Goal: Task Accomplishment & Management: Complete application form

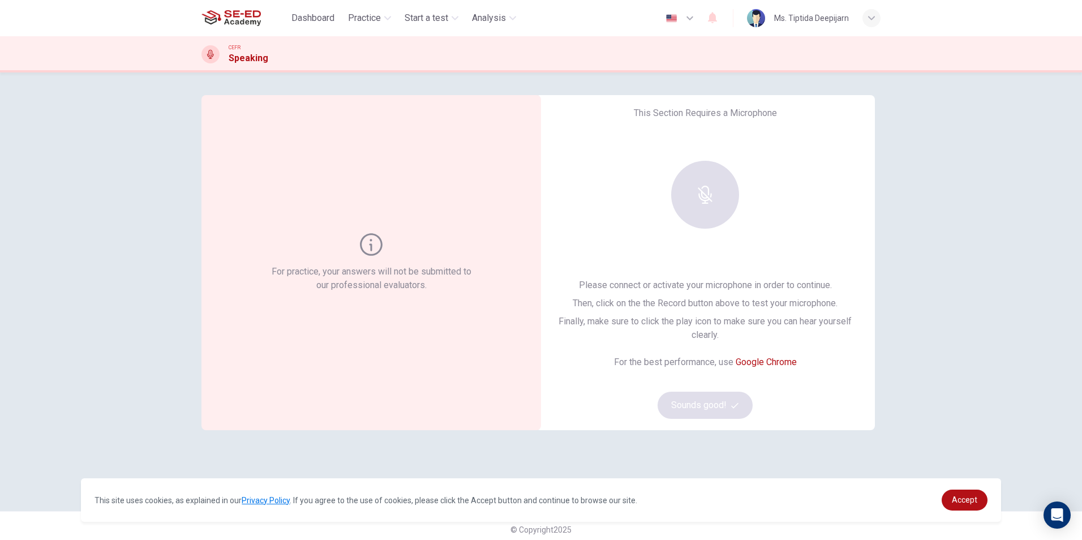
click at [714, 184] on div at bounding box center [705, 195] width 122 height 68
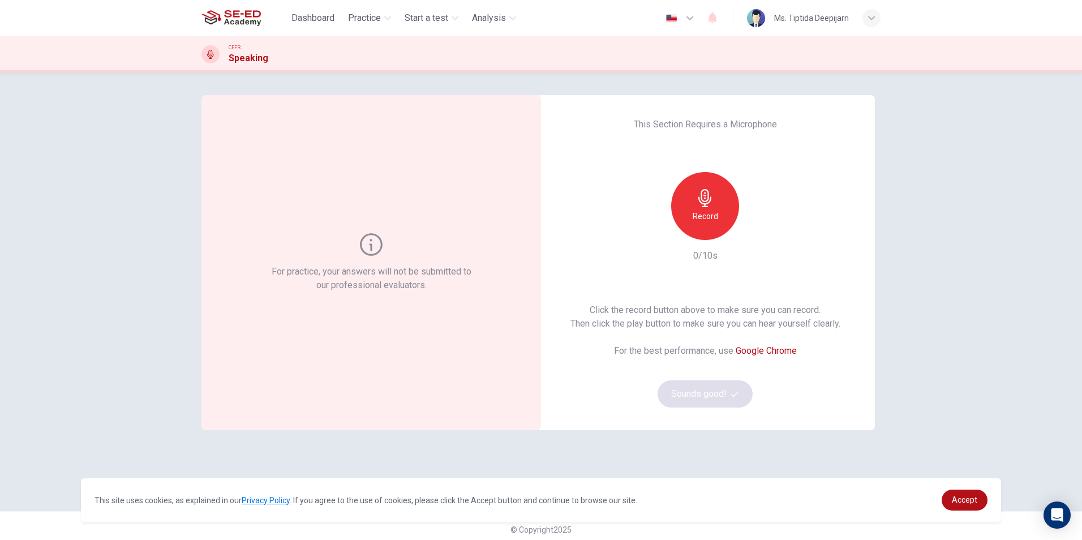
click at [699, 208] on div "Record" at bounding box center [705, 206] width 68 height 68
click at [699, 208] on div "Stop" at bounding box center [705, 206] width 68 height 68
click at [748, 227] on div "button" at bounding box center [757, 231] width 18 height 18
click at [321, 15] on span "Dashboard" at bounding box center [312, 18] width 43 height 14
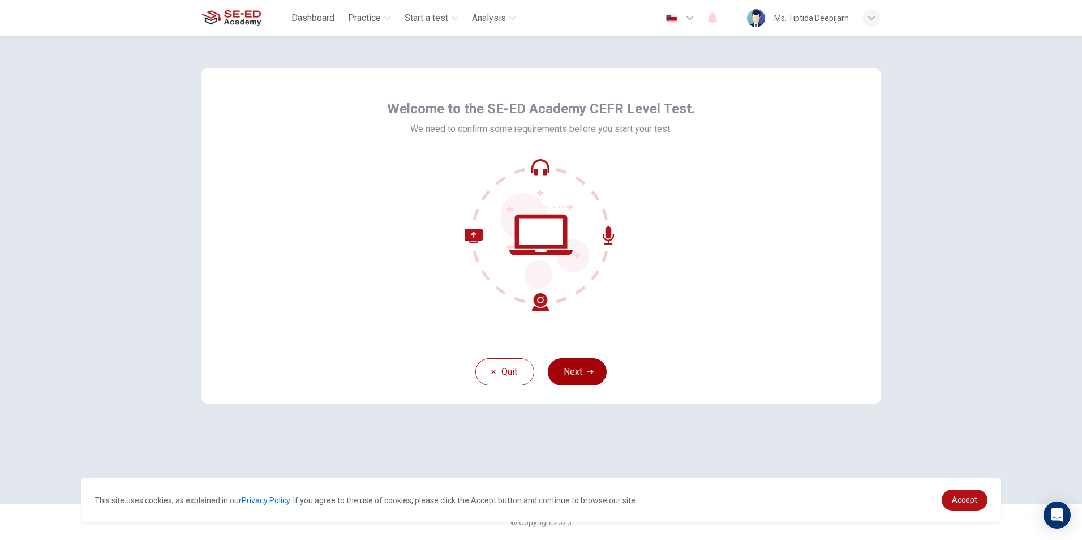
click at [584, 372] on button "Next" at bounding box center [577, 371] width 59 height 27
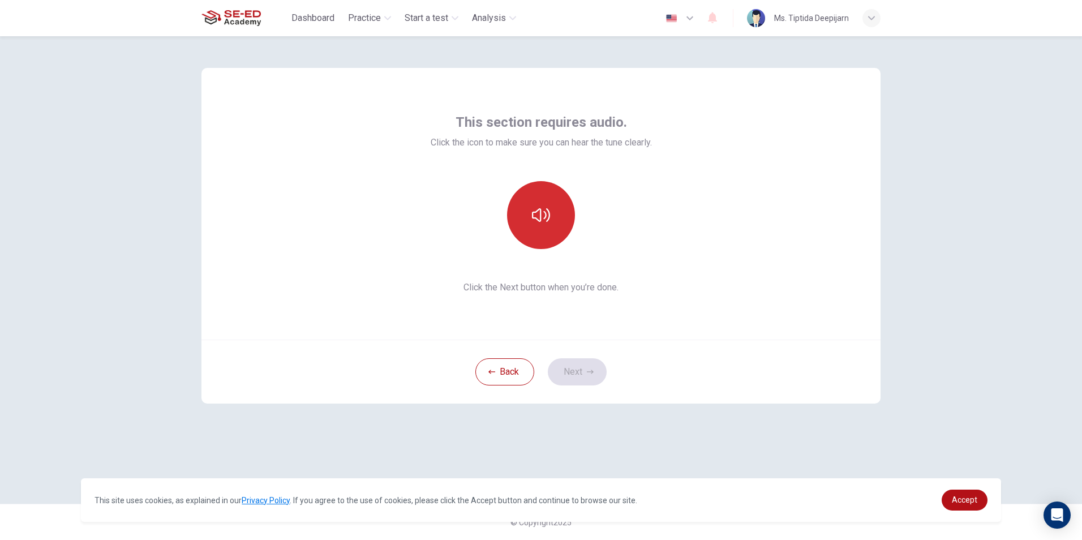
click at [542, 209] on icon "button" at bounding box center [541, 215] width 18 height 18
click at [545, 227] on button "button" at bounding box center [541, 215] width 68 height 68
click at [547, 234] on button "button" at bounding box center [541, 215] width 68 height 68
click at [548, 225] on button "button" at bounding box center [541, 215] width 68 height 68
click at [589, 365] on button "Next" at bounding box center [577, 371] width 59 height 27
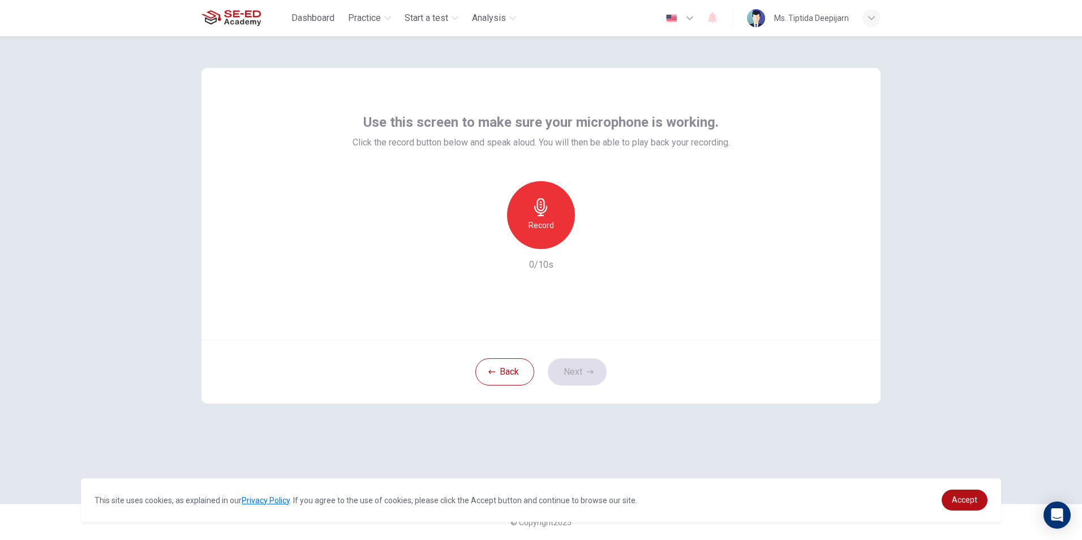
click at [545, 221] on h6 "Record" at bounding box center [540, 225] width 25 height 14
click at [552, 205] on div "Stop" at bounding box center [541, 215] width 68 height 68
click at [587, 236] on div "button" at bounding box center [593, 240] width 18 height 18
click at [587, 374] on icon "button" at bounding box center [590, 371] width 7 height 7
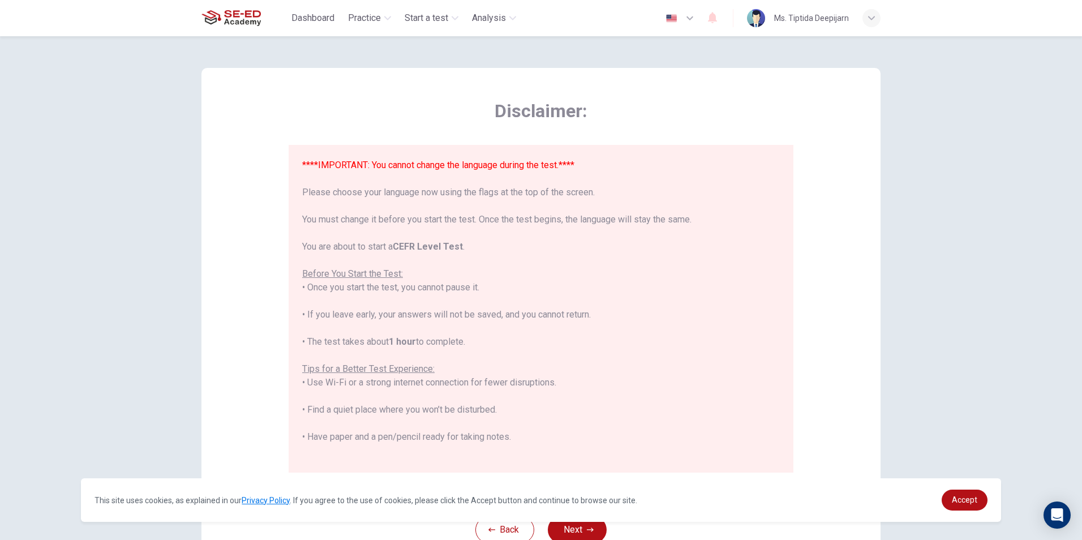
click at [683, 16] on icon "button" at bounding box center [690, 18] width 14 height 14
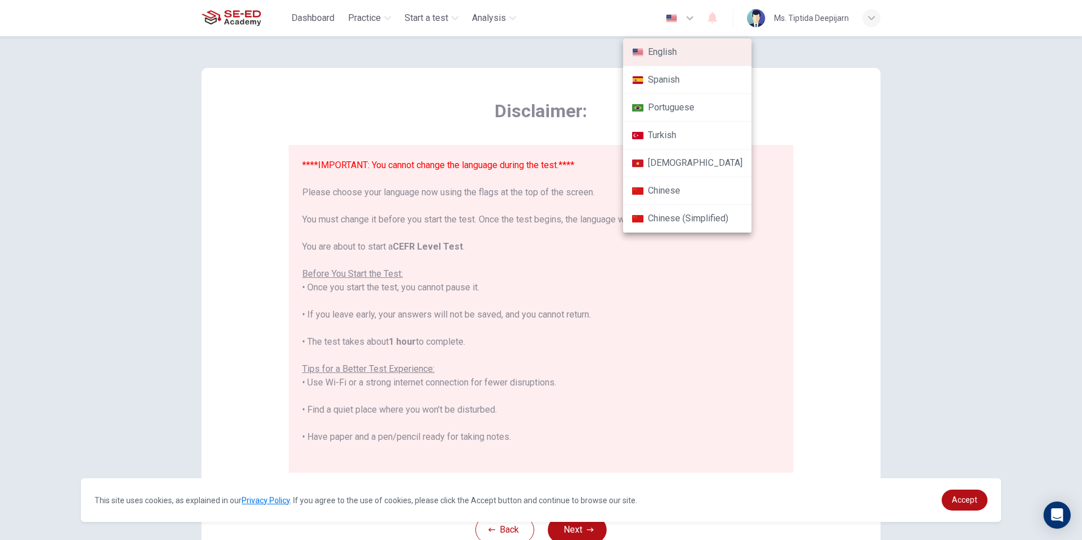
click at [814, 105] on div at bounding box center [541, 270] width 1082 height 540
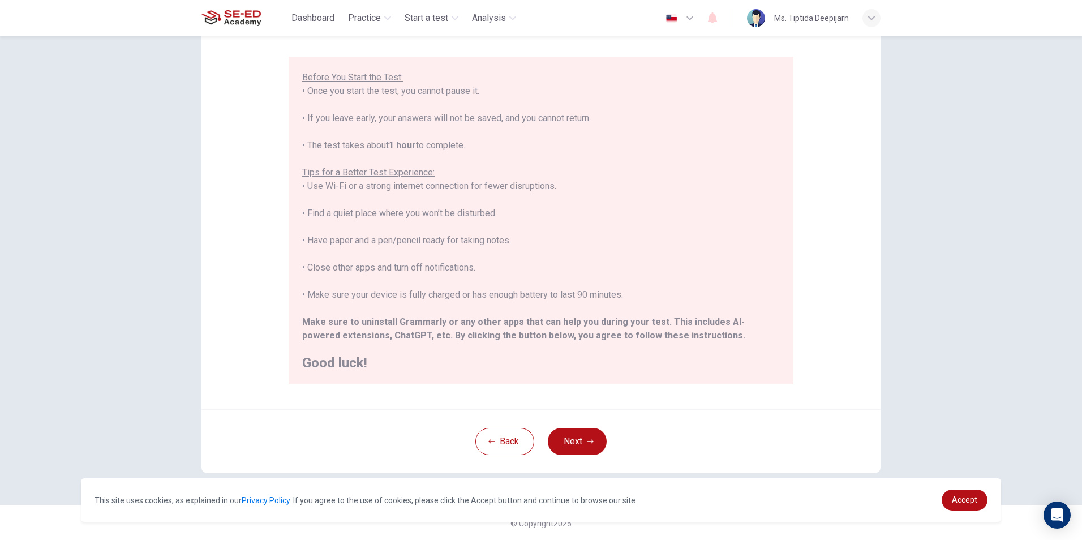
scroll to position [89, 0]
click at [579, 439] on button "Next" at bounding box center [577, 440] width 59 height 27
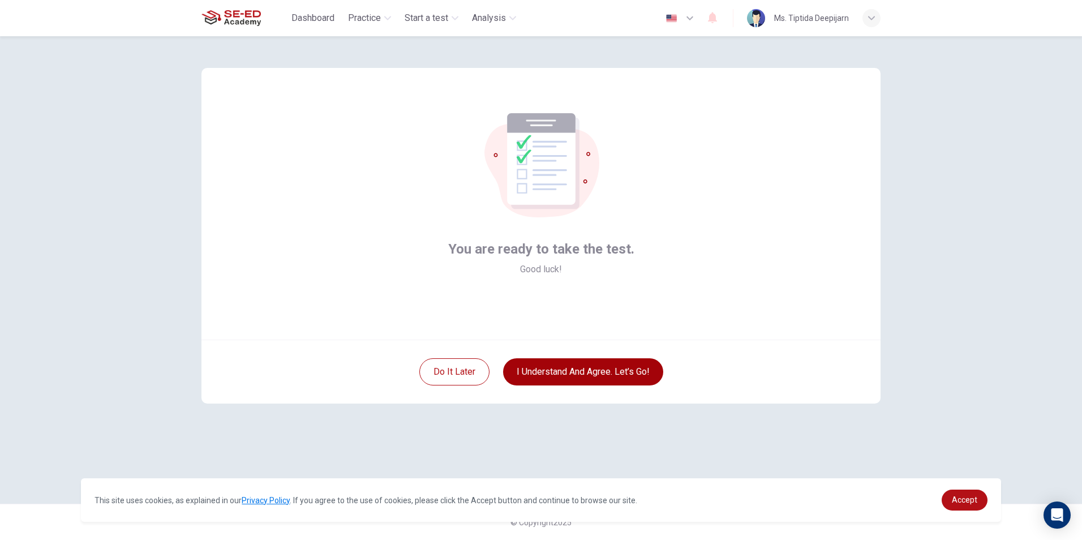
click at [571, 368] on button "I understand and agree. Let’s go!" at bounding box center [583, 371] width 160 height 27
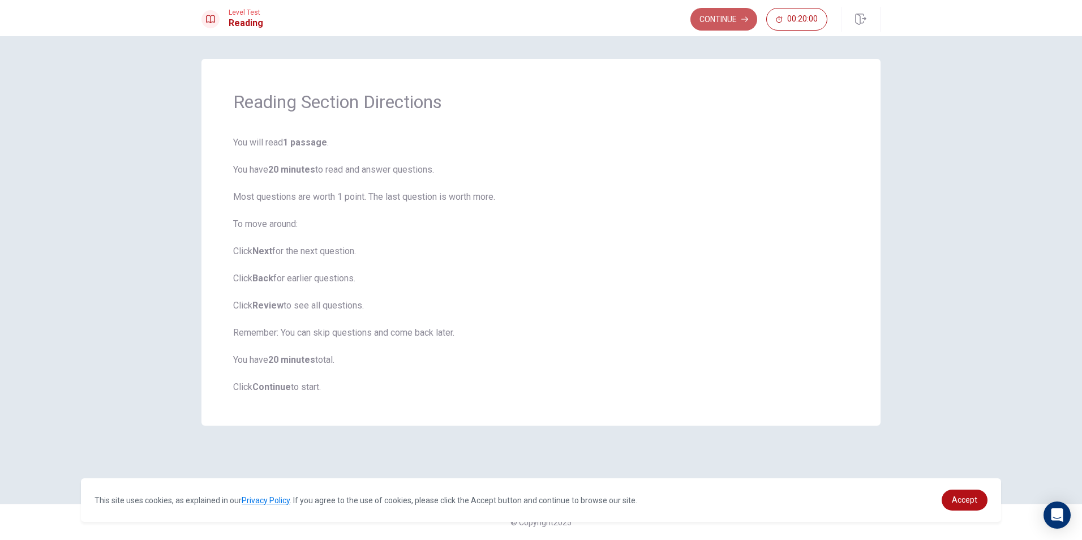
click at [720, 12] on button "Continue" at bounding box center [723, 19] width 67 height 23
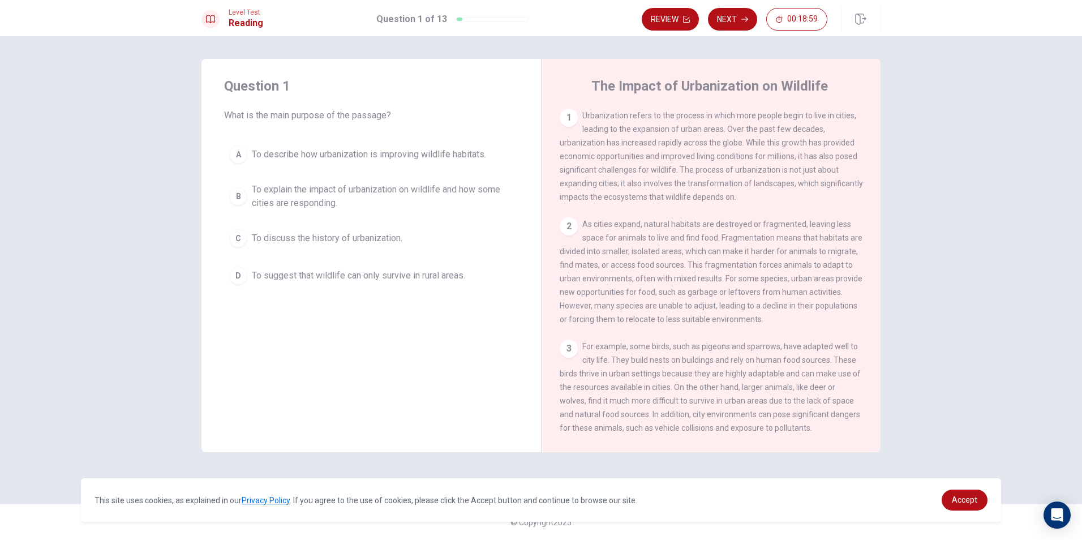
click at [236, 274] on div "D" at bounding box center [238, 275] width 18 height 18
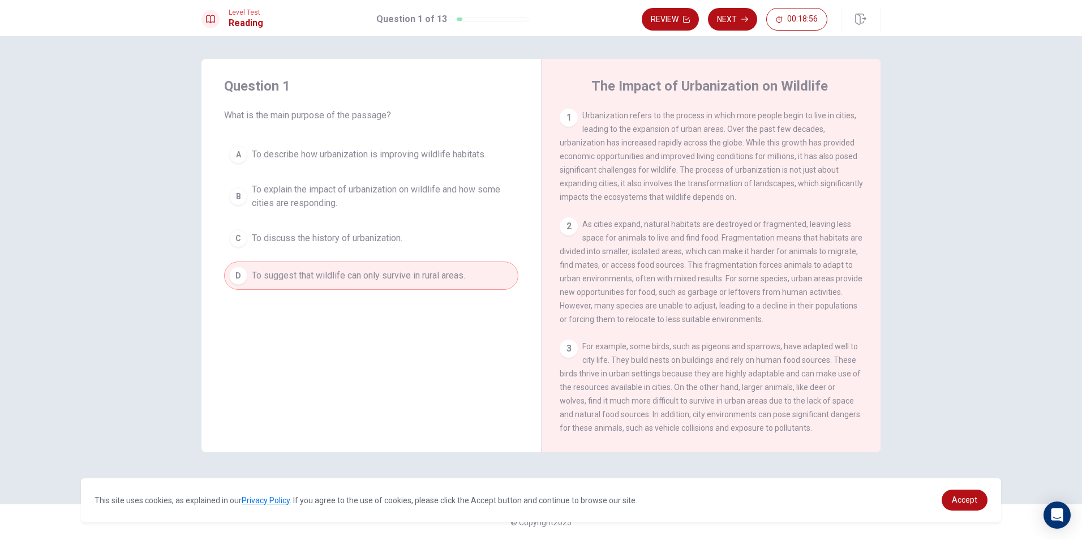
click at [733, 7] on div "Review Next 00:18:56" at bounding box center [760, 19] width 239 height 25
click at [731, 23] on button "Next" at bounding box center [732, 19] width 49 height 23
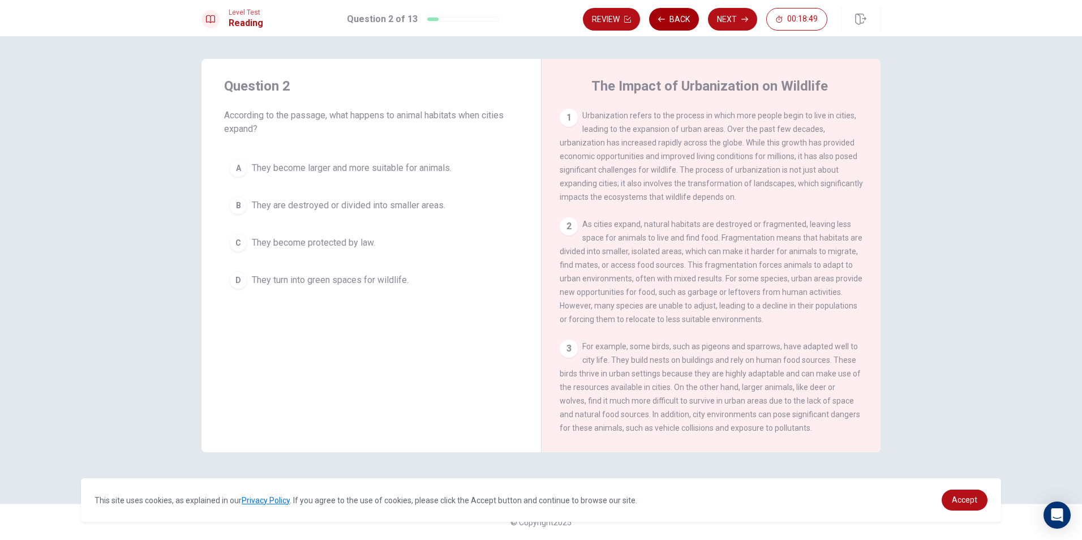
click at [671, 10] on button "Back" at bounding box center [674, 19] width 50 height 23
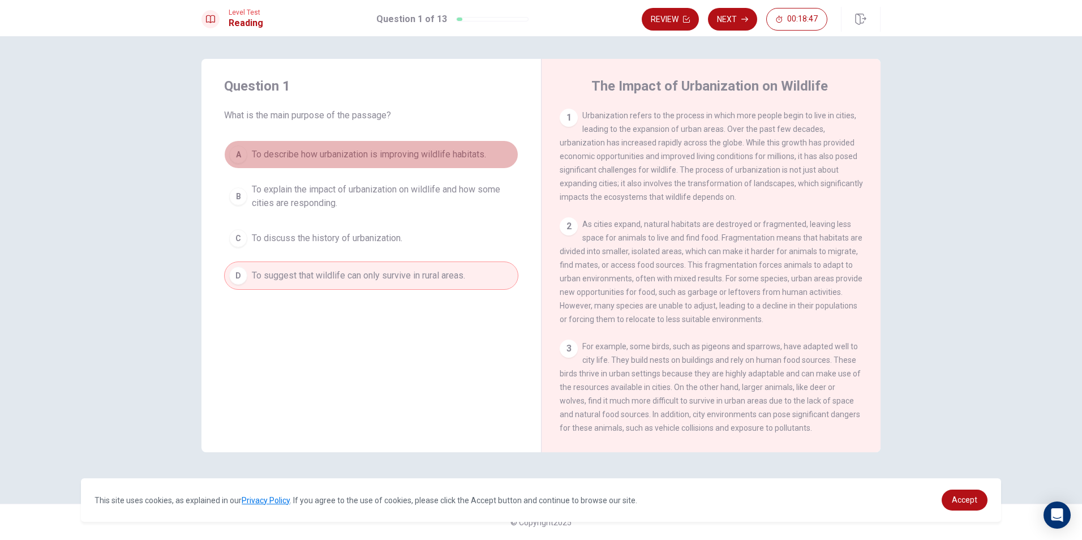
click at [237, 154] on div "A" at bounding box center [238, 154] width 18 height 18
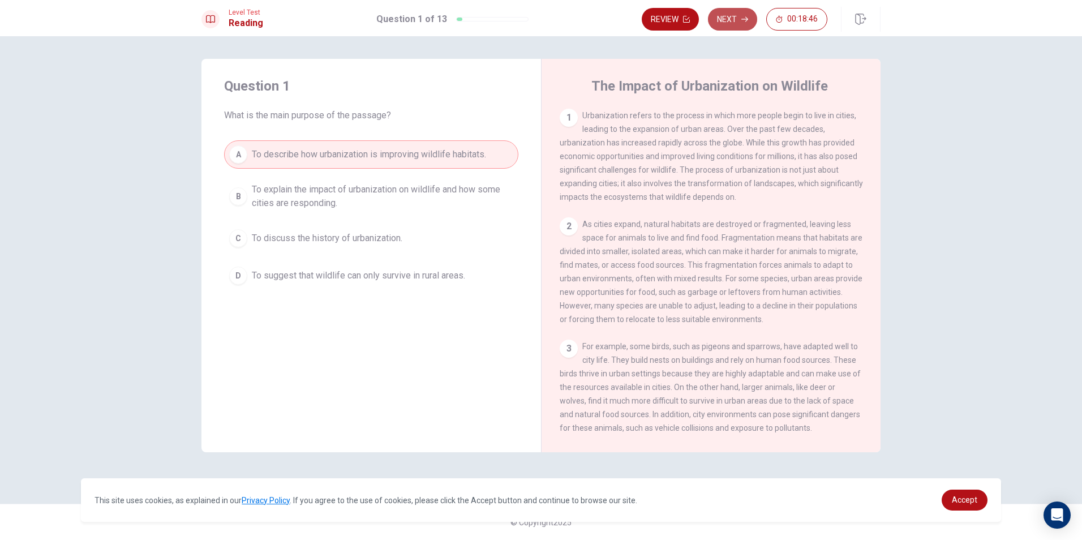
click at [729, 15] on button "Next" at bounding box center [732, 19] width 49 height 23
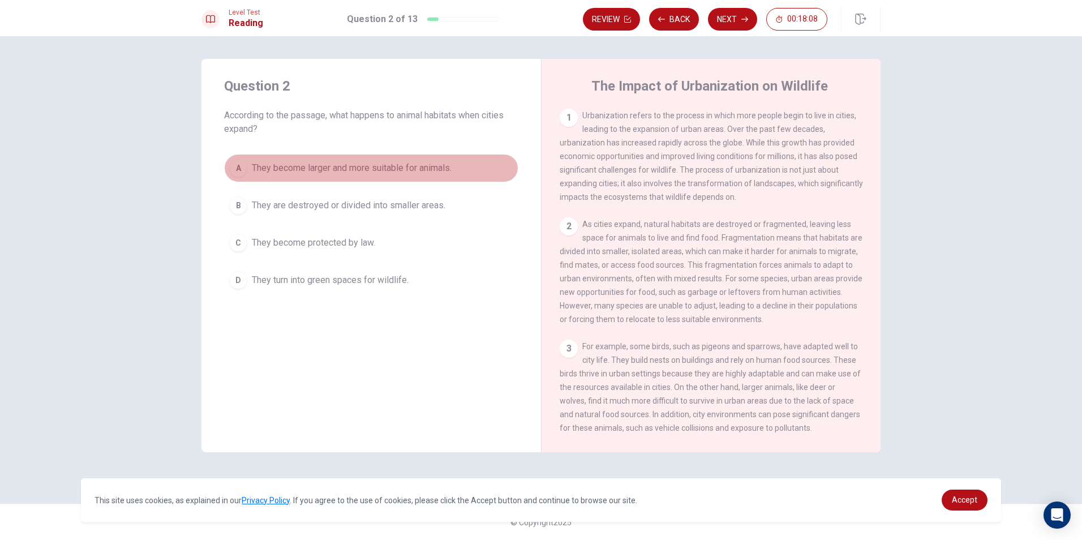
click at [244, 168] on div "A" at bounding box center [238, 168] width 18 height 18
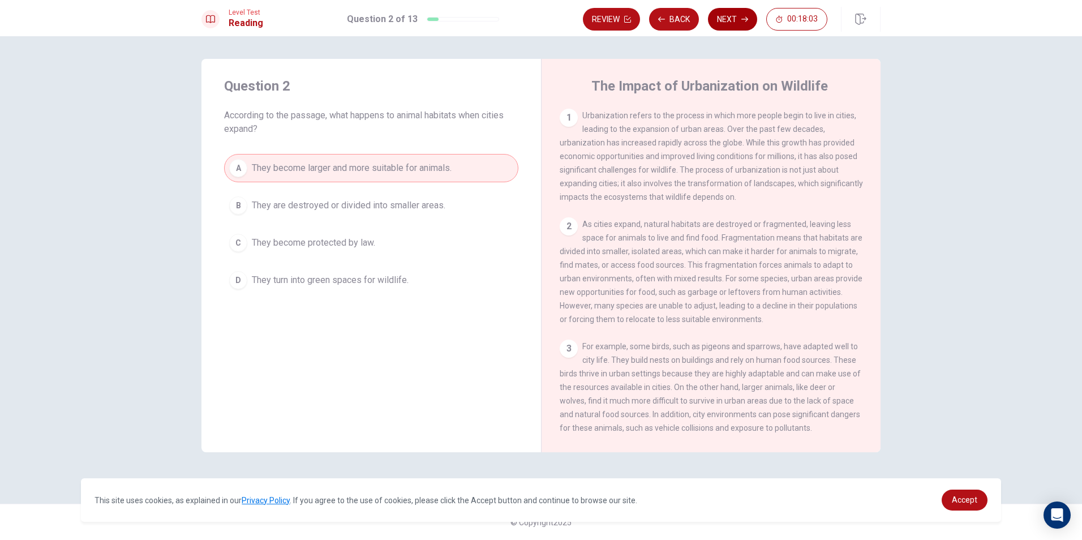
click at [731, 18] on button "Next" at bounding box center [732, 19] width 49 height 23
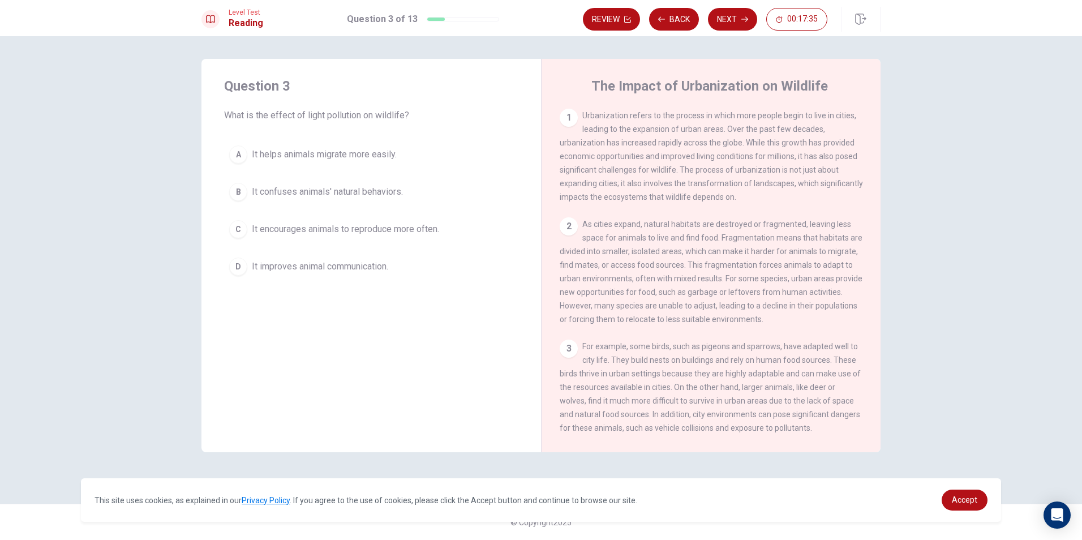
click at [294, 187] on span "It confuses animals' natural behaviors." at bounding box center [327, 192] width 151 height 14
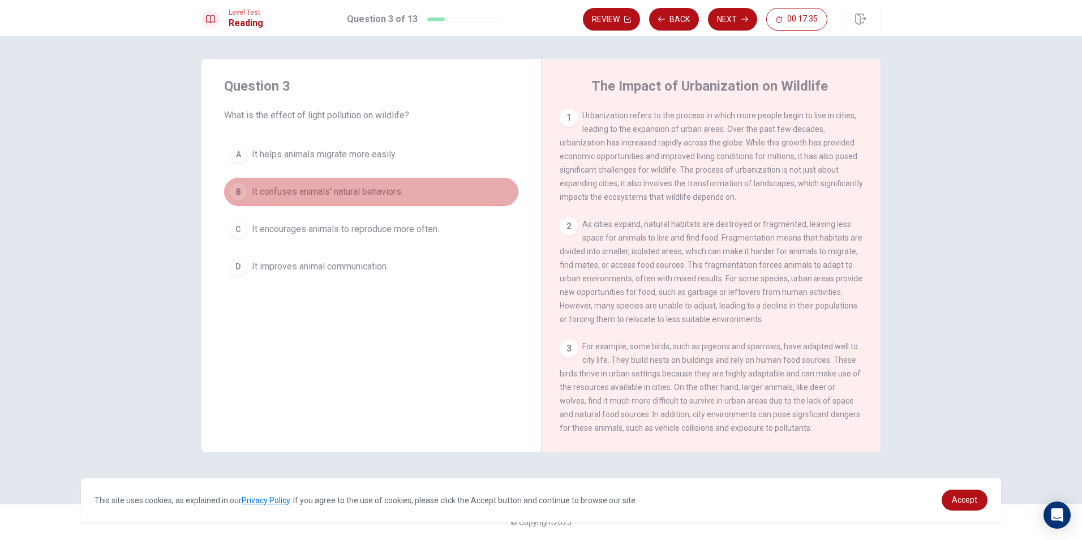
click at [294, 187] on span "It confuses animals' natural behaviors." at bounding box center [327, 192] width 151 height 14
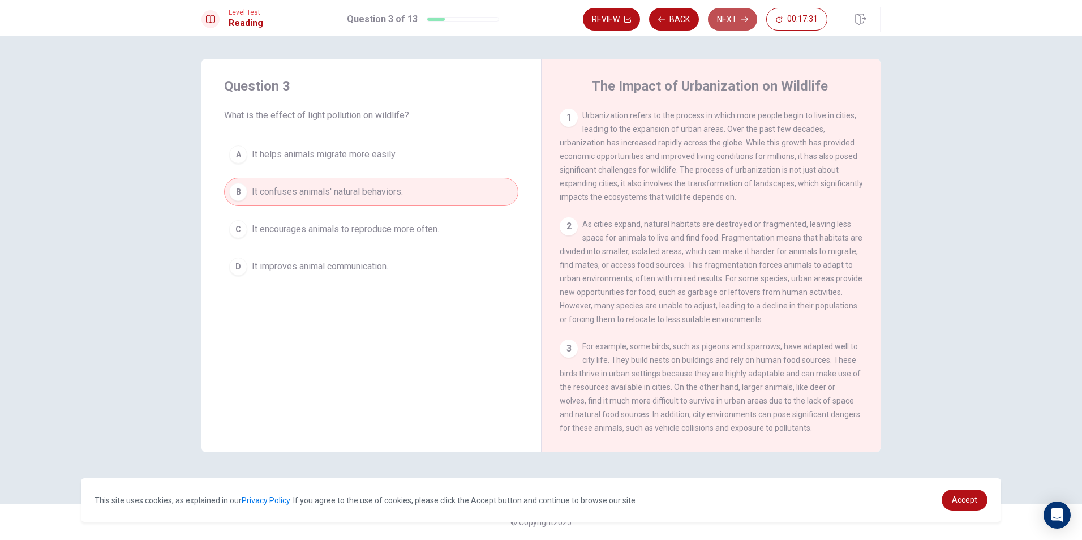
click at [729, 15] on button "Next" at bounding box center [732, 19] width 49 height 23
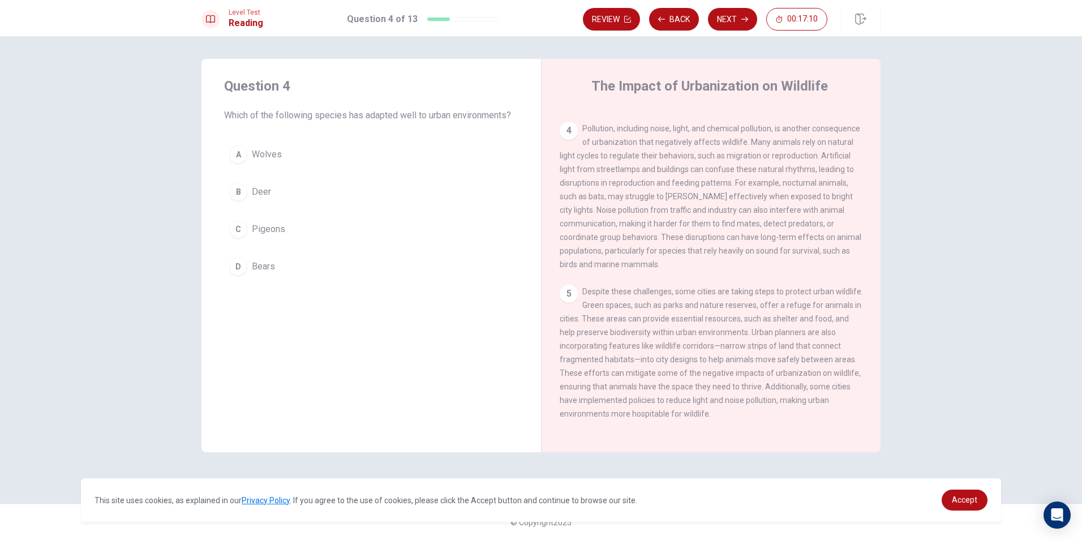
scroll to position [351, 0]
click at [267, 154] on span "Wolves" at bounding box center [267, 155] width 30 height 14
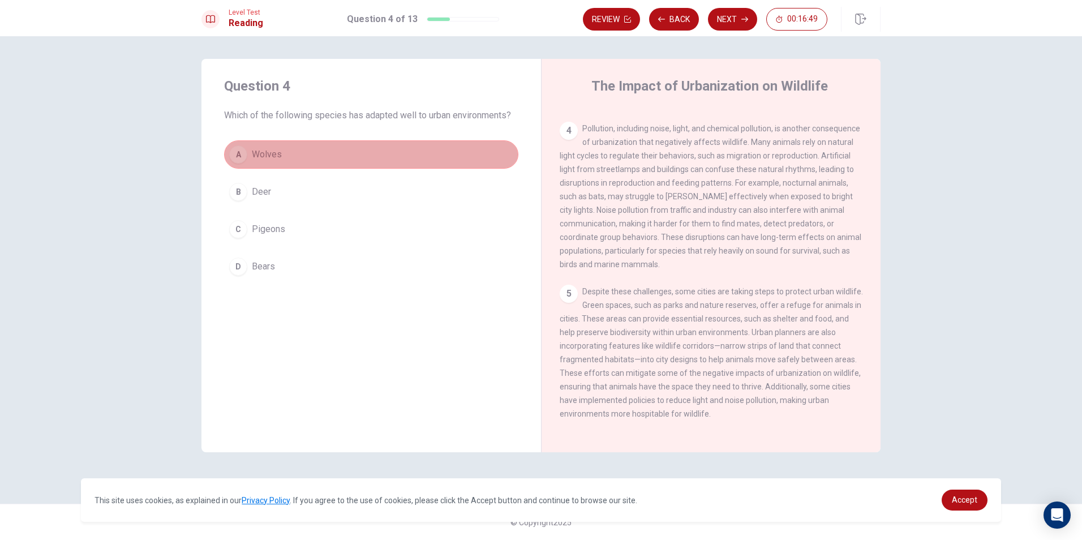
click at [268, 154] on span "Wolves" at bounding box center [267, 155] width 30 height 14
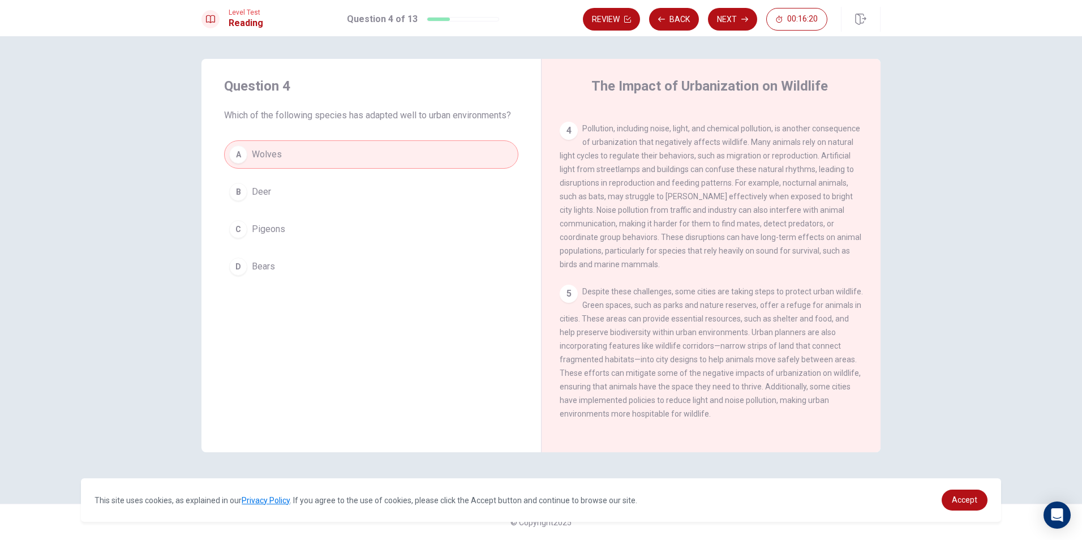
click at [361, 231] on button "C Pigeons" at bounding box center [371, 229] width 294 height 28
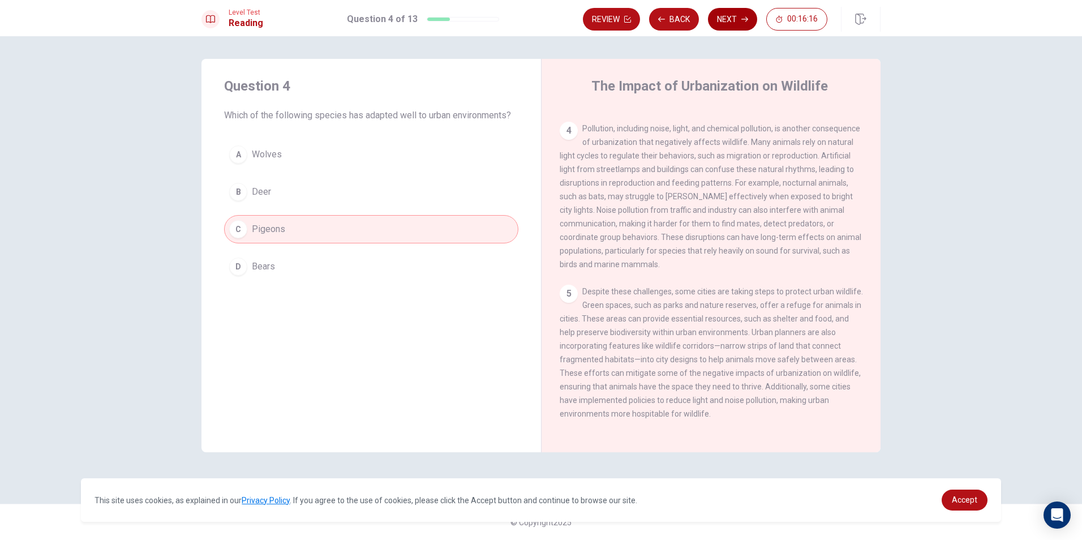
click at [730, 15] on button "Next" at bounding box center [732, 19] width 49 height 23
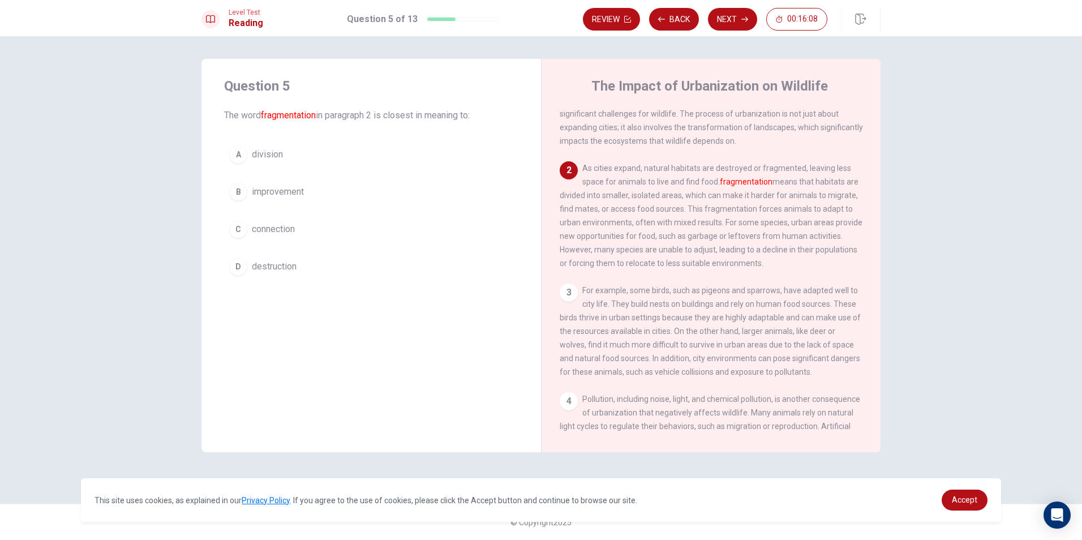
scroll to position [11, 0]
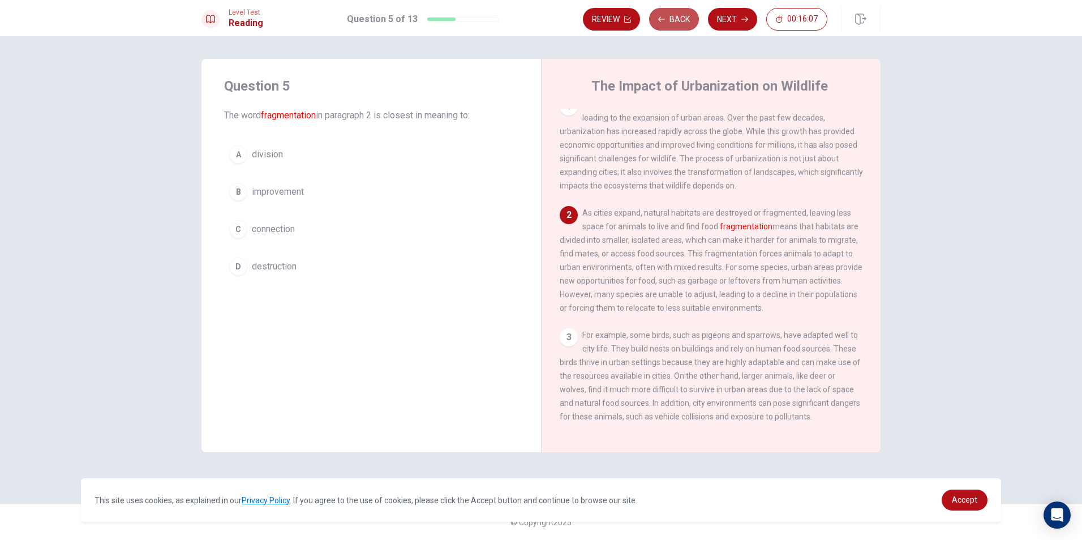
click at [679, 16] on button "Back" at bounding box center [674, 19] width 50 height 23
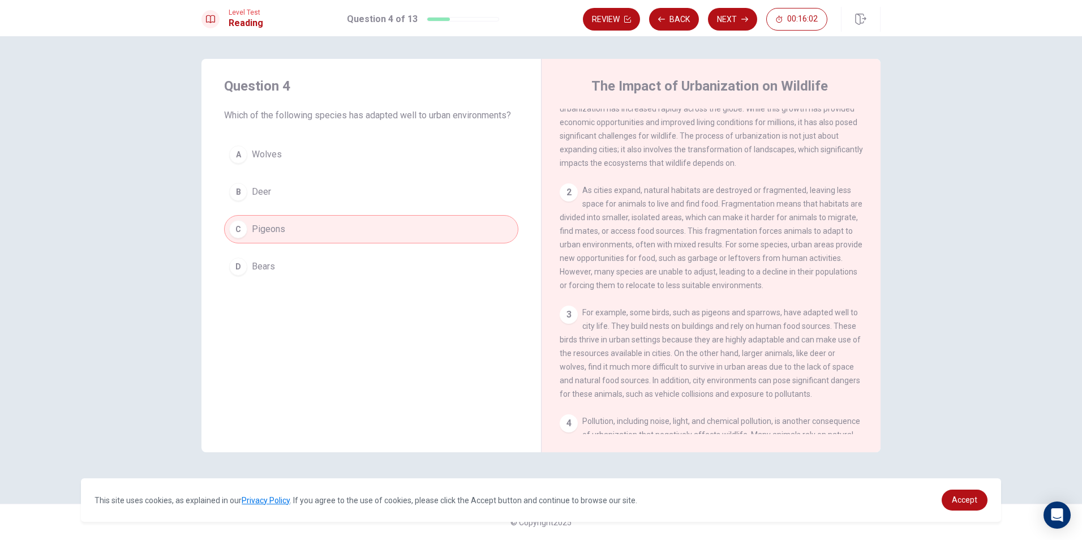
scroll to position [0, 0]
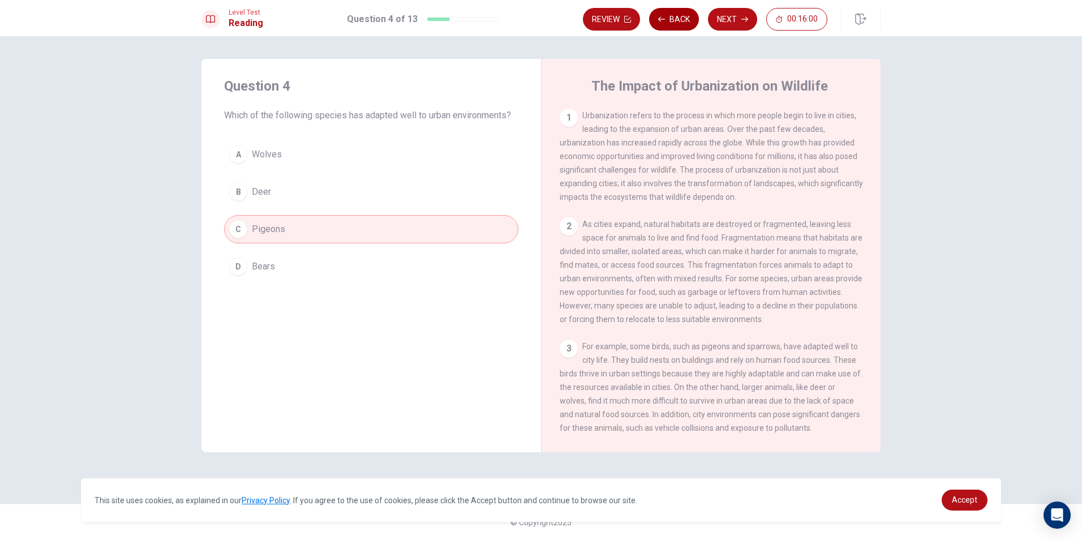
click at [687, 16] on button "Back" at bounding box center [674, 19] width 50 height 23
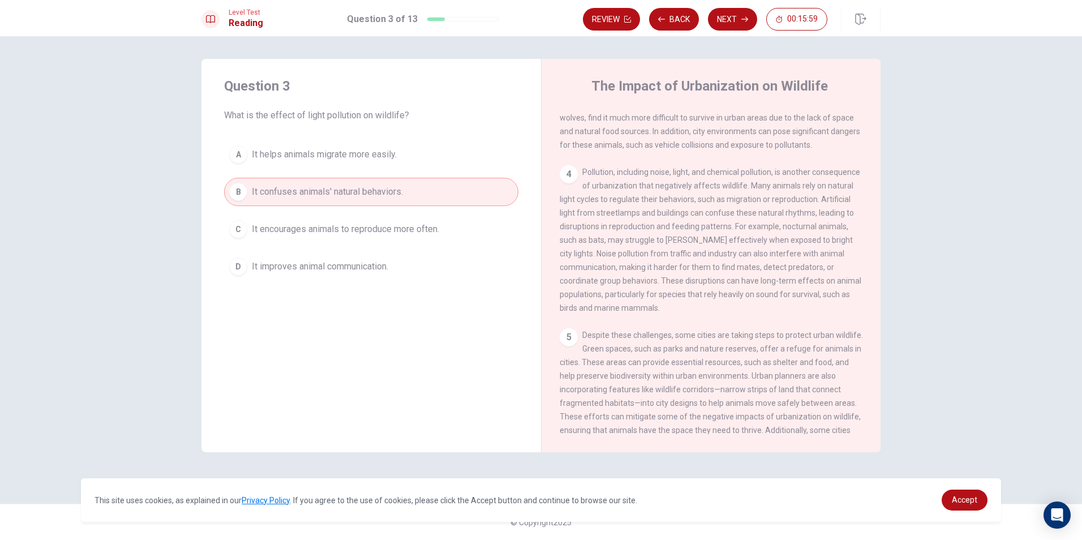
scroll to position [351, 0]
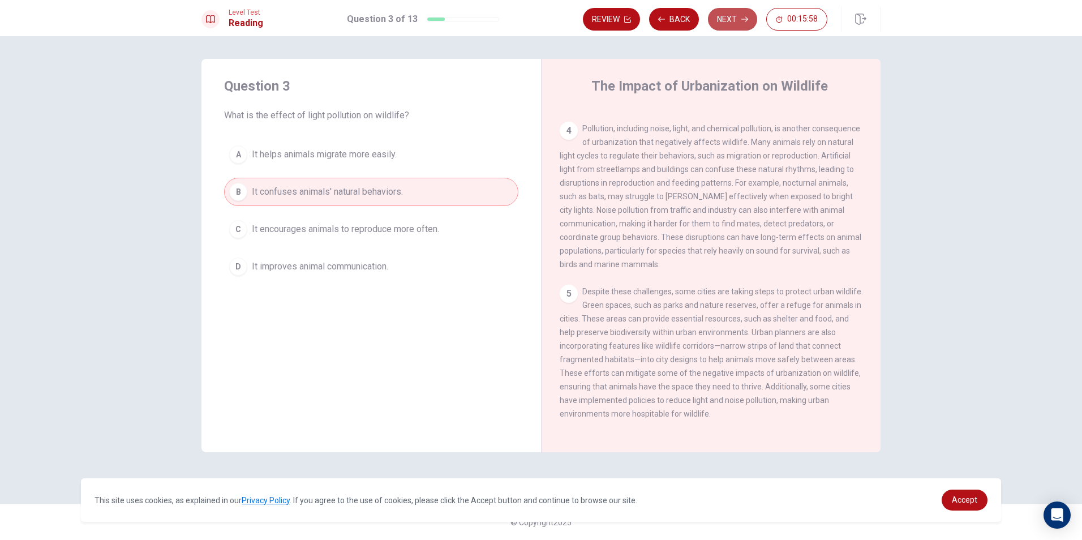
click at [731, 18] on button "Next" at bounding box center [732, 19] width 49 height 23
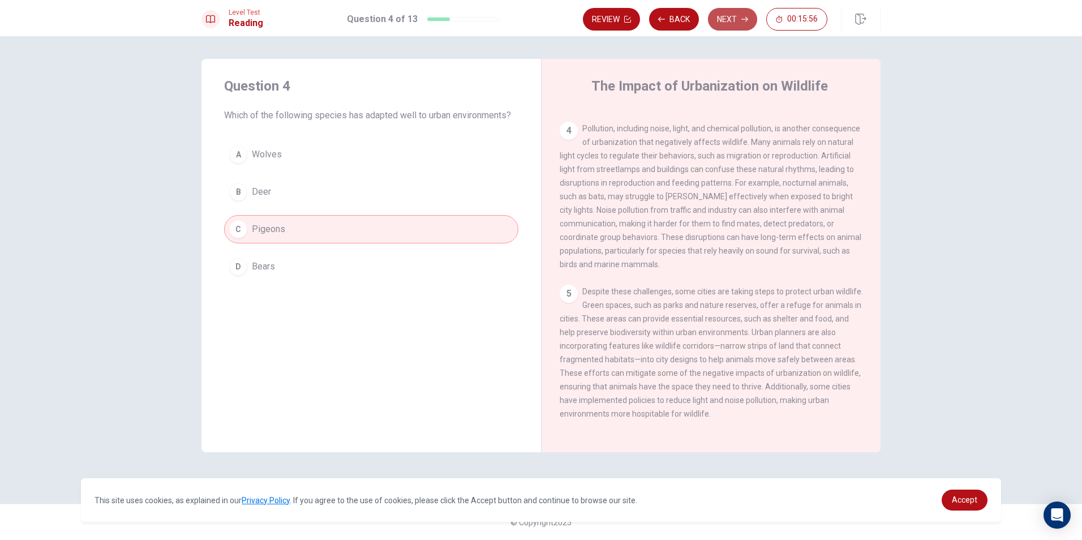
click at [731, 17] on button "Next" at bounding box center [732, 19] width 49 height 23
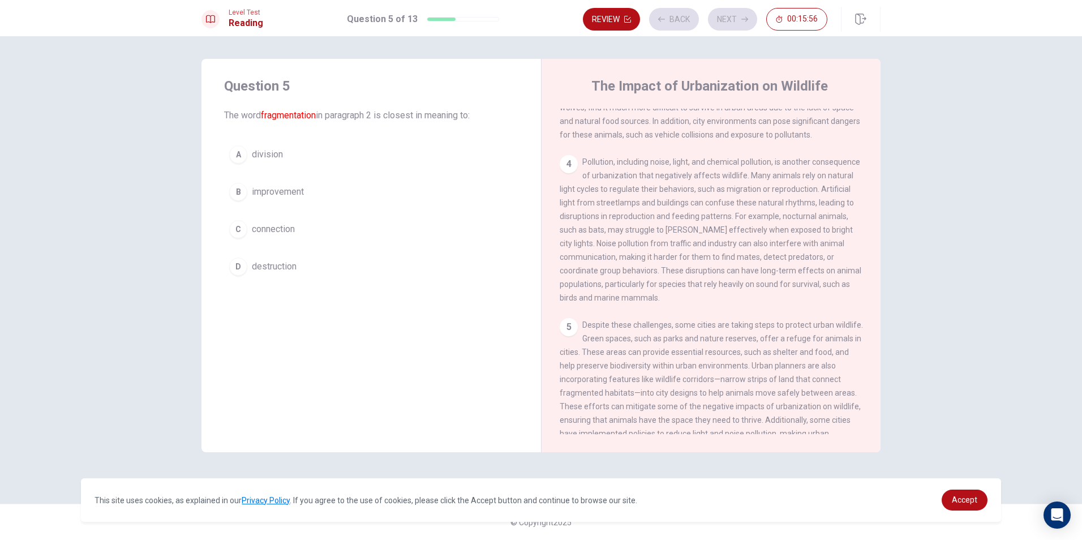
scroll to position [113, 0]
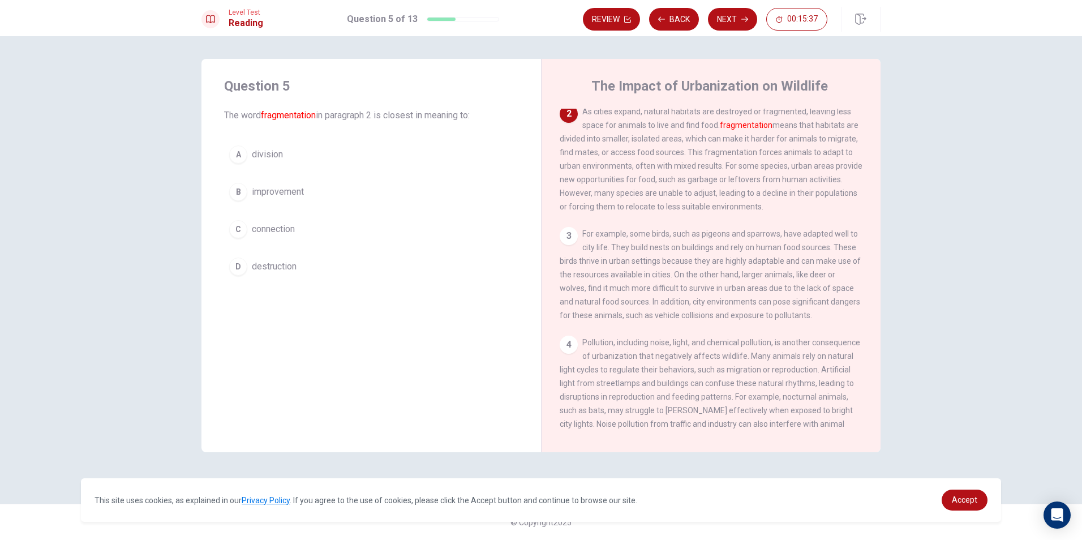
drag, startPoint x: 548, startPoint y: 186, endPoint x: 635, endPoint y: 188, distance: 87.1
click at [635, 188] on div "The Impact of Urbanization on Wildlife 1 Urbanization refers to the process in …" at bounding box center [710, 255] width 339 height 393
drag, startPoint x: 562, startPoint y: 186, endPoint x: 621, endPoint y: 186, distance: 58.8
click at [621, 186] on span "As cities expand, natural habitats are destroyed or fragmented, leaving less sp…" at bounding box center [710, 159] width 303 height 104
drag, startPoint x: 560, startPoint y: 186, endPoint x: 837, endPoint y: 185, distance: 277.2
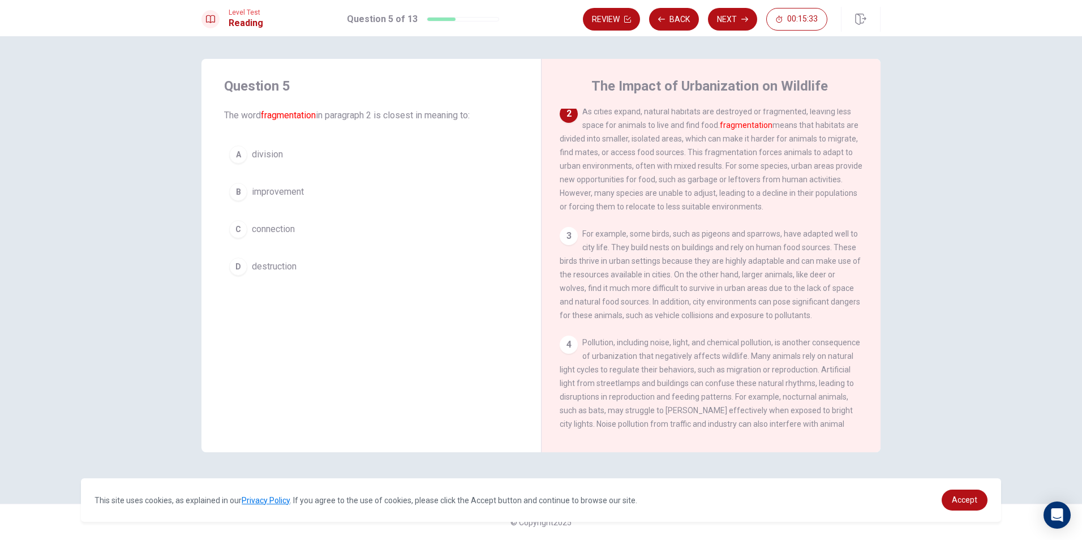
click at [837, 185] on div "2 As cities expand, natural habitats are destroyed or fragmented, leaving less …" at bounding box center [710, 159] width 303 height 109
drag, startPoint x: 635, startPoint y: 201, endPoint x: 814, endPoint y: 197, distance: 178.8
click at [812, 198] on span "As cities expand, natural habitats are destroyed or fragmented, leaving less sp…" at bounding box center [710, 159] width 303 height 104
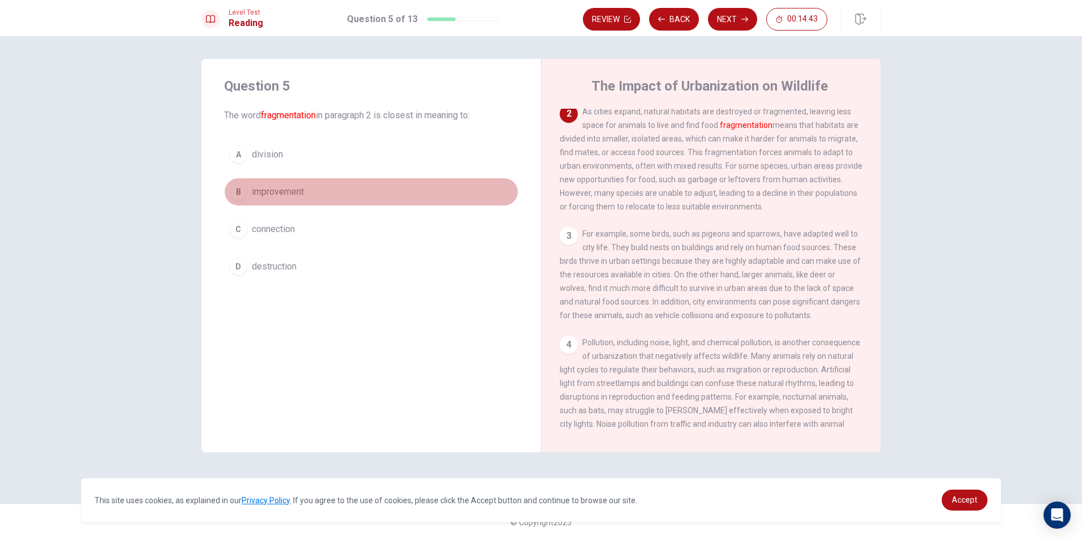
click at [260, 184] on button "B improvement" at bounding box center [371, 192] width 294 height 28
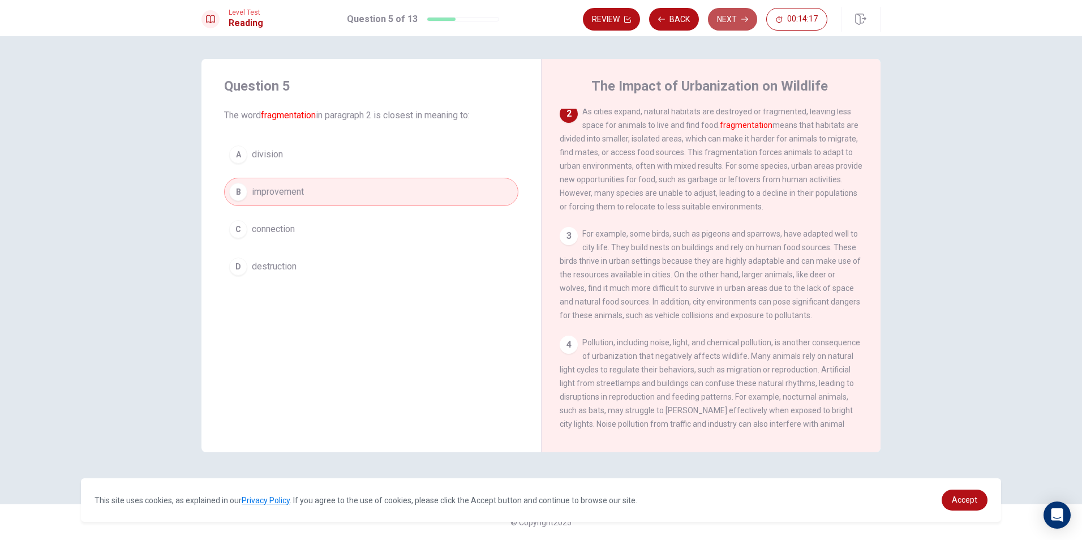
click at [734, 21] on button "Next" at bounding box center [732, 19] width 49 height 23
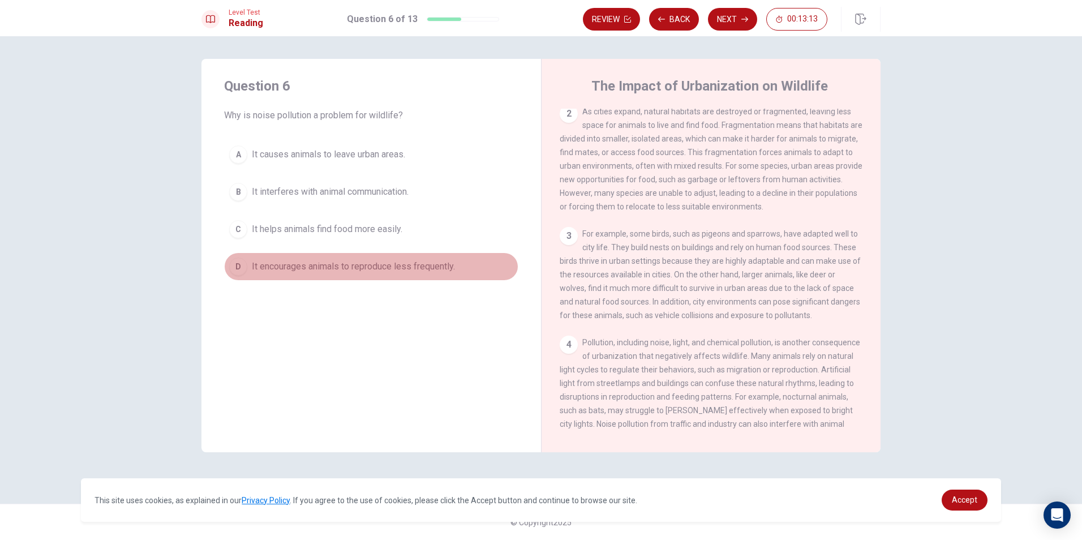
click at [269, 264] on span "It encourages animals to reproduce less frequently." at bounding box center [353, 267] width 203 height 14
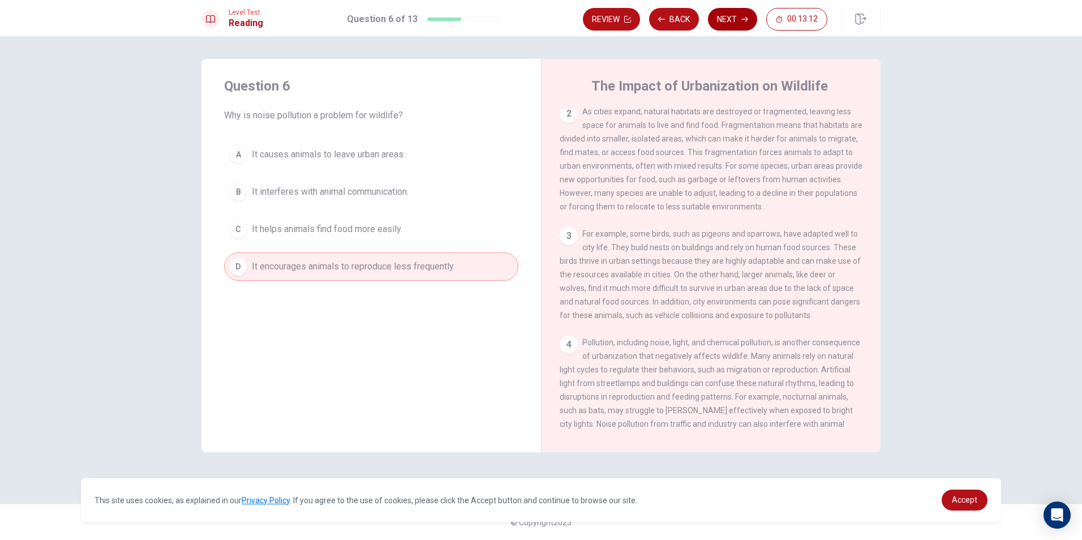
click at [733, 15] on button "Next" at bounding box center [732, 19] width 49 height 23
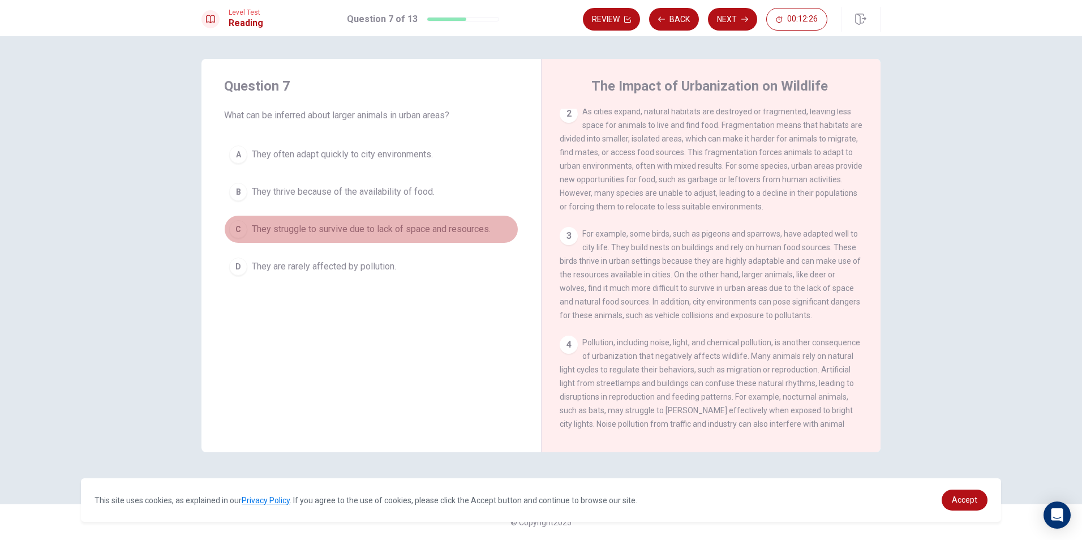
click at [459, 227] on span "They struggle to survive due to lack of space and resources." at bounding box center [371, 229] width 239 height 14
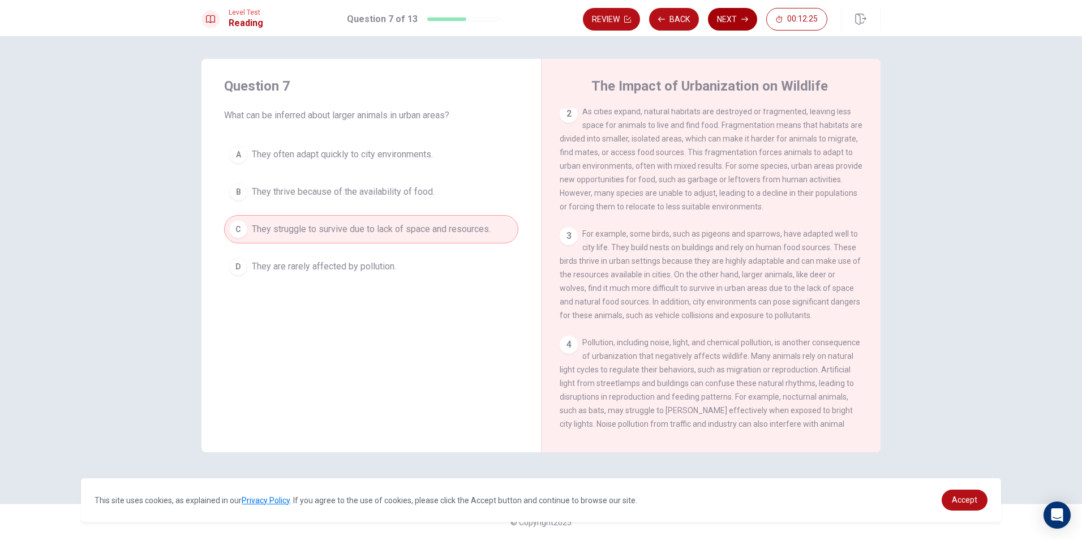
click at [746, 25] on button "Next" at bounding box center [732, 19] width 49 height 23
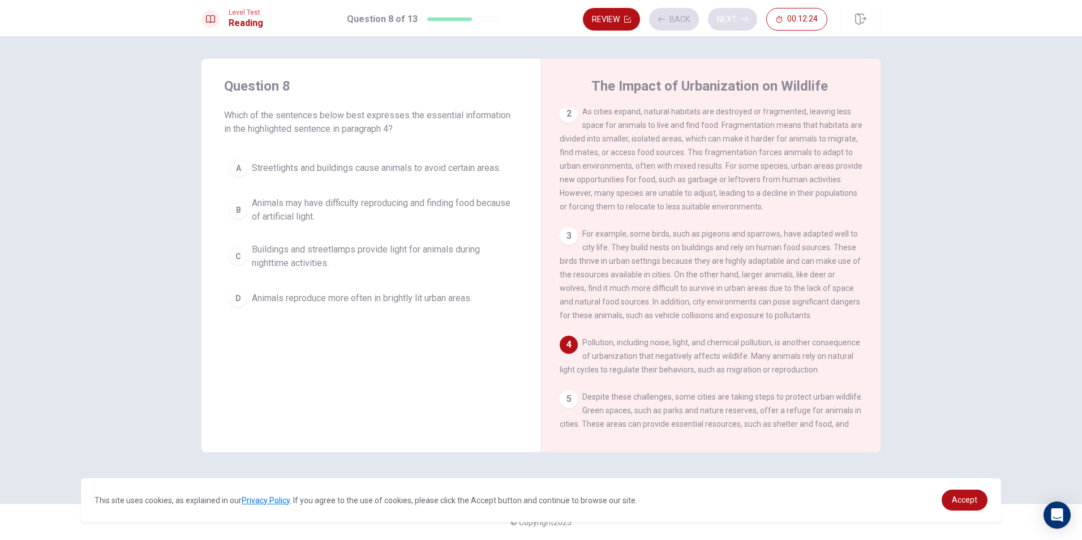
scroll to position [196, 0]
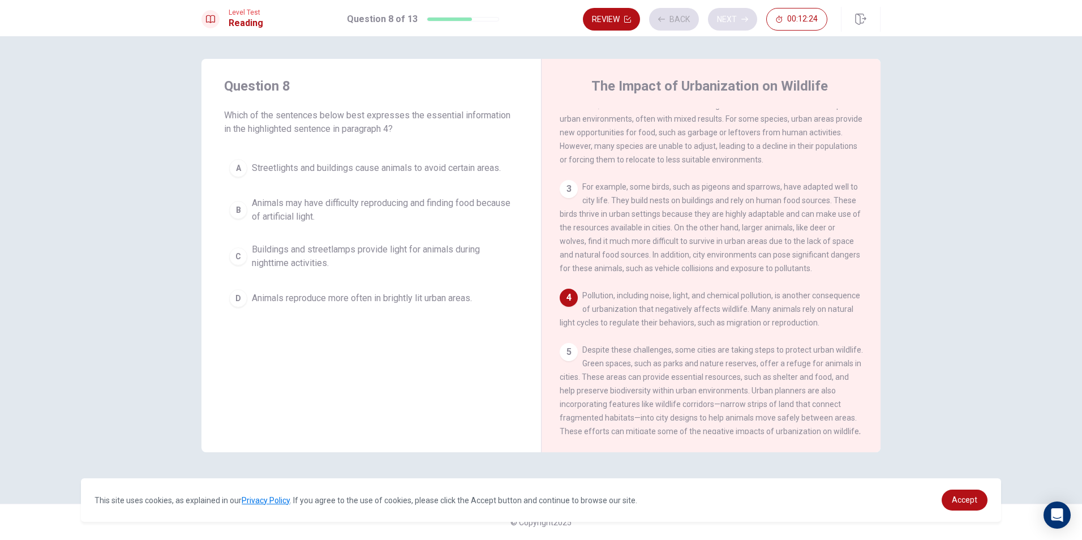
click at [746, 25] on div "Review Back Next 00:12:24" at bounding box center [705, 19] width 244 height 23
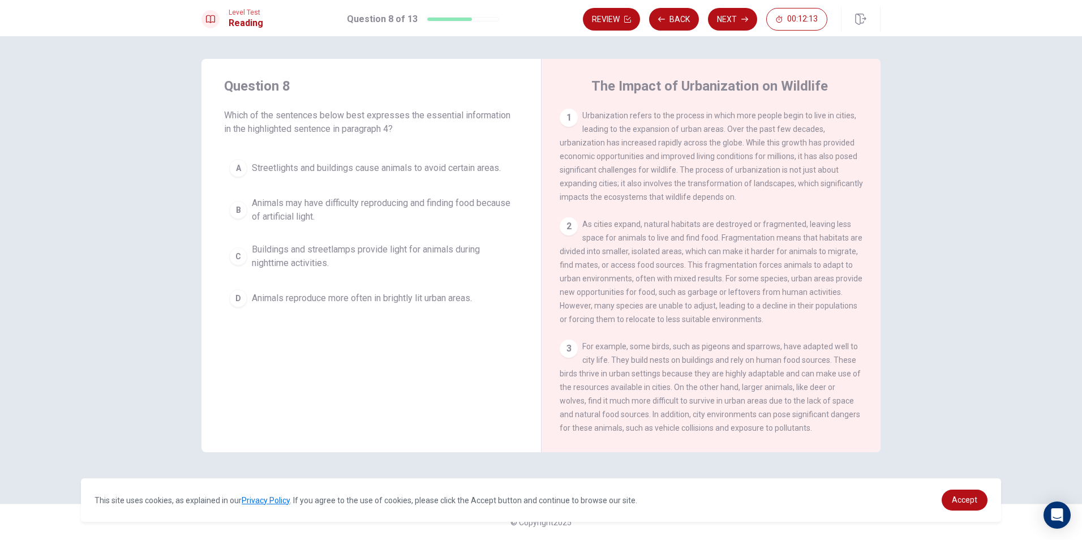
scroll to position [252, 0]
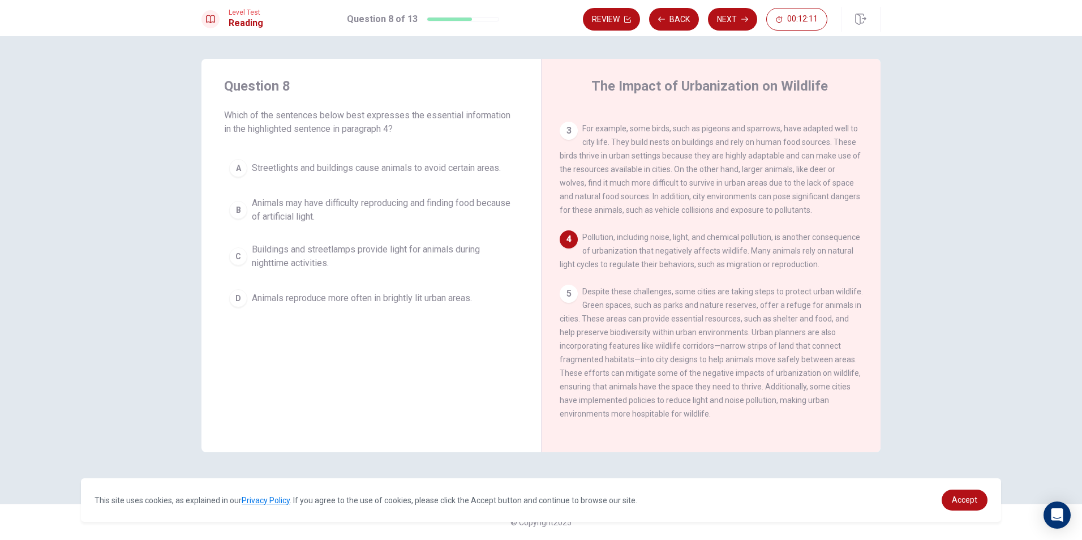
drag, startPoint x: 587, startPoint y: 216, endPoint x: 630, endPoint y: 227, distance: 43.9
click at [660, 232] on span "Pollution, including noise, light, and chemical pollution, is another consequen…" at bounding box center [709, 250] width 300 height 36
click at [354, 167] on span "Streetlights and buildings cause animals to avoid certain areas." at bounding box center [376, 168] width 249 height 14
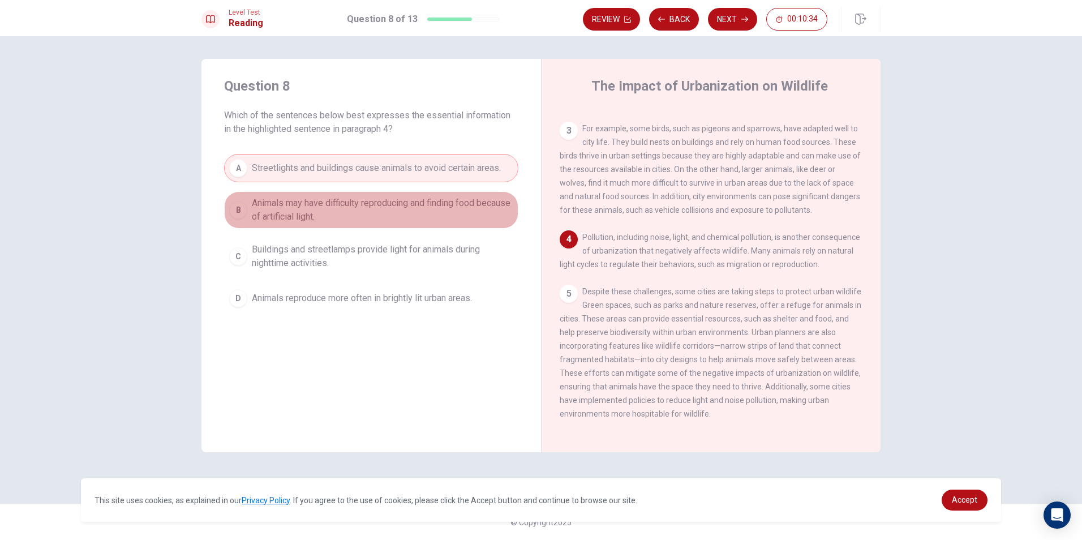
click at [371, 217] on span "Animals may have difficulty reproducing and finding food because of artificial …" at bounding box center [382, 209] width 261 height 27
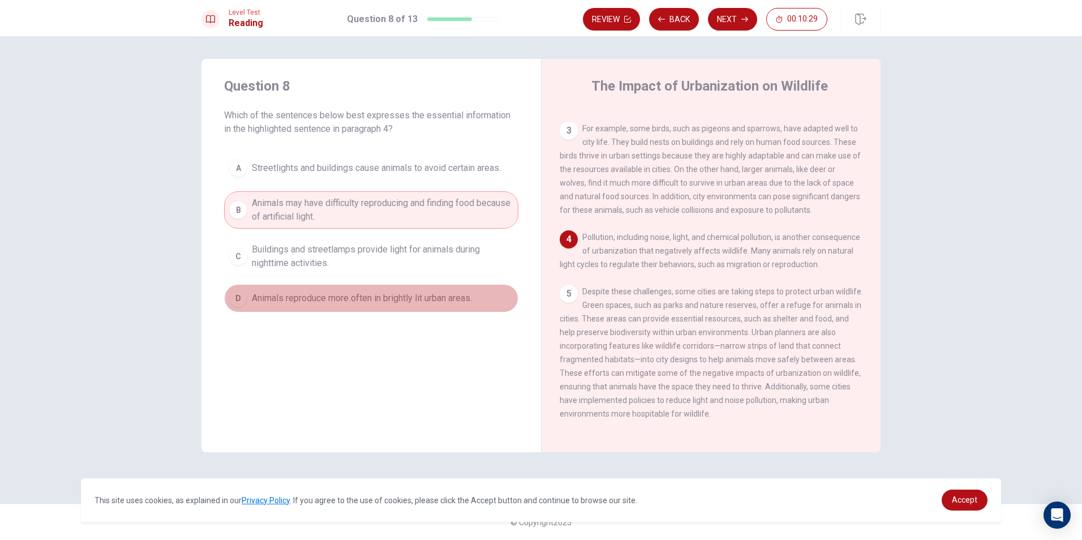
click at [415, 289] on button "D Animals reproduce more often in brightly lit urban areas." at bounding box center [371, 298] width 294 height 28
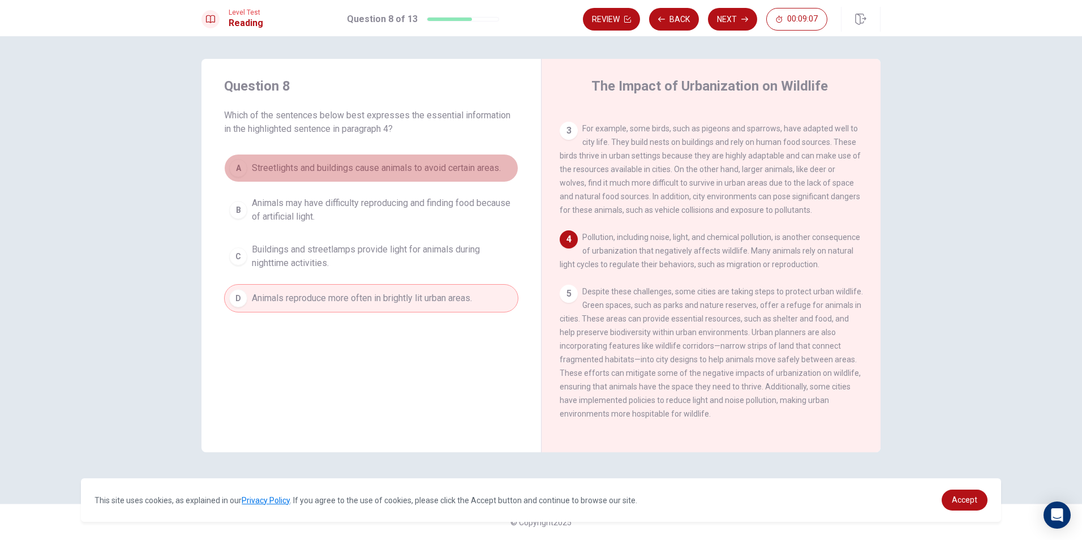
click at [398, 170] on span "Streetlights and buildings cause animals to avoid certain areas." at bounding box center [376, 168] width 249 height 14
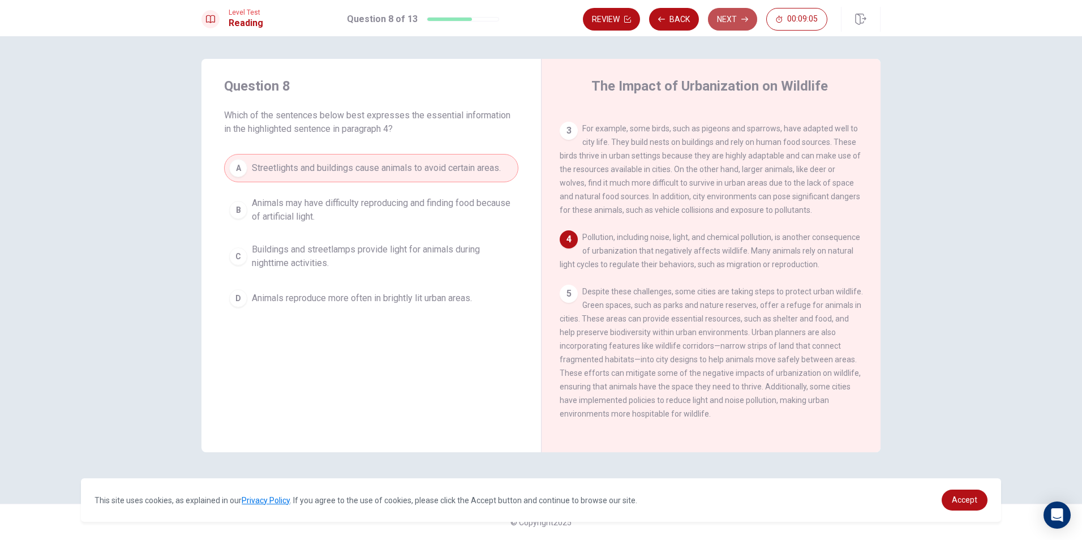
click at [730, 19] on button "Next" at bounding box center [732, 19] width 49 height 23
click at [730, 19] on div "Review Back Next 00:09:05" at bounding box center [705, 19] width 244 height 23
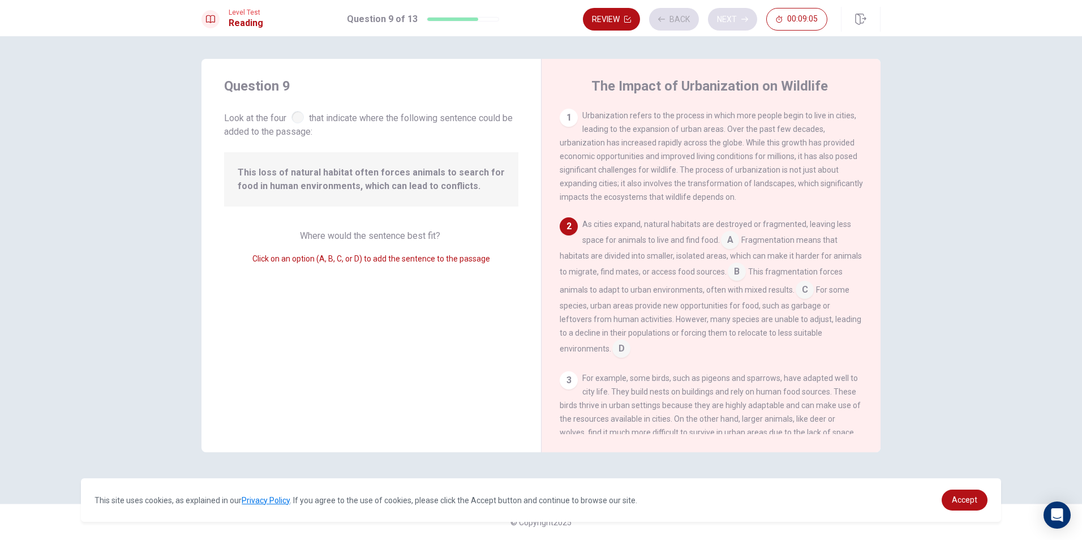
scroll to position [41, 0]
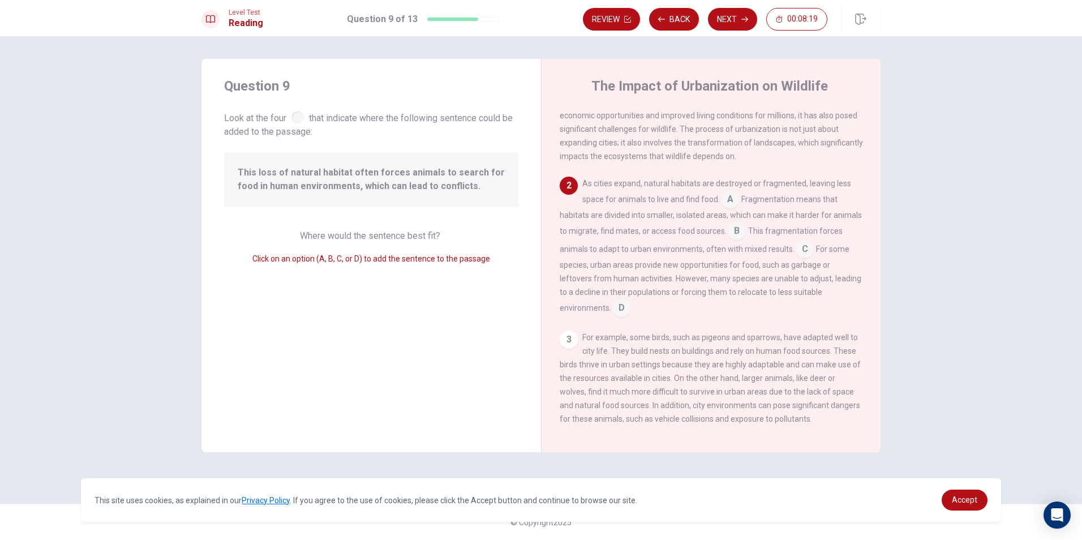
click at [736, 204] on input at bounding box center [730, 200] width 18 height 18
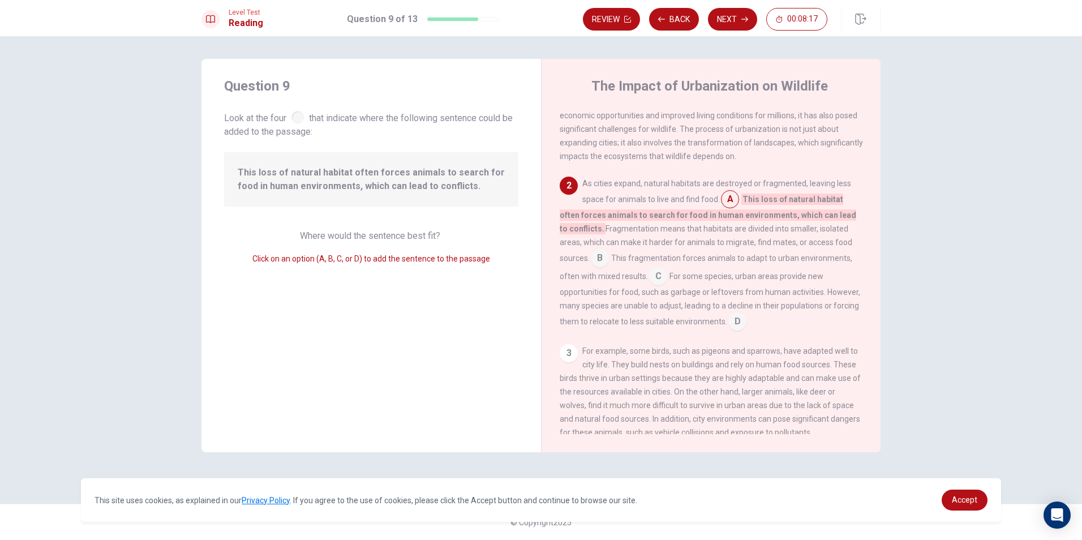
click at [603, 268] on input at bounding box center [600, 259] width 18 height 18
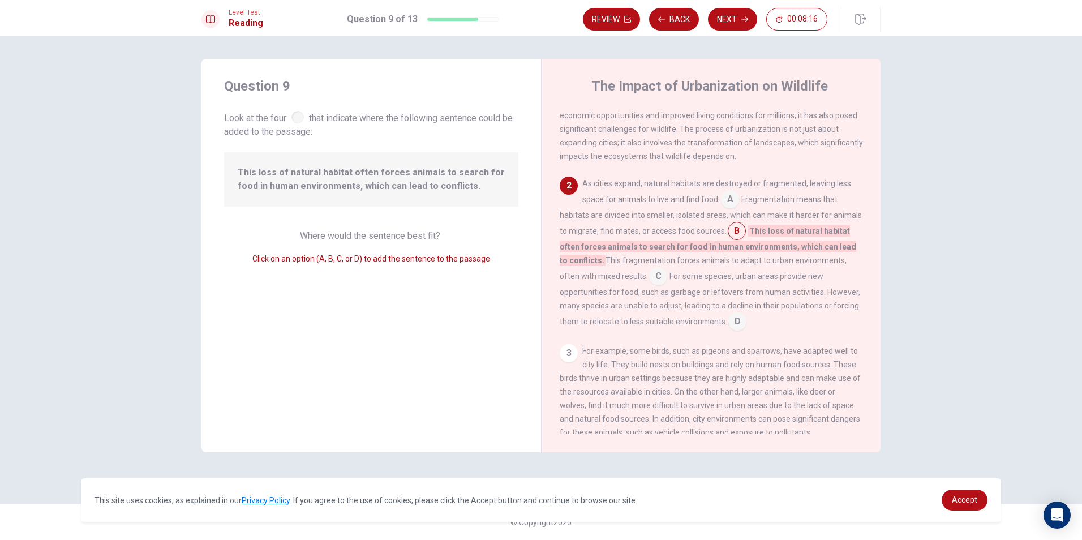
click at [729, 209] on input at bounding box center [730, 200] width 18 height 18
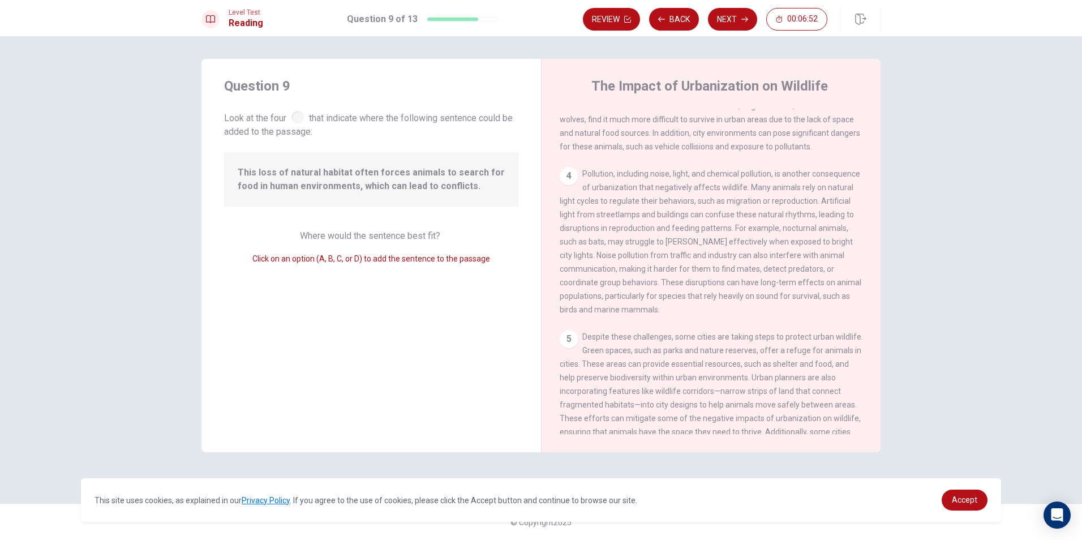
scroll to position [165, 0]
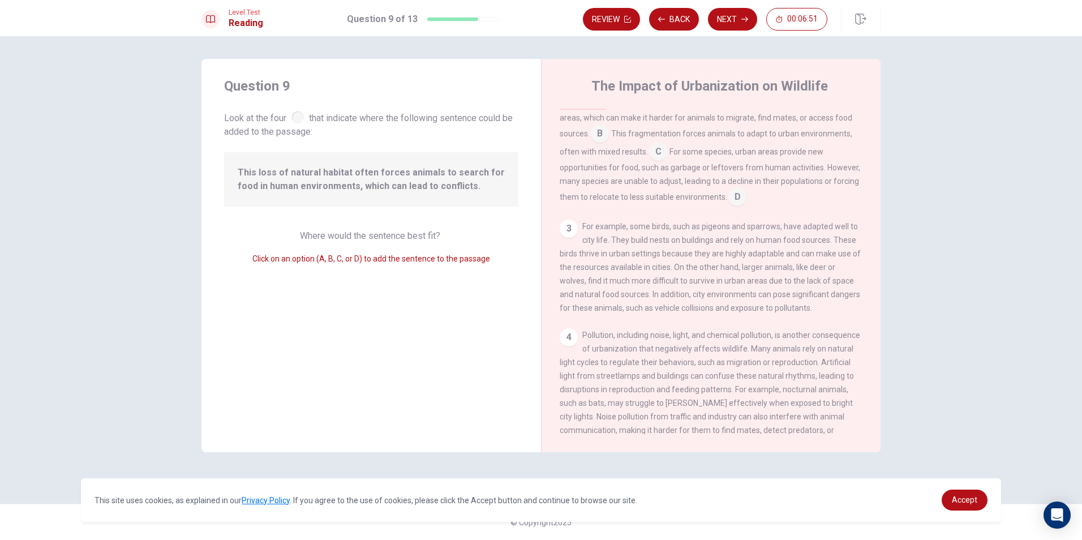
click at [568, 232] on div "3" at bounding box center [568, 228] width 18 height 18
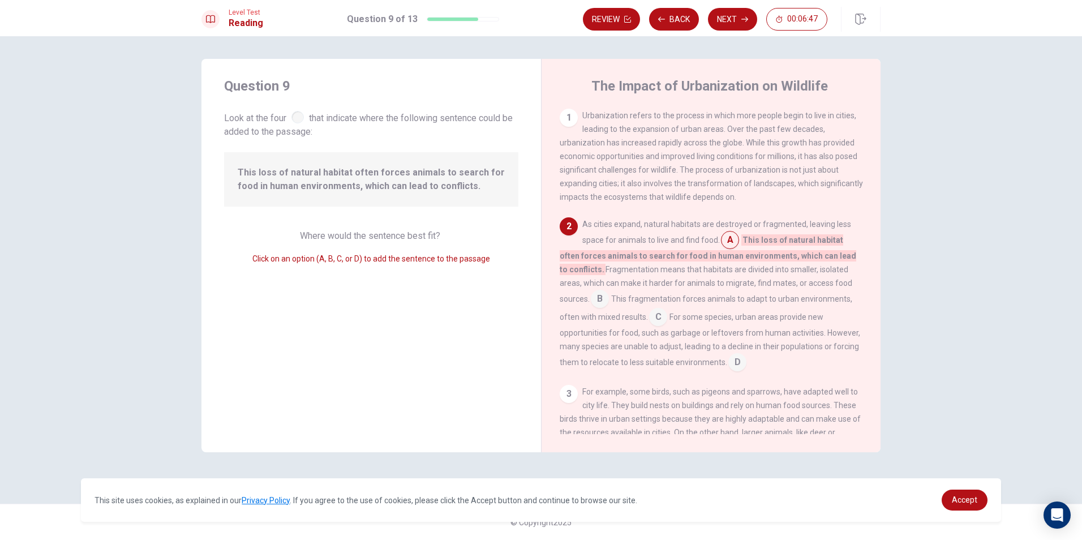
click at [661, 320] on input at bounding box center [658, 318] width 18 height 18
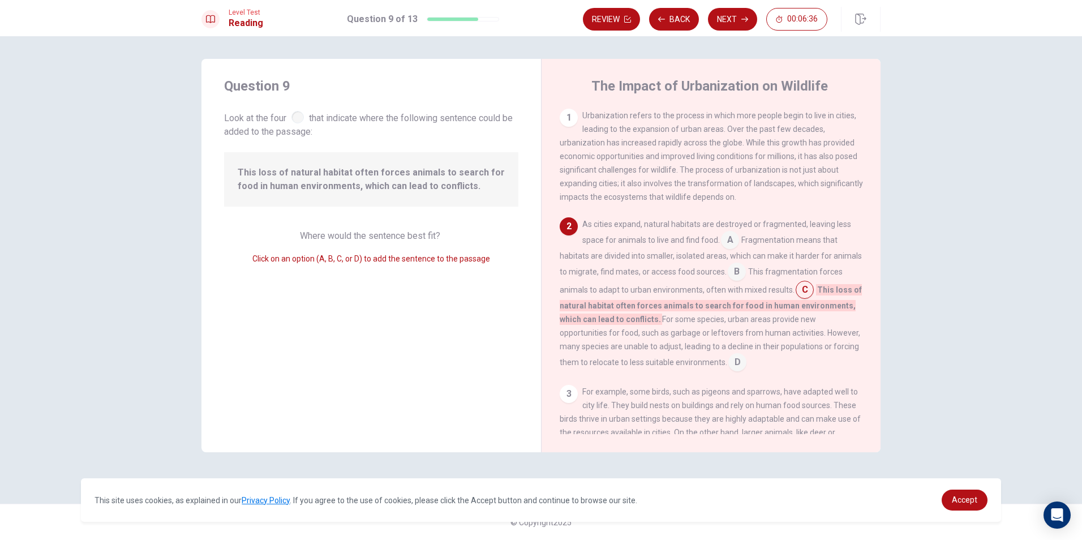
drag, startPoint x: 428, startPoint y: 177, endPoint x: 398, endPoint y: 178, distance: 30.0
click at [398, 178] on span "This loss of natural habitat often forces animals to search for food in human e…" at bounding box center [371, 179] width 267 height 27
drag, startPoint x: 383, startPoint y: 179, endPoint x: 315, endPoint y: 173, distance: 68.2
click at [315, 173] on span "This loss of natural habitat often forces animals to search for food in human e…" at bounding box center [371, 179] width 267 height 27
click at [746, 277] on input at bounding box center [736, 273] width 18 height 18
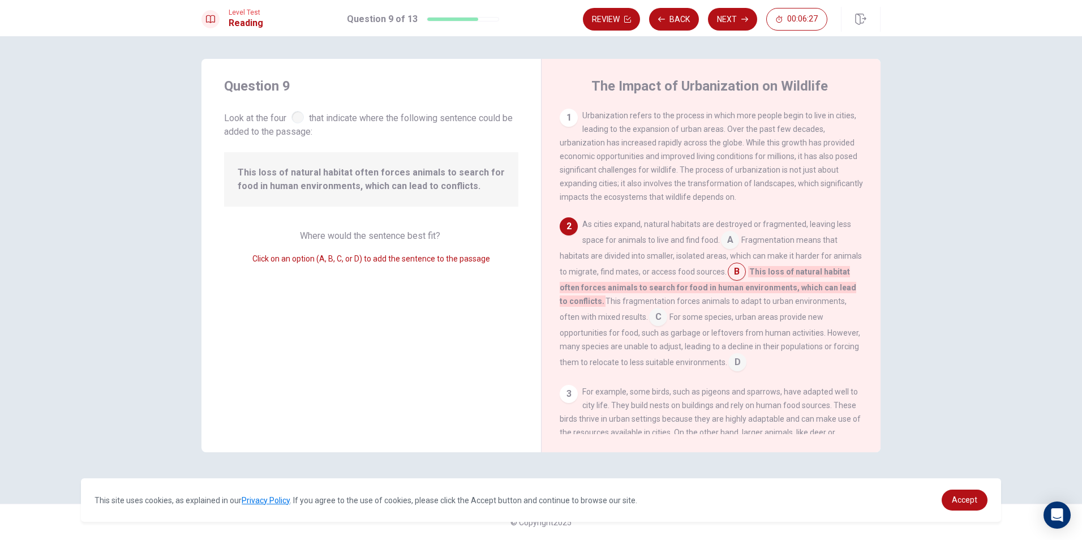
click at [746, 279] on input at bounding box center [736, 273] width 18 height 18
click at [735, 246] on input at bounding box center [730, 241] width 18 height 18
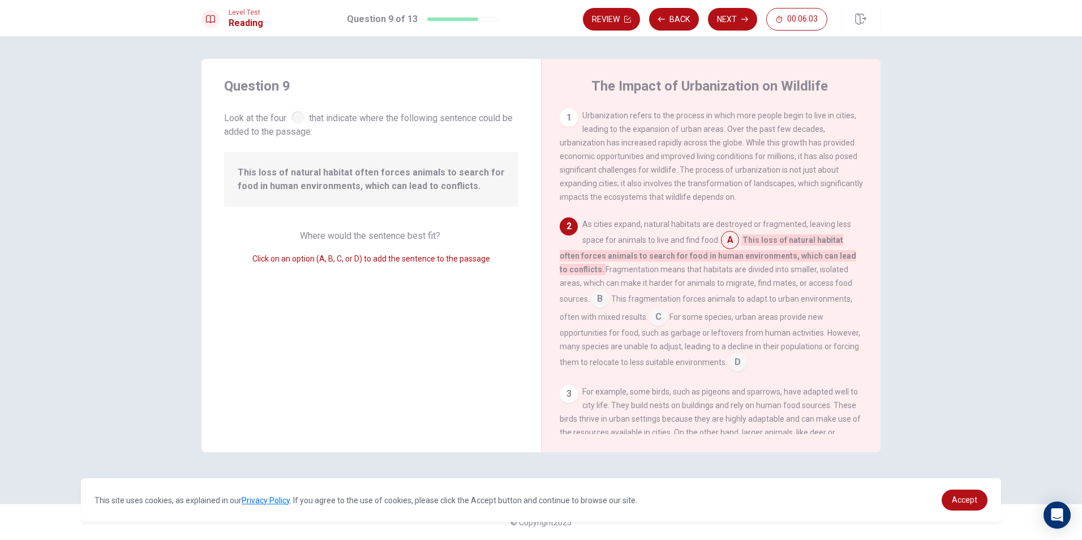
click at [602, 302] on input at bounding box center [600, 300] width 18 height 18
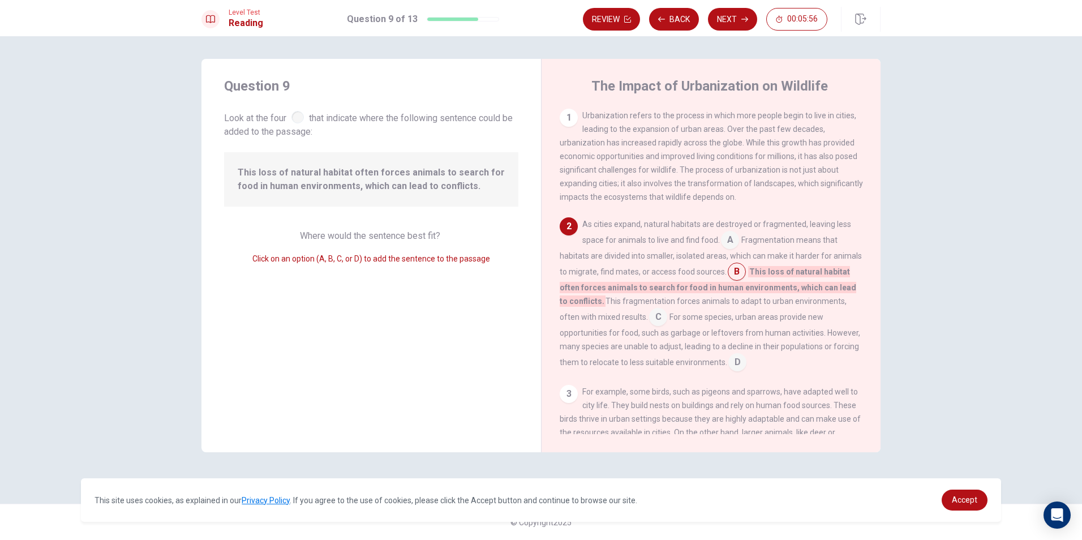
click at [729, 243] on input at bounding box center [730, 241] width 18 height 18
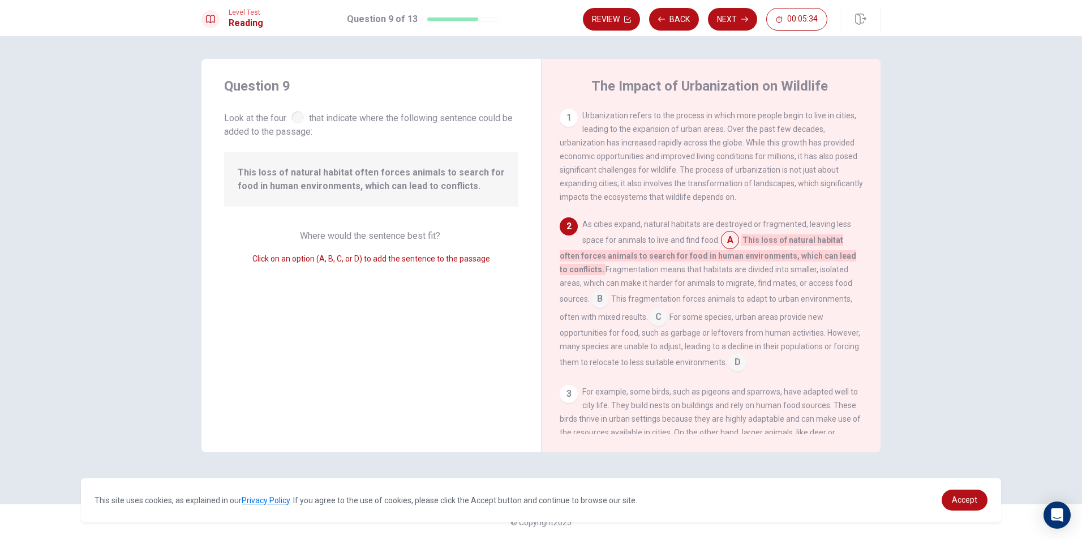
click at [737, 367] on input at bounding box center [737, 363] width 18 height 18
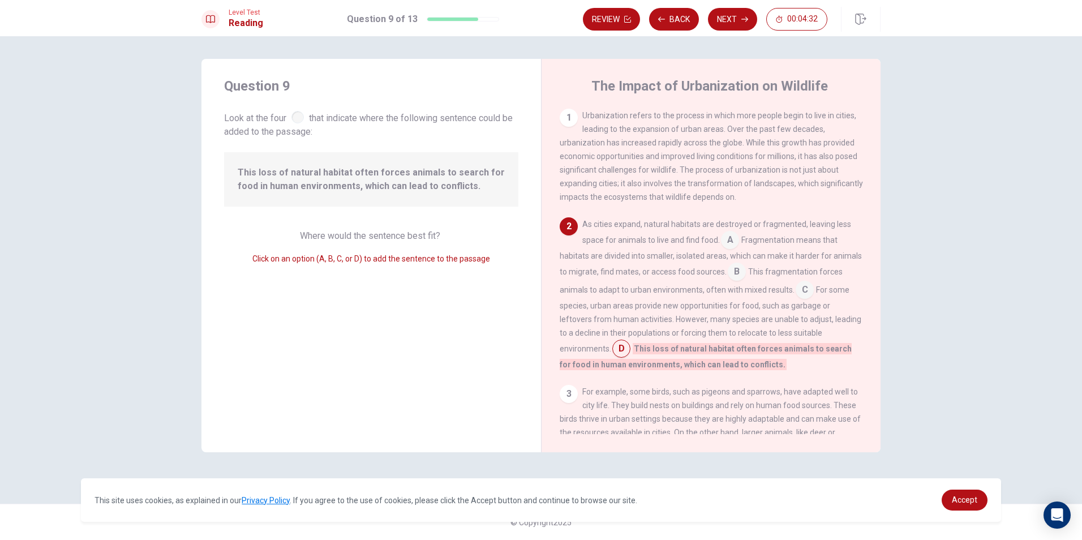
click at [813, 291] on input at bounding box center [804, 291] width 18 height 18
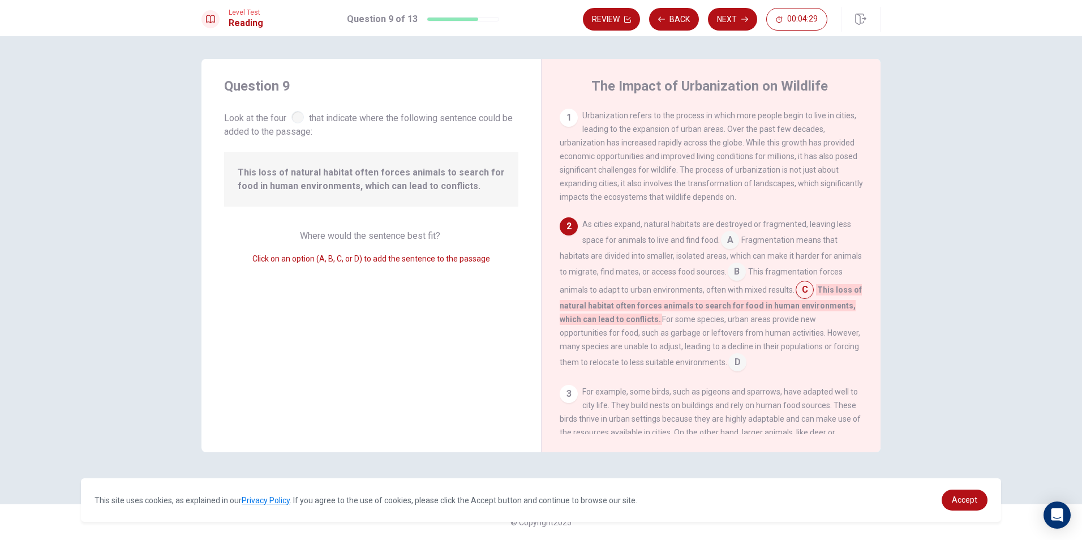
click at [733, 242] on input at bounding box center [730, 241] width 18 height 18
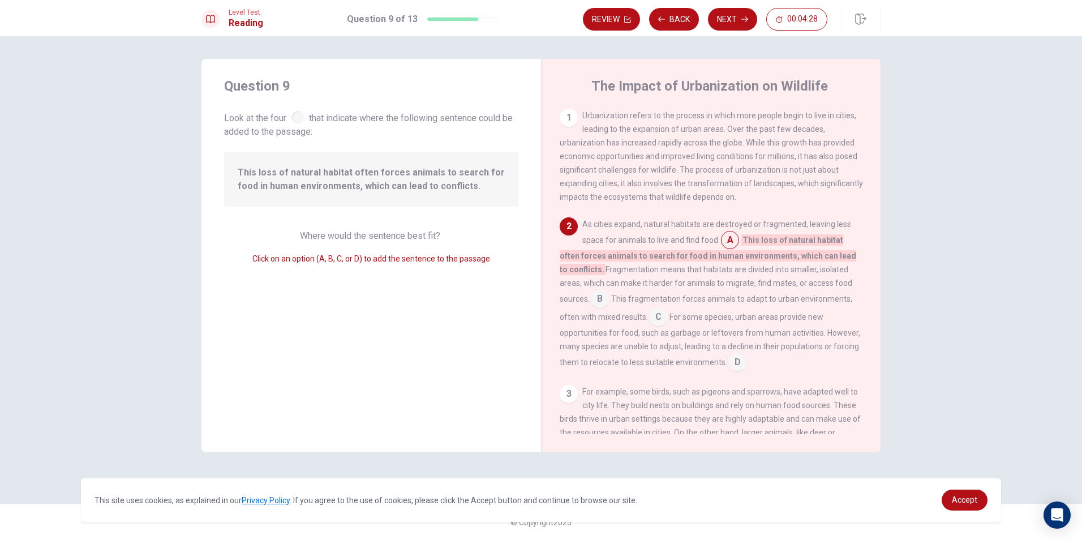
click at [735, 364] on input at bounding box center [737, 363] width 18 height 18
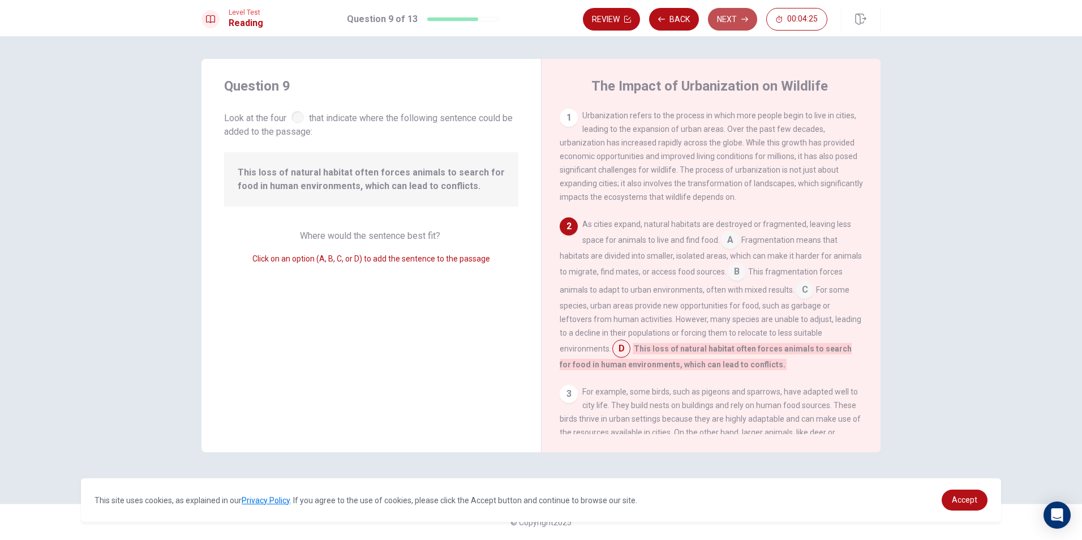
click at [727, 15] on button "Next" at bounding box center [732, 19] width 49 height 23
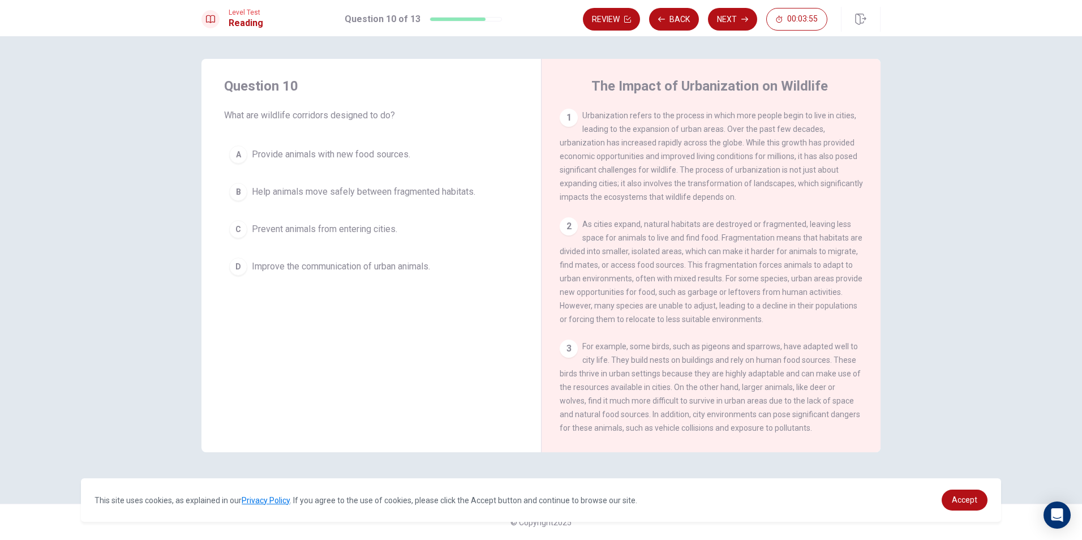
drag, startPoint x: 358, startPoint y: 193, endPoint x: 403, endPoint y: 179, distance: 46.9
click at [359, 193] on span "Help animals move safely between fragmented habitats." at bounding box center [363, 192] width 223 height 14
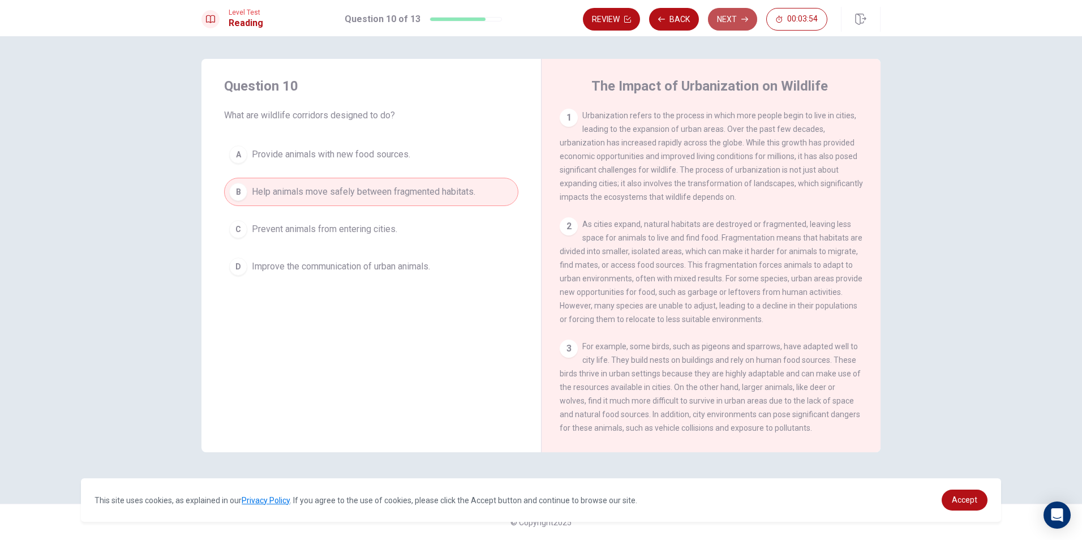
click at [734, 8] on button "Next" at bounding box center [732, 19] width 49 height 23
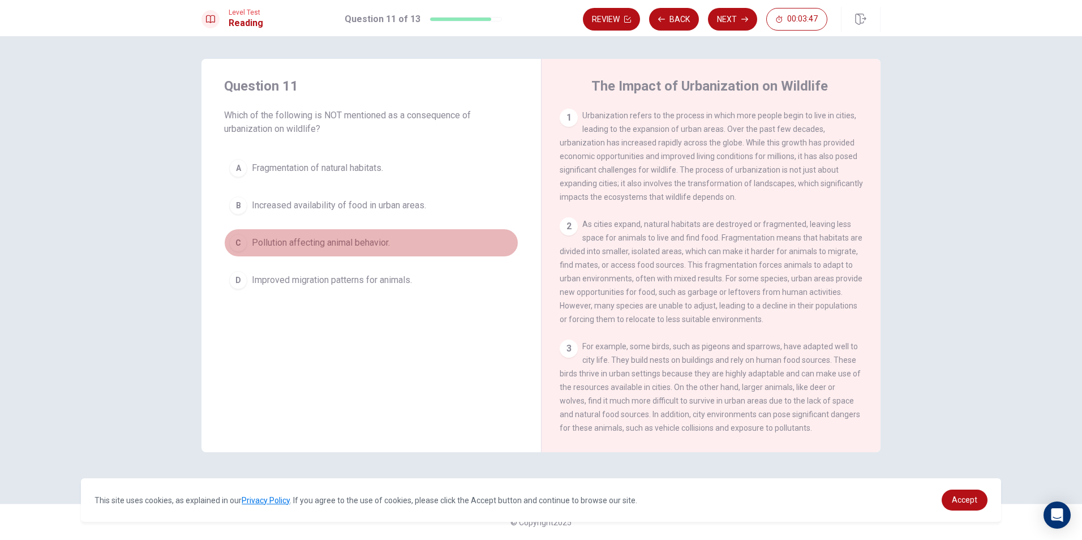
click at [340, 243] on span "Pollution affecting animal behavior." at bounding box center [321, 243] width 138 height 14
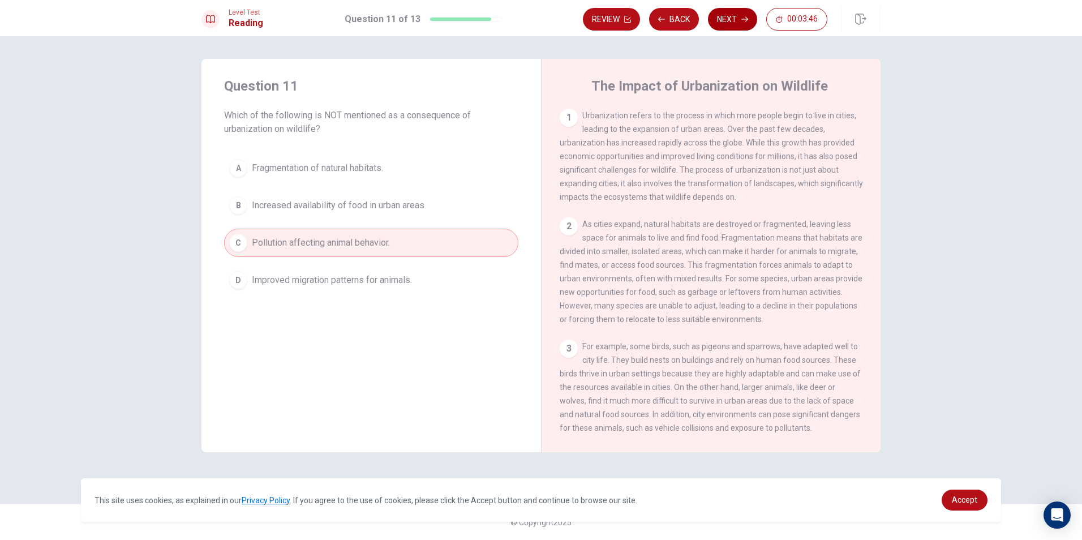
click at [731, 18] on button "Next" at bounding box center [732, 19] width 49 height 23
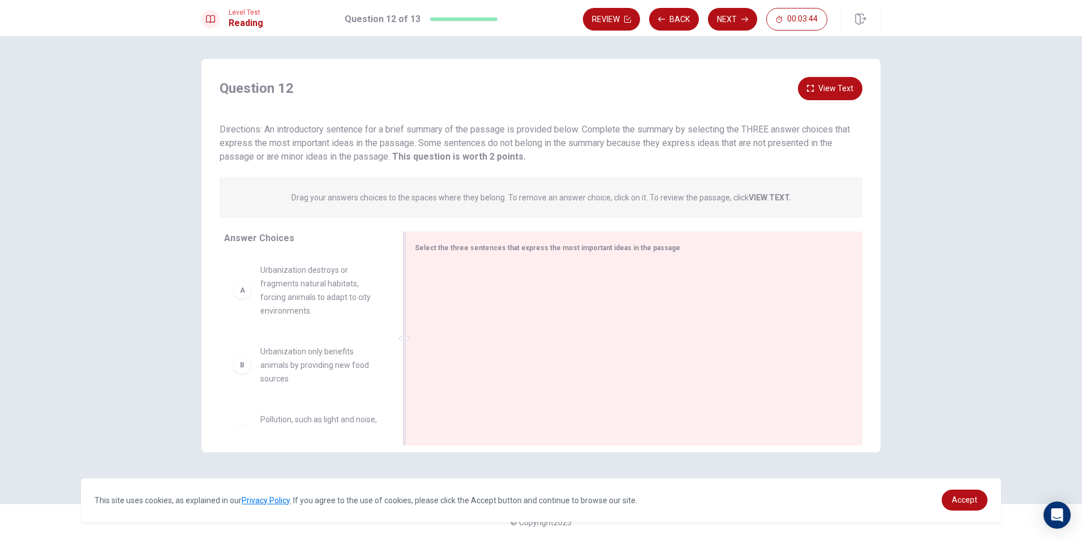
click at [582, 252] on div "Select the three sentences that express the most important ideas in the passage" at bounding box center [627, 247] width 425 height 14
click at [605, 247] on span "Select the three sentences that express the most important ideas in the passage" at bounding box center [547, 248] width 265 height 8
click at [598, 248] on span "Select the three sentences that express the most important ideas in the passage" at bounding box center [547, 248] width 265 height 8
drag, startPoint x: 598, startPoint y: 248, endPoint x: 561, endPoint y: 247, distance: 37.4
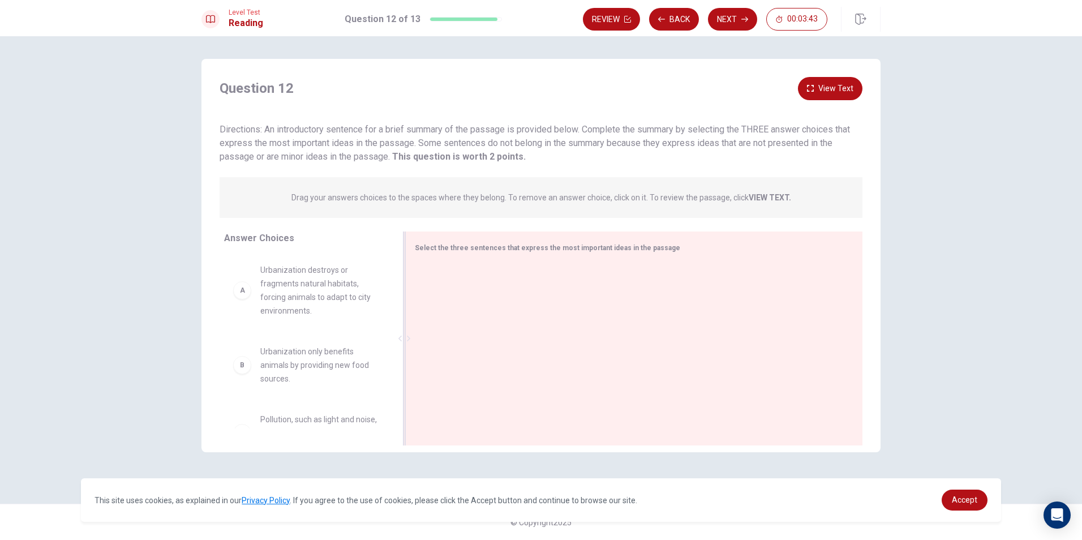
click at [597, 248] on span "Select the three sentences that express the most important ideas in the passage" at bounding box center [547, 248] width 265 height 8
drag, startPoint x: 561, startPoint y: 247, endPoint x: 486, endPoint y: 221, distance: 79.3
click at [486, 221] on div "Question 12 View Text Directions: An introductory sentence for a brief summary …" at bounding box center [540, 264] width 679 height 374
click at [727, 12] on button "Next" at bounding box center [732, 19] width 49 height 23
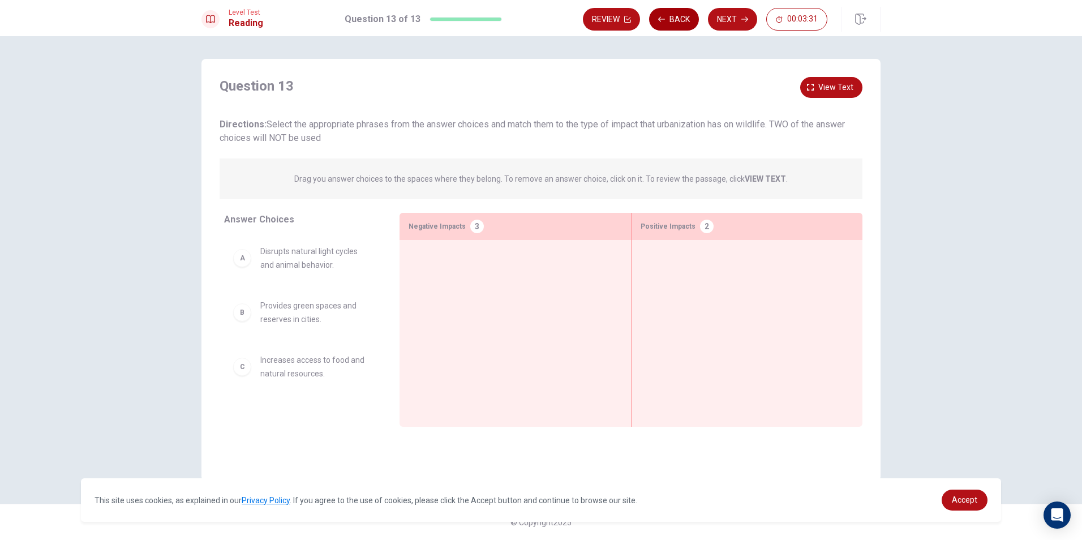
click at [681, 14] on button "Back" at bounding box center [674, 19] width 50 height 23
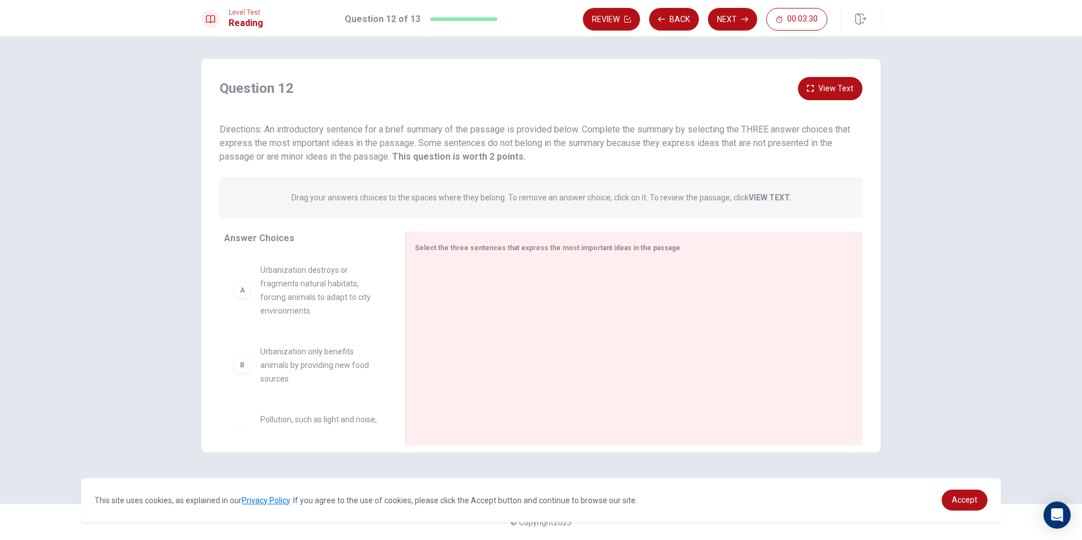
click at [315, 274] on span "Urbanization destroys or fragments natural habitats, forcing animals to adapt t…" at bounding box center [319, 290] width 118 height 54
click at [243, 294] on div "A" at bounding box center [242, 290] width 18 height 18
click at [438, 154] on strong "This question is worth 2 points." at bounding box center [458, 156] width 136 height 11
drag, startPoint x: 478, startPoint y: 157, endPoint x: 476, endPoint y: 164, distance: 7.7
click at [480, 157] on strong "This question is worth 2 points." at bounding box center [458, 156] width 136 height 11
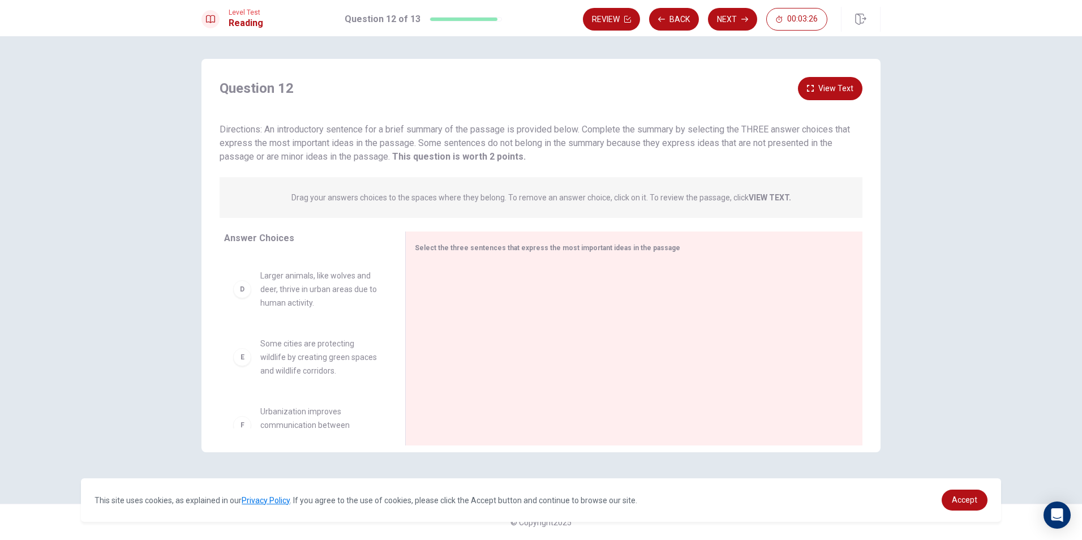
scroll to position [251, 0]
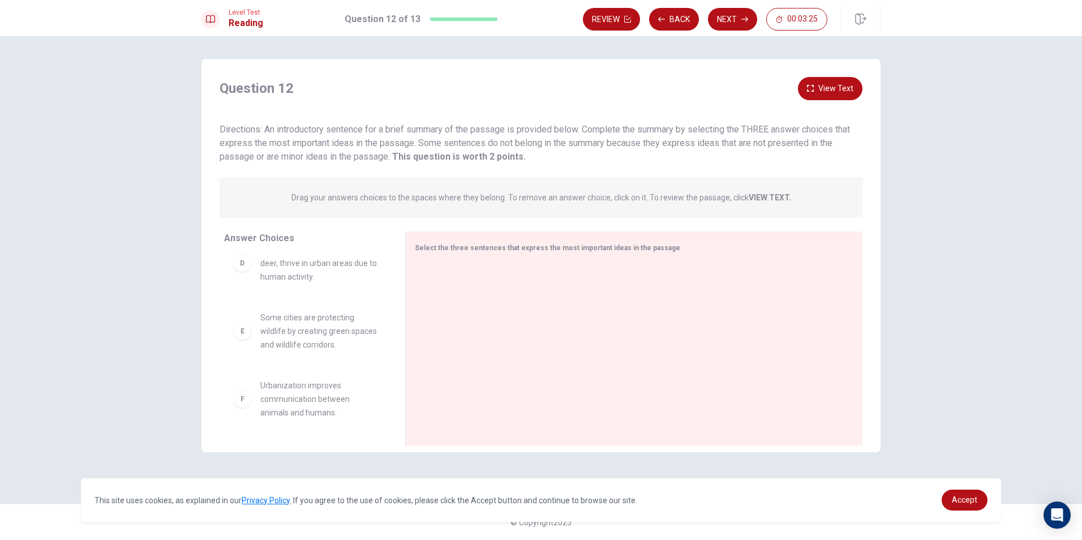
drag, startPoint x: 232, startPoint y: 401, endPoint x: 243, endPoint y: 396, distance: 11.4
click at [233, 400] on div "F Urbanization improves communication between animals and humans." at bounding box center [305, 398] width 163 height 59
drag, startPoint x: 248, startPoint y: 398, endPoint x: 241, endPoint y: 402, distance: 7.9
click at [294, 385] on div "A Urbanization destroys or fragments natural habitats, forcing animals to adapt…" at bounding box center [310, 341] width 172 height 174
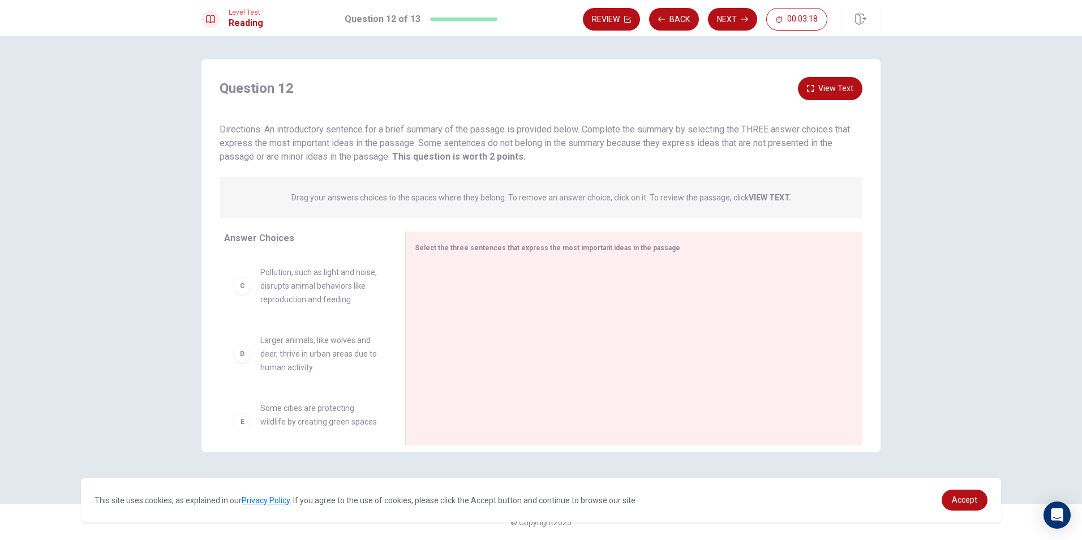
scroll to position [0, 0]
drag, startPoint x: 300, startPoint y: 281, endPoint x: 487, endPoint y: 271, distance: 187.5
drag, startPoint x: 320, startPoint y: 356, endPoint x: 523, endPoint y: 326, distance: 205.8
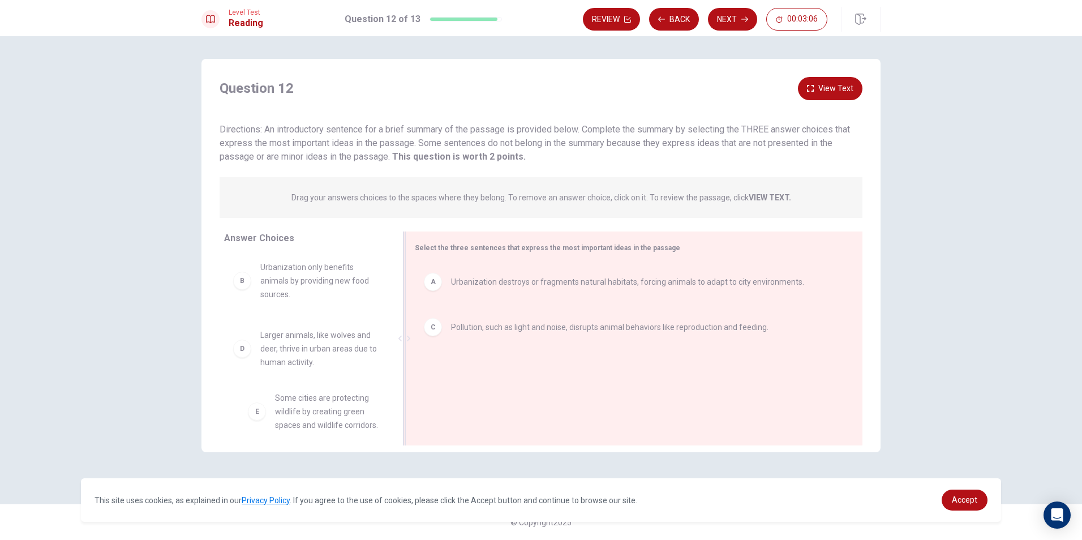
scroll to position [5, 0]
drag, startPoint x: 328, startPoint y: 423, endPoint x: 570, endPoint y: 361, distance: 249.3
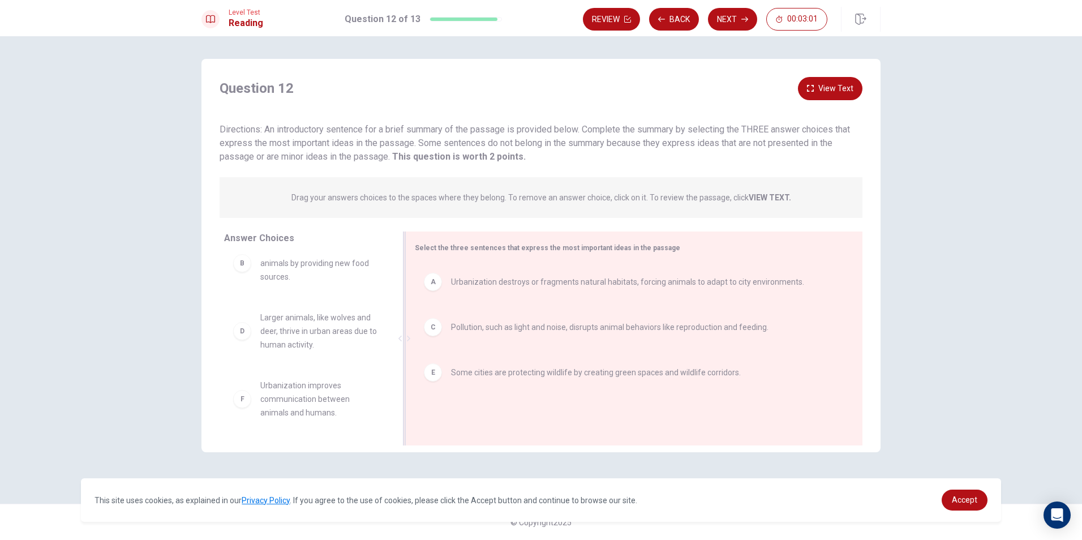
drag, startPoint x: 505, startPoint y: 425, endPoint x: 508, endPoint y: 359, distance: 65.7
click at [508, 359] on div "Select the three sentences that express the most important ideas in the passage…" at bounding box center [633, 338] width 457 height 214
drag, startPoint x: 304, startPoint y: 331, endPoint x: 522, endPoint y: 365, distance: 219.8
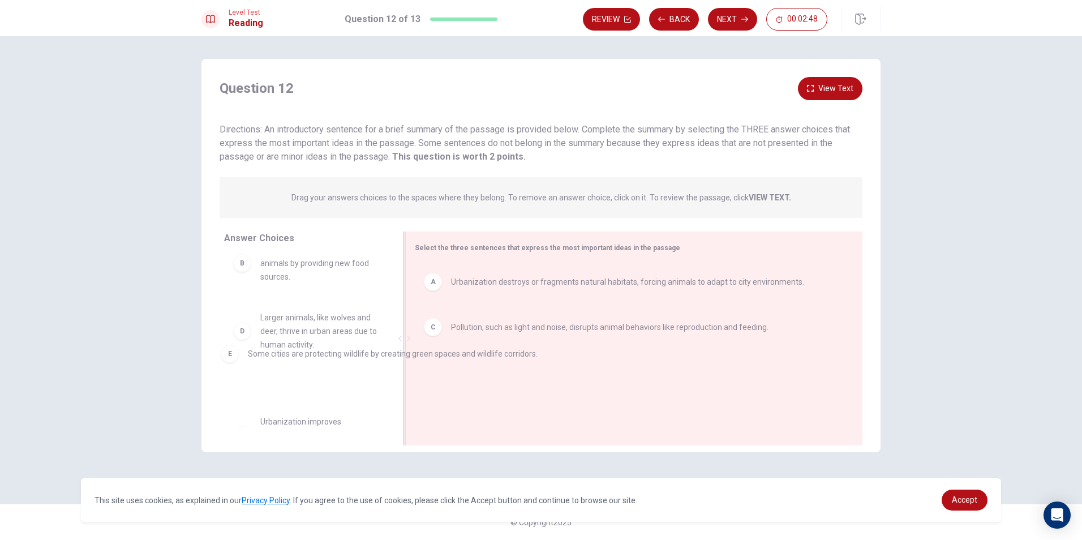
scroll to position [0, 0]
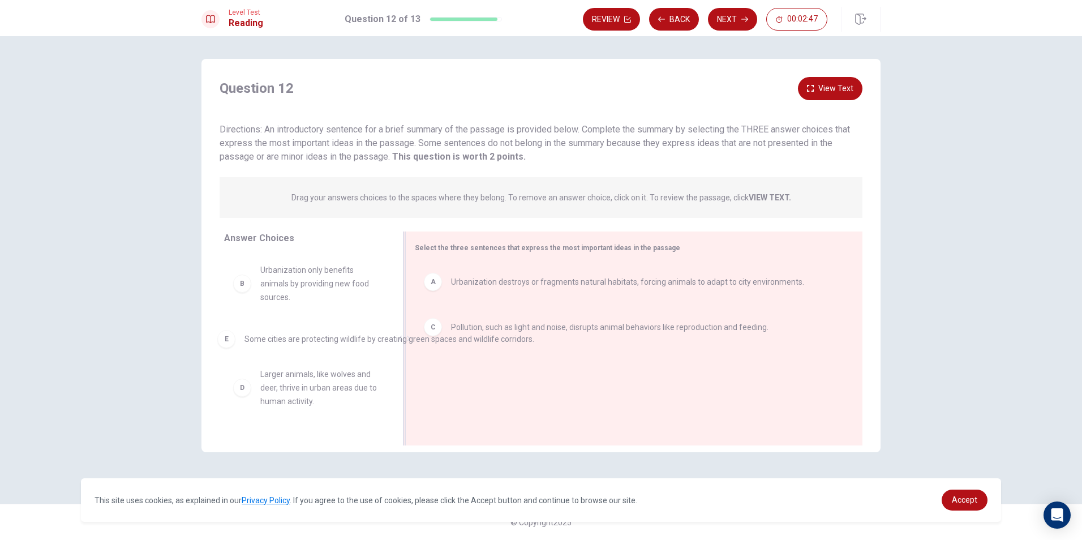
drag, startPoint x: 445, startPoint y: 380, endPoint x: 274, endPoint y: 346, distance: 174.2
drag, startPoint x: 288, startPoint y: 419, endPoint x: 273, endPoint y: 393, distance: 30.7
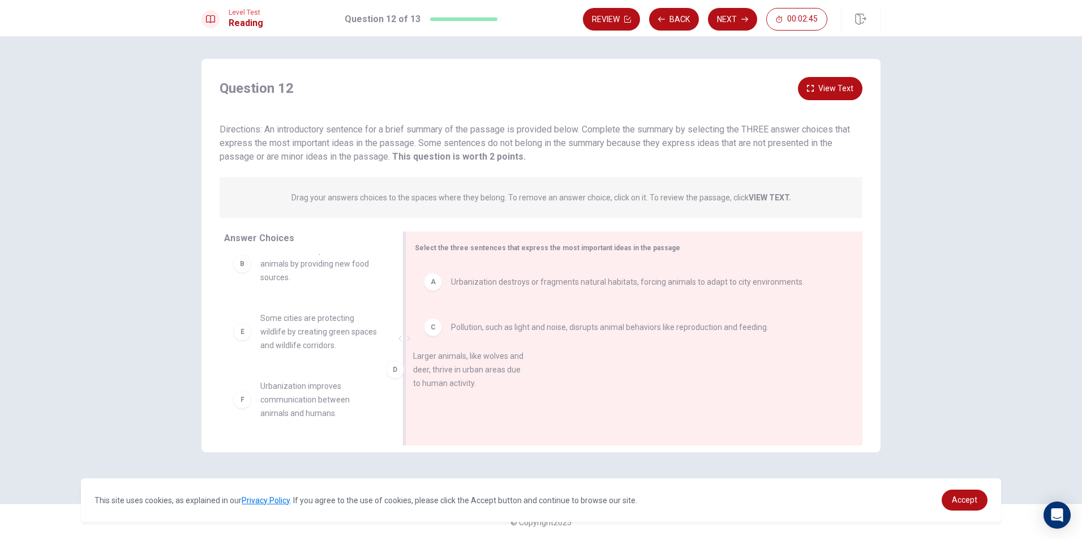
drag, startPoint x: 294, startPoint y: 337, endPoint x: 474, endPoint y: 369, distance: 183.3
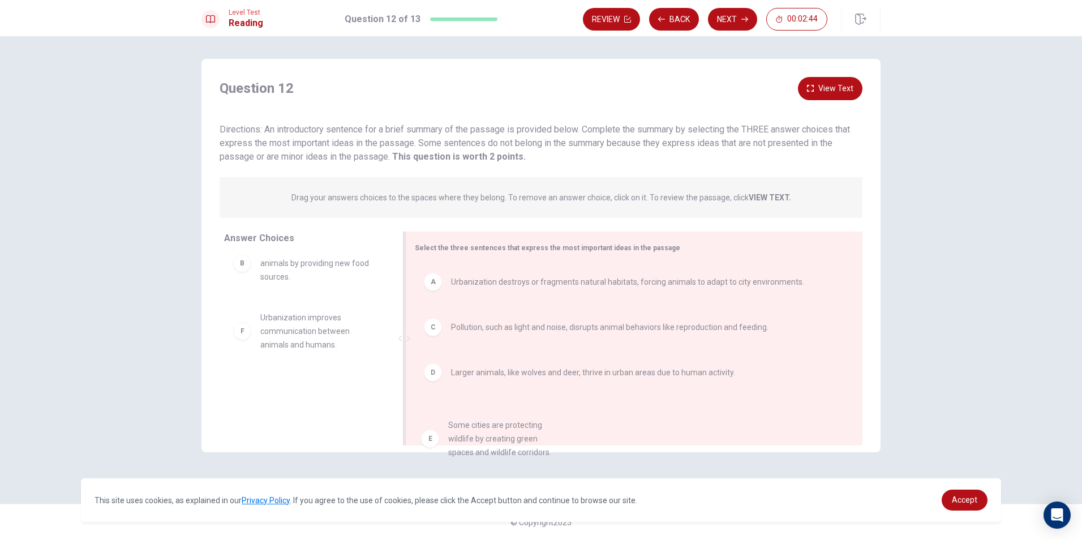
drag, startPoint x: 308, startPoint y: 339, endPoint x: 518, endPoint y: 443, distance: 233.8
drag, startPoint x: 316, startPoint y: 335, endPoint x: 583, endPoint y: 402, distance: 275.2
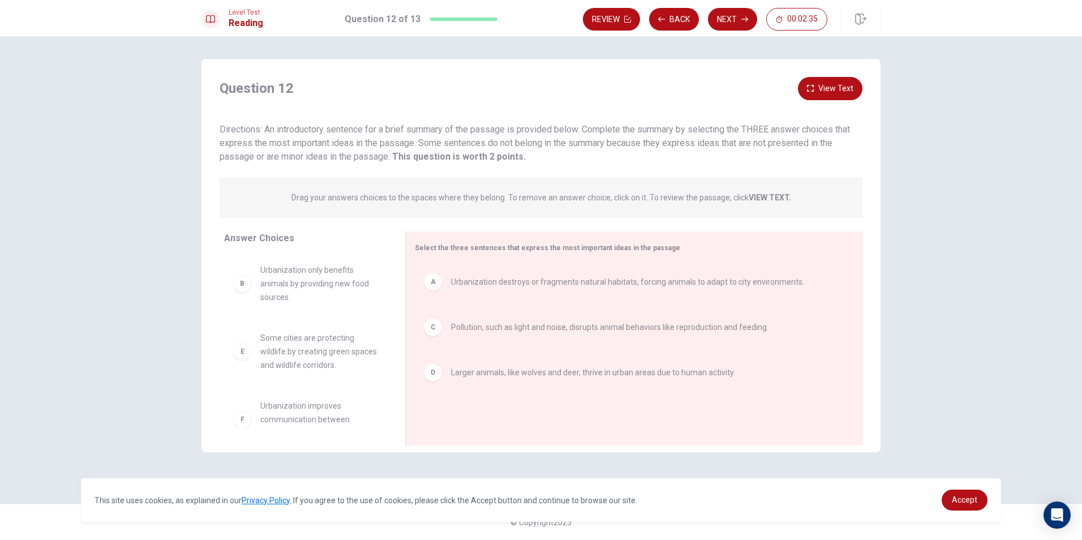
scroll to position [15, 0]
drag, startPoint x: 410, startPoint y: 326, endPoint x: 404, endPoint y: 341, distance: 15.0
click at [407, 347] on div at bounding box center [404, 338] width 14 height 214
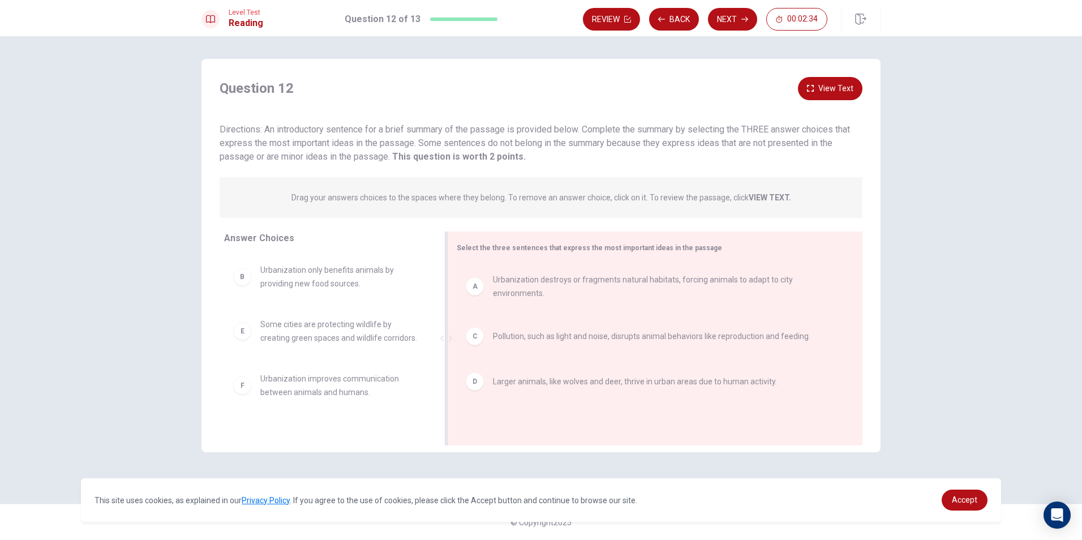
scroll to position [0, 0]
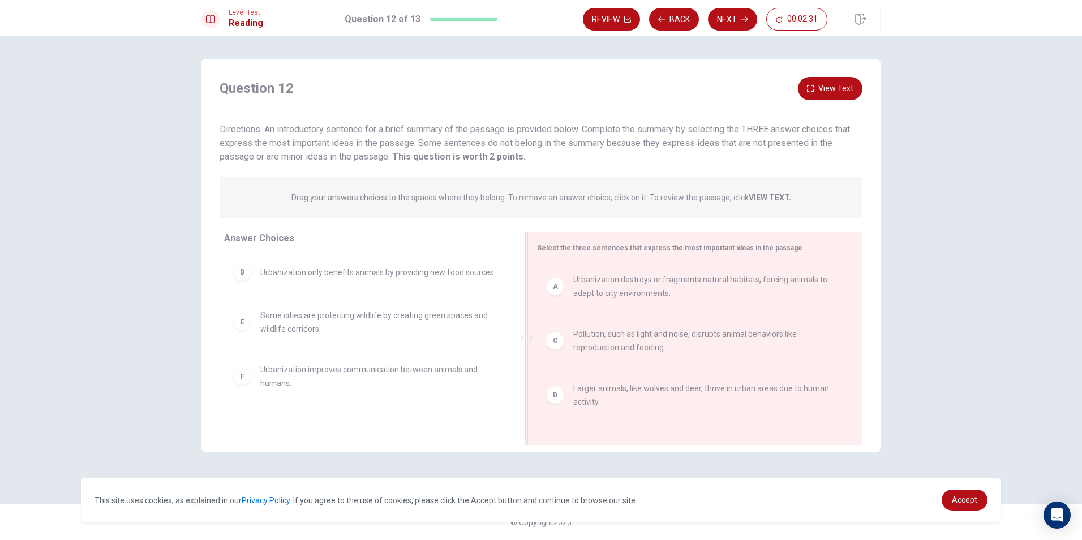
drag, startPoint x: 404, startPoint y: 340, endPoint x: 529, endPoint y: 347, distance: 125.2
click at [529, 347] on div at bounding box center [526, 338] width 14 height 214
click at [768, 194] on strong "VIEW TEXT." at bounding box center [769, 197] width 42 height 9
click at [719, 18] on button "Next" at bounding box center [732, 19] width 49 height 23
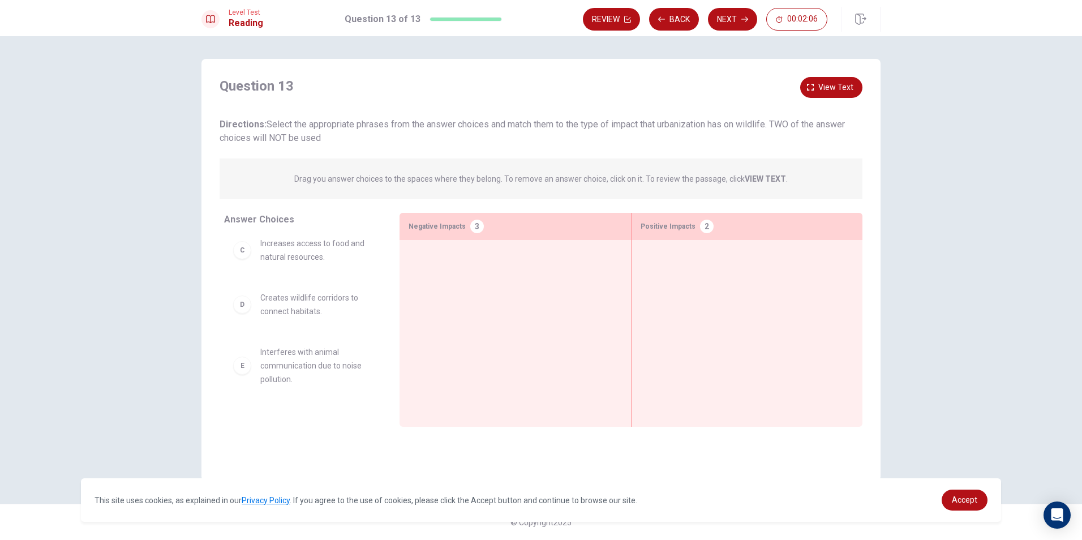
scroll to position [0, 0]
drag, startPoint x: 367, startPoint y: 346, endPoint x: 527, endPoint y: 288, distance: 170.7
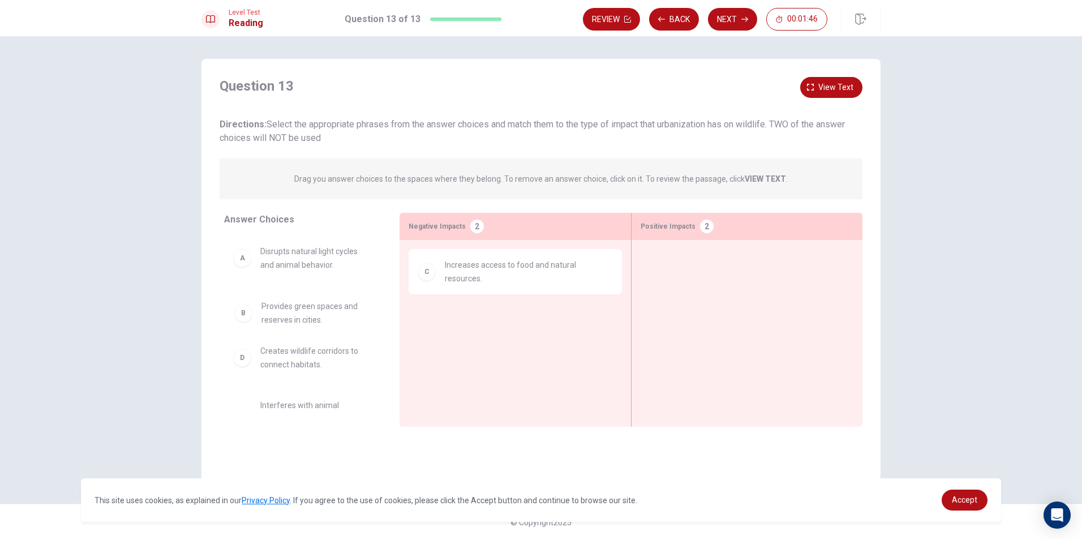
drag, startPoint x: 311, startPoint y: 316, endPoint x: 318, endPoint y: 319, distance: 7.6
drag, startPoint x: 305, startPoint y: 316, endPoint x: 498, endPoint y: 341, distance: 195.1
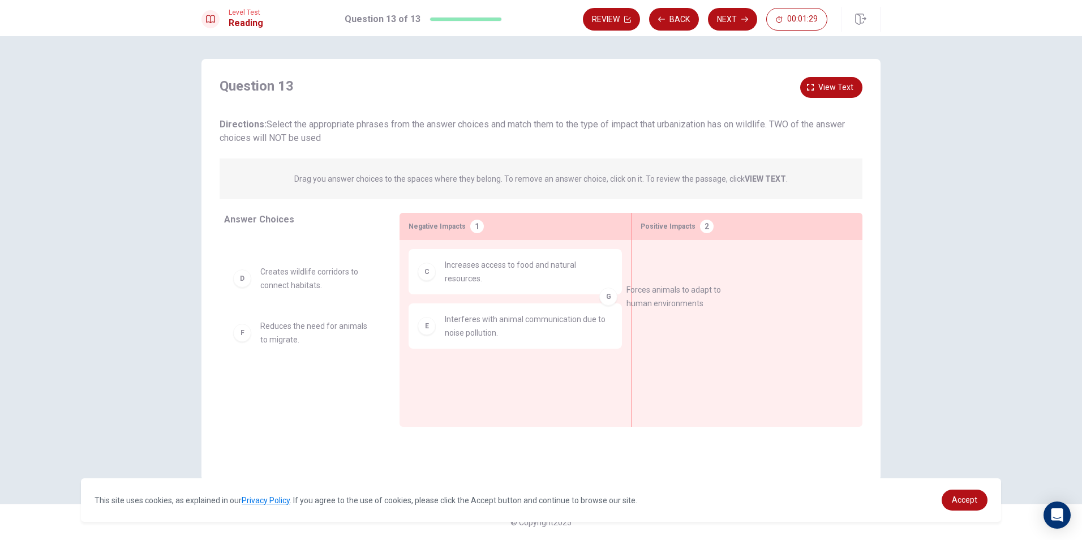
scroll to position [0, 0]
drag, startPoint x: 320, startPoint y: 395, endPoint x: 746, endPoint y: 269, distance: 444.8
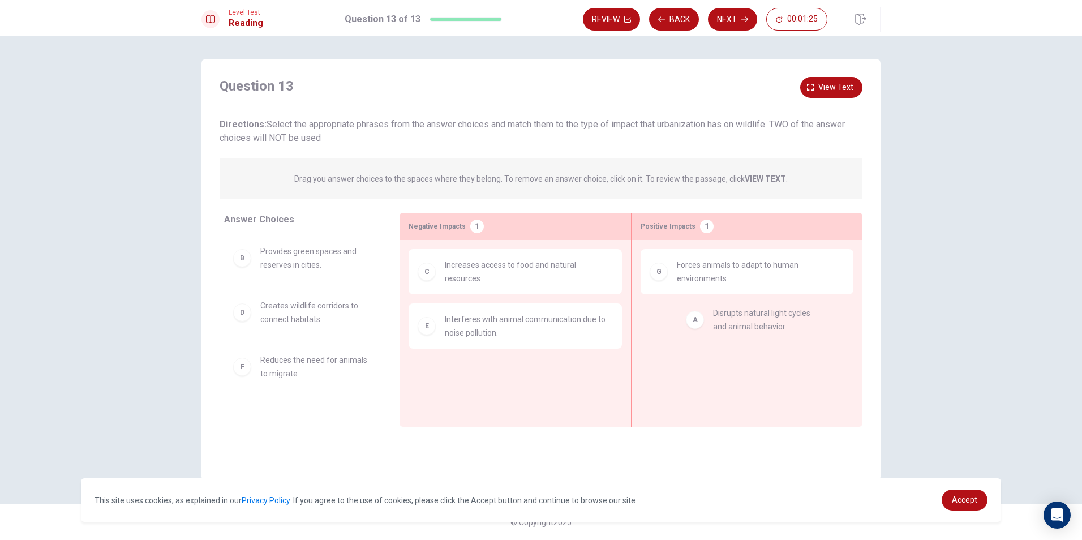
drag, startPoint x: 312, startPoint y: 259, endPoint x: 731, endPoint y: 341, distance: 427.8
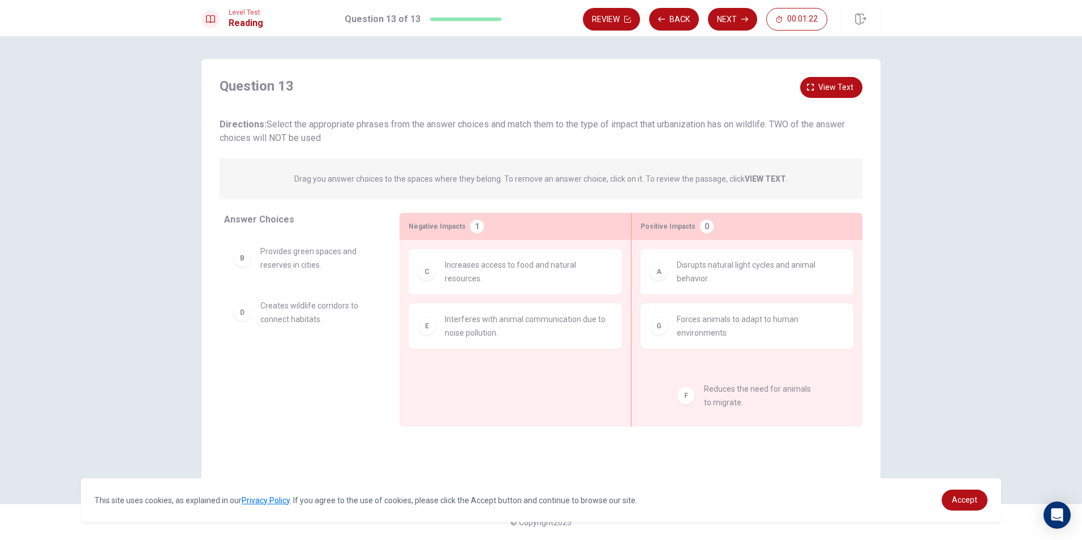
drag, startPoint x: 289, startPoint y: 373, endPoint x: 749, endPoint y: 391, distance: 460.3
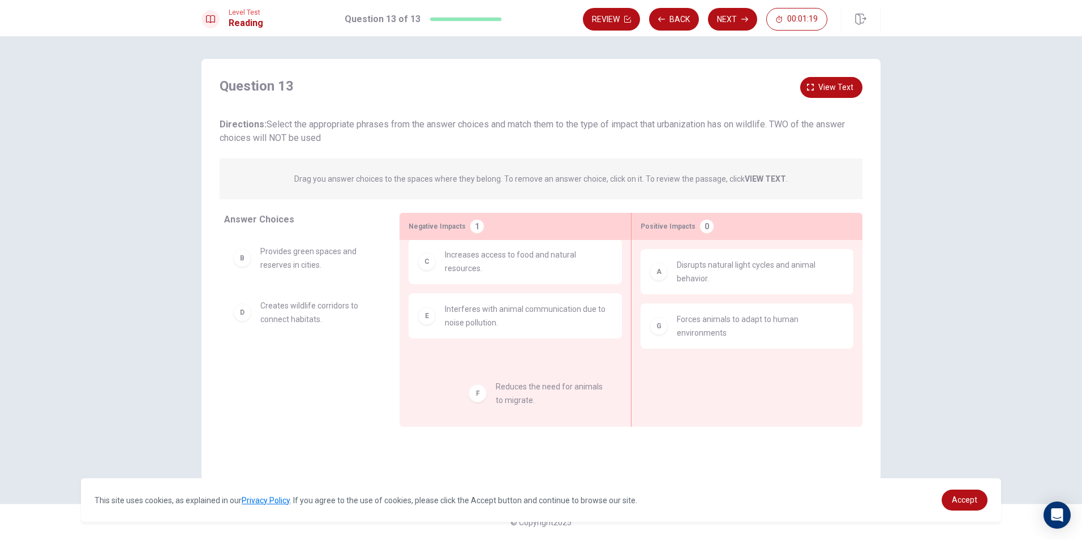
drag, startPoint x: 291, startPoint y: 371, endPoint x: 496, endPoint y: 386, distance: 205.3
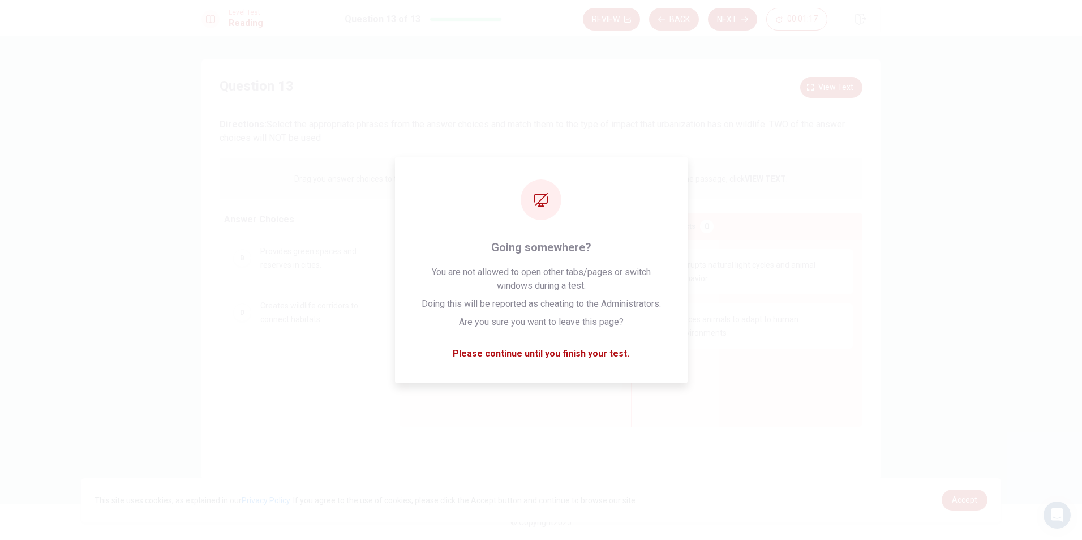
click at [727, 24] on button "Next" at bounding box center [732, 19] width 49 height 23
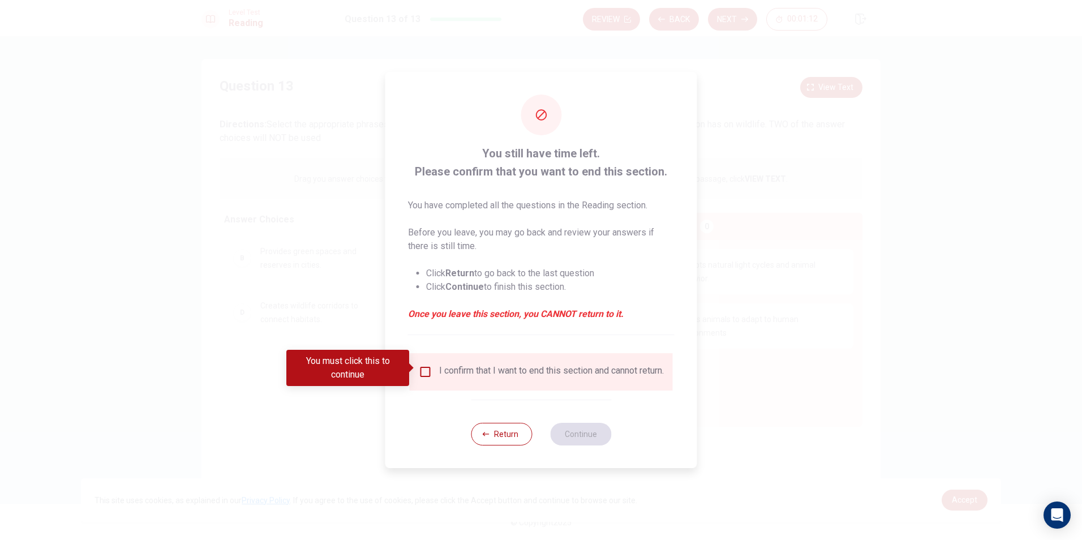
click at [421, 366] on input "You must click this to continue" at bounding box center [426, 372] width 14 height 14
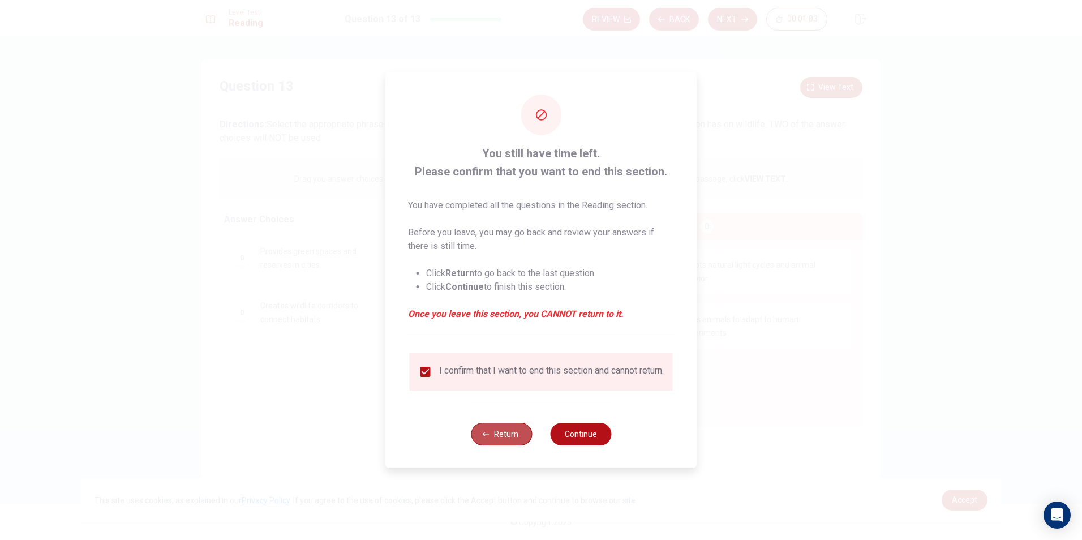
click at [499, 435] on button "Return" at bounding box center [501, 434] width 61 height 23
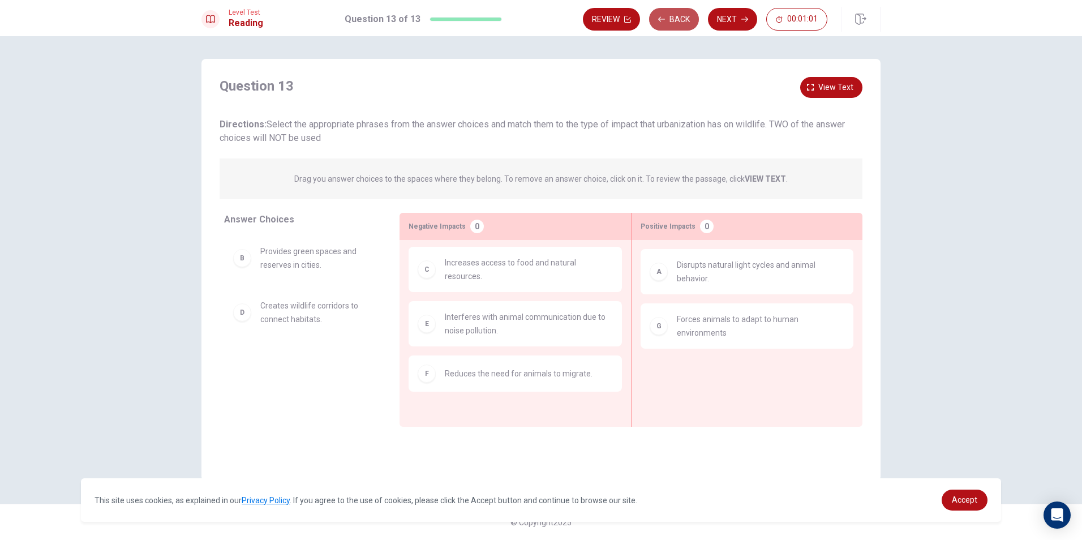
click at [666, 14] on button "Back" at bounding box center [674, 19] width 50 height 23
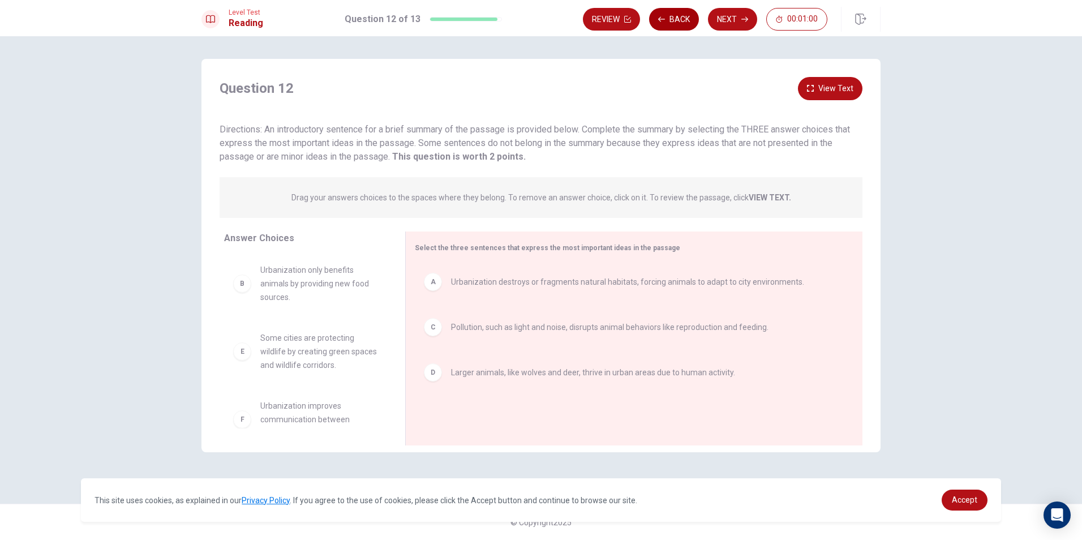
click at [676, 18] on button "Back" at bounding box center [674, 19] width 50 height 23
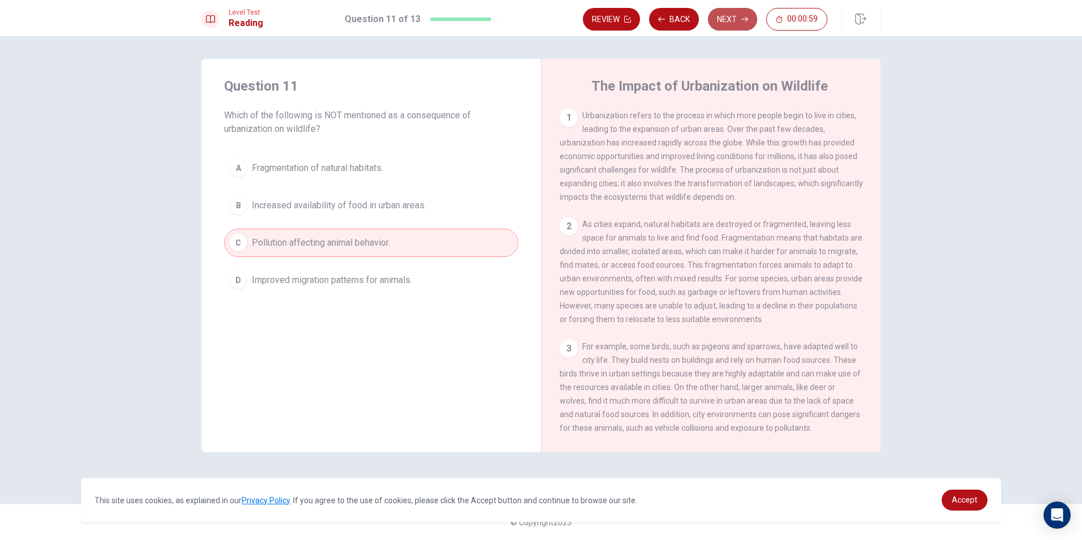
click at [738, 23] on button "Next" at bounding box center [732, 19] width 49 height 23
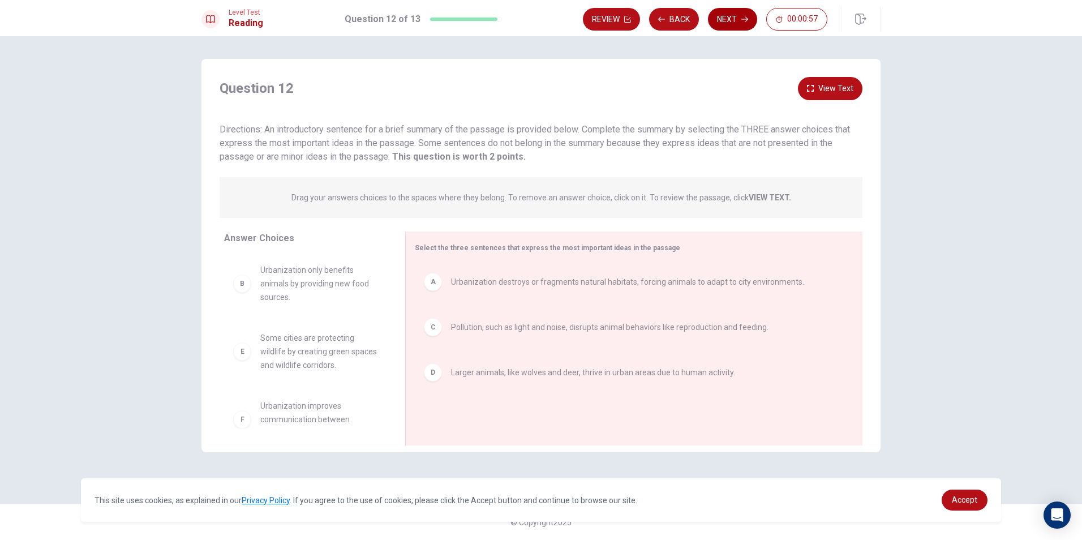
click at [734, 17] on button "Next" at bounding box center [732, 19] width 49 height 23
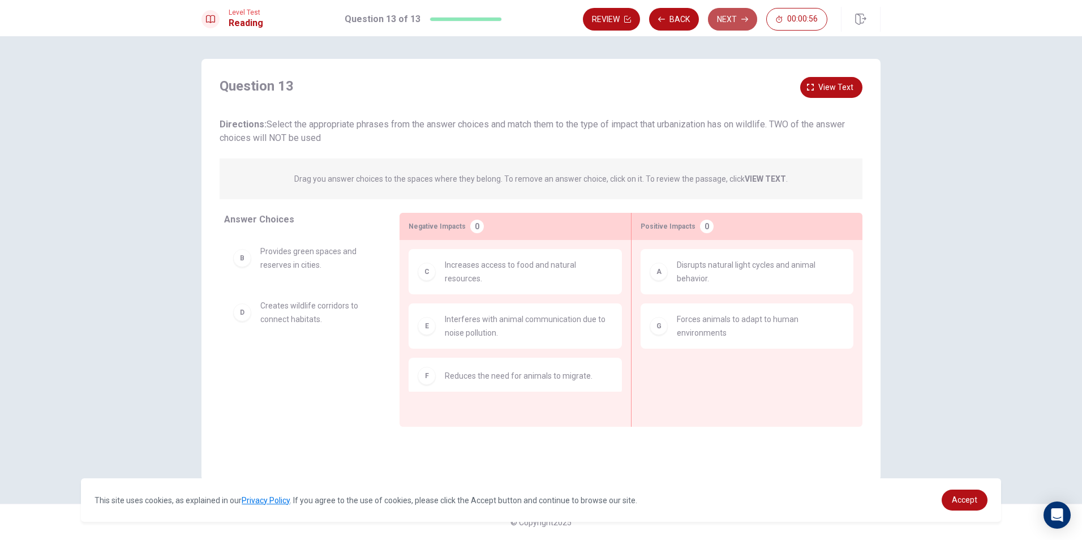
click at [730, 17] on button "Next" at bounding box center [732, 19] width 49 height 23
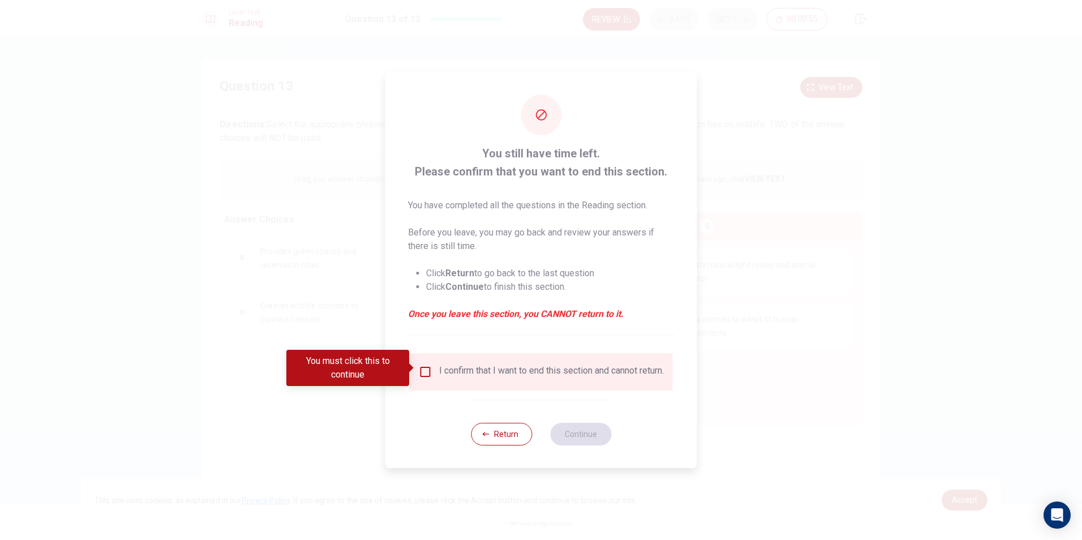
click at [423, 368] on input "You must click this to continue" at bounding box center [426, 372] width 14 height 14
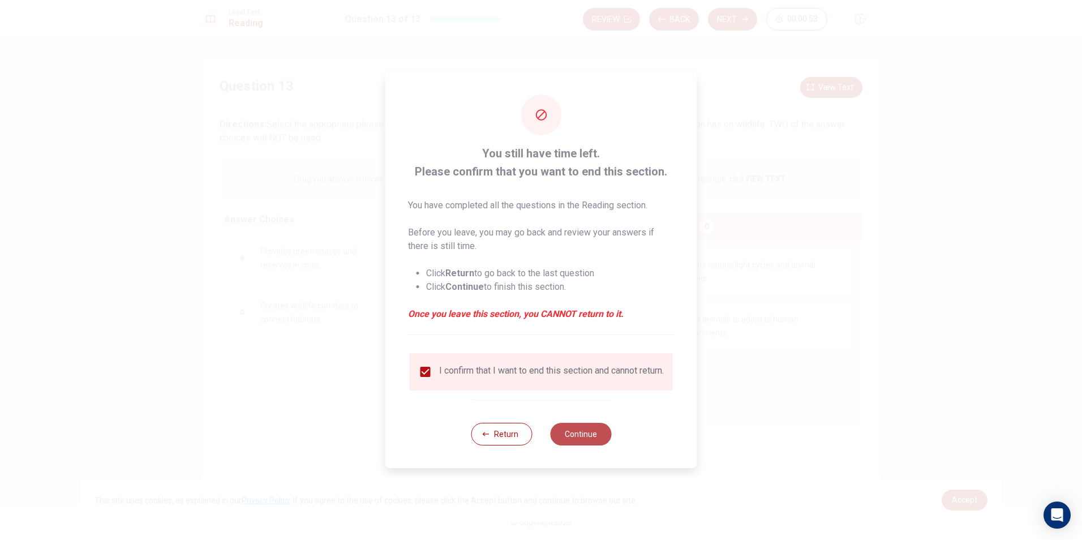
click at [577, 432] on button "Continue" at bounding box center [580, 434] width 61 height 23
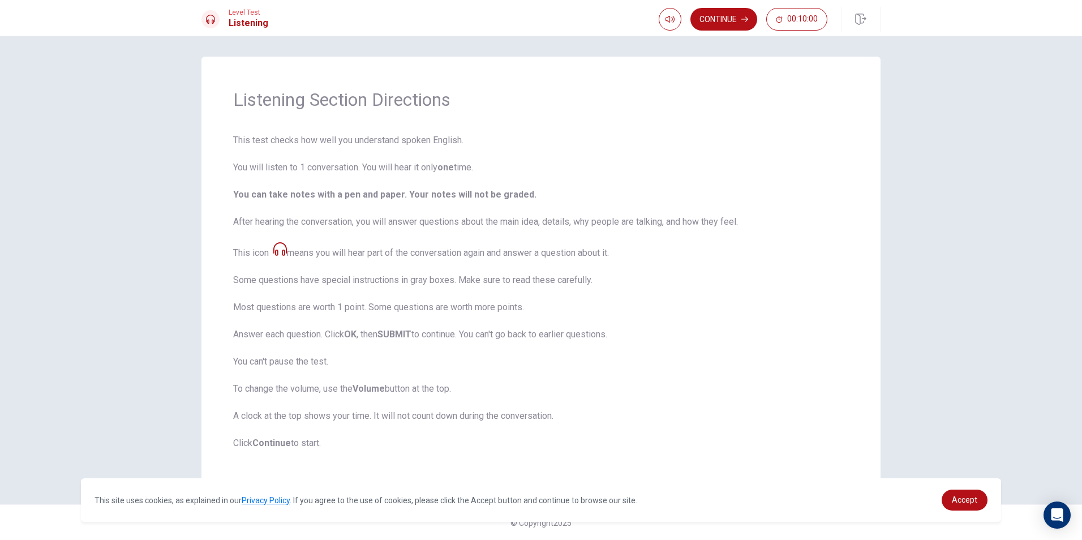
scroll to position [3, 0]
click at [714, 14] on button "Continue" at bounding box center [723, 19] width 67 height 23
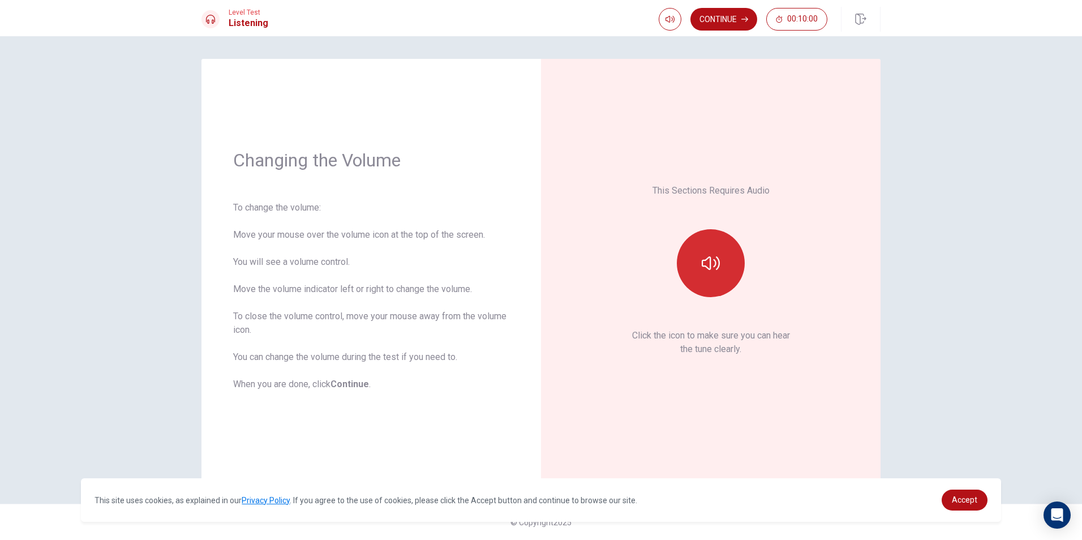
click at [704, 259] on icon "button" at bounding box center [710, 263] width 18 height 18
click at [720, 18] on button "Continue" at bounding box center [723, 19] width 67 height 23
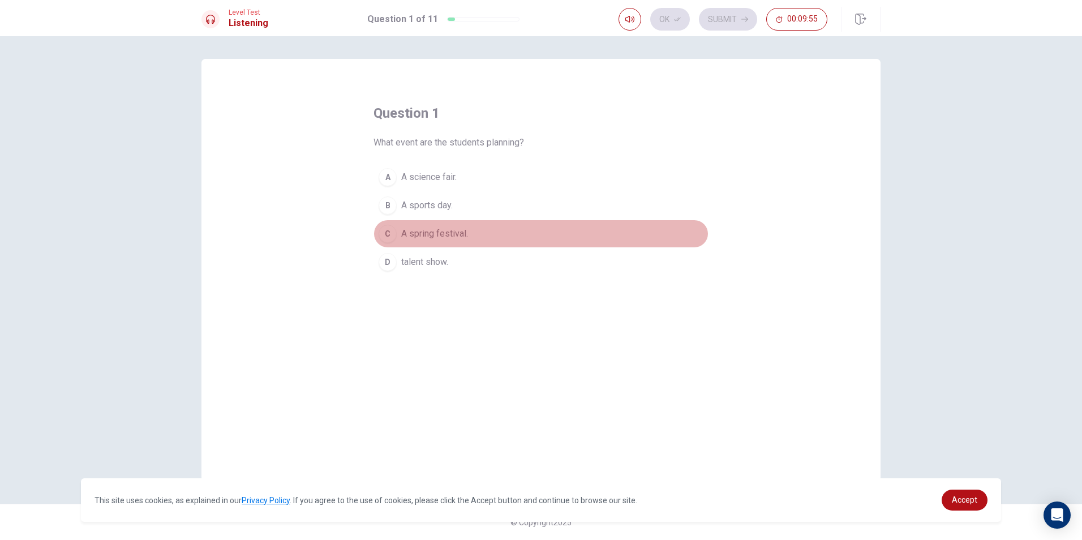
click at [455, 230] on span "A spring festival." at bounding box center [434, 234] width 67 height 14
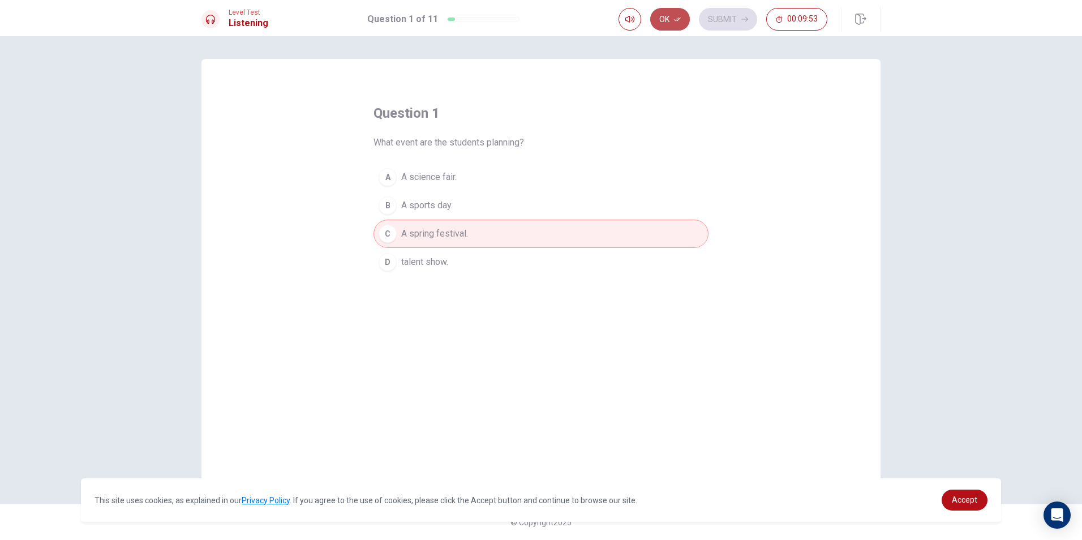
click at [668, 20] on button "Ok" at bounding box center [670, 19] width 40 height 23
click at [726, 18] on button "Submit" at bounding box center [728, 19] width 58 height 23
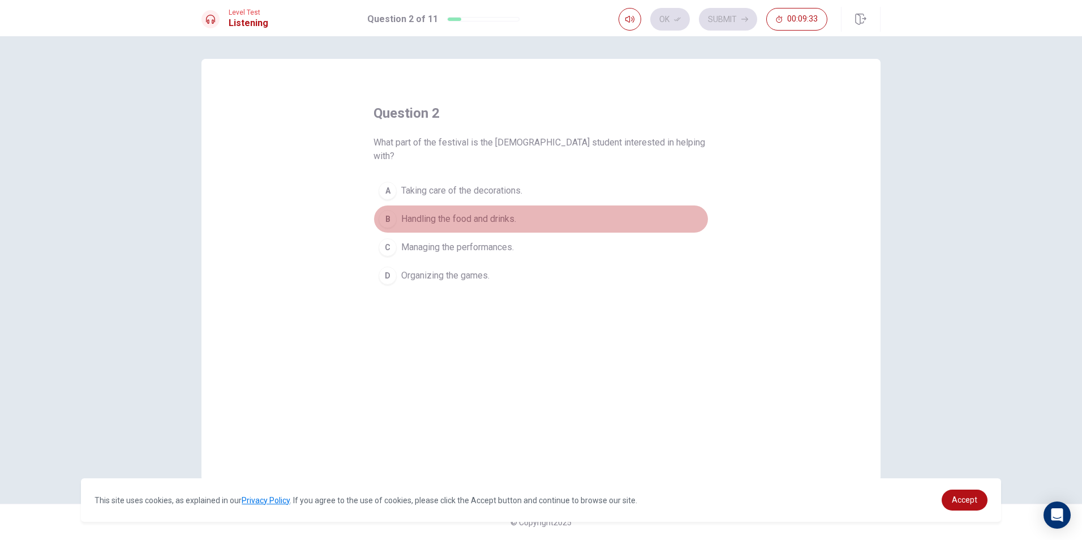
click at [507, 212] on span "Handling the food and drinks." at bounding box center [458, 219] width 115 height 14
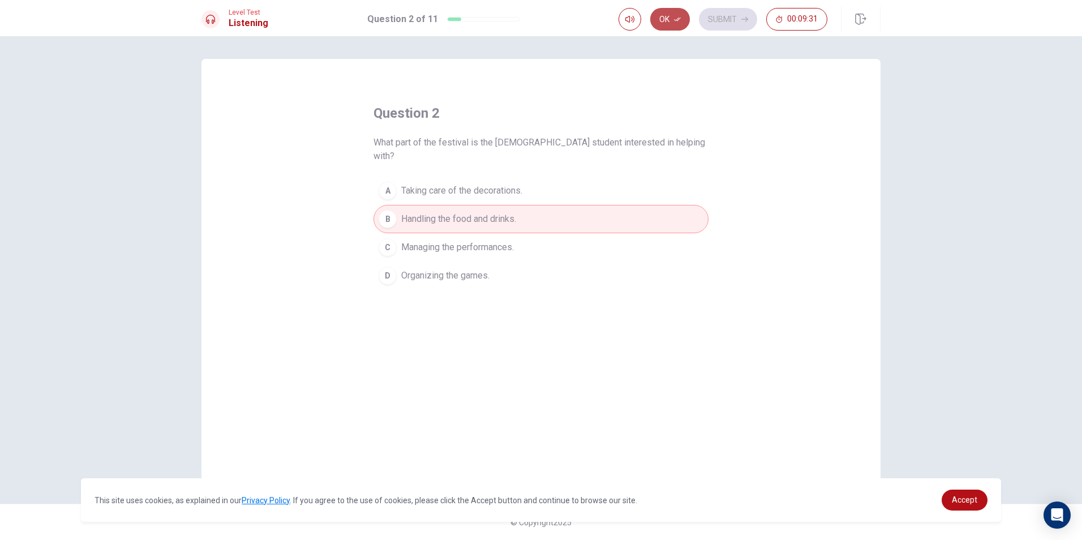
click at [678, 24] on button "Ok" at bounding box center [670, 19] width 40 height 23
click at [567, 176] on button "A Taking care of the decorations." at bounding box center [540, 190] width 335 height 28
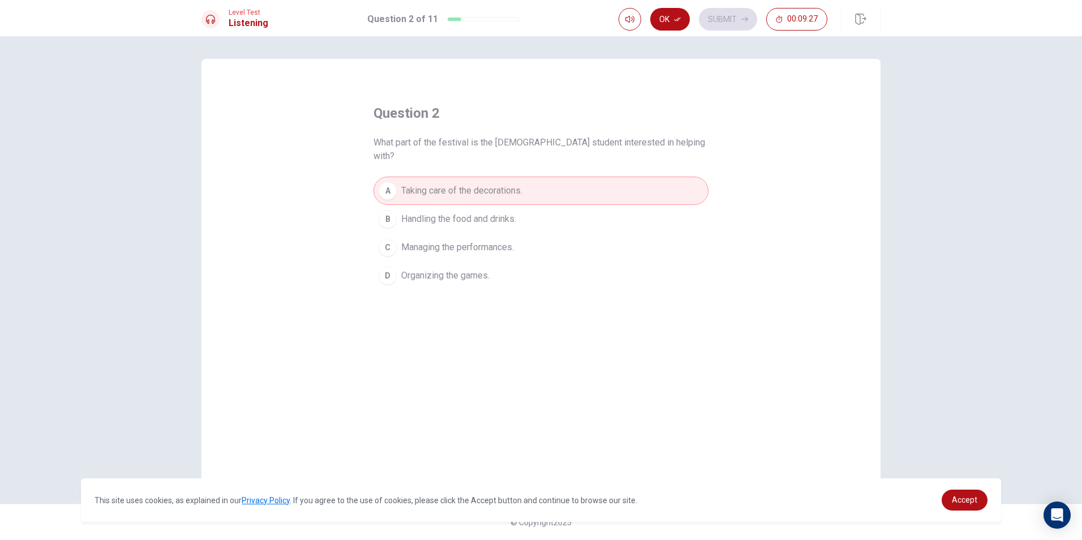
click at [554, 205] on button "B Handling the food and drinks." at bounding box center [540, 219] width 335 height 28
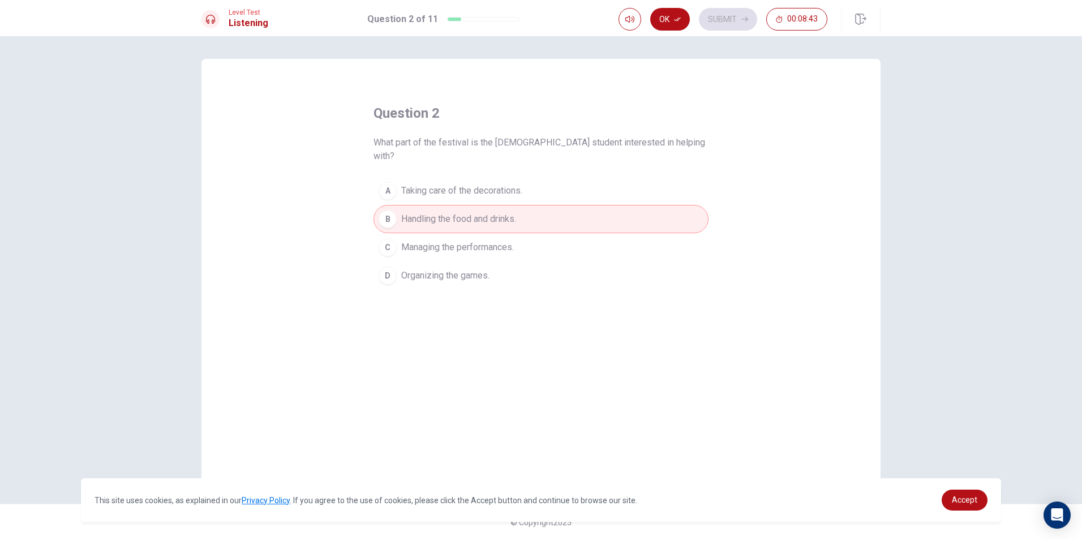
click at [554, 176] on button "A Taking care of the decorations." at bounding box center [540, 190] width 335 height 28
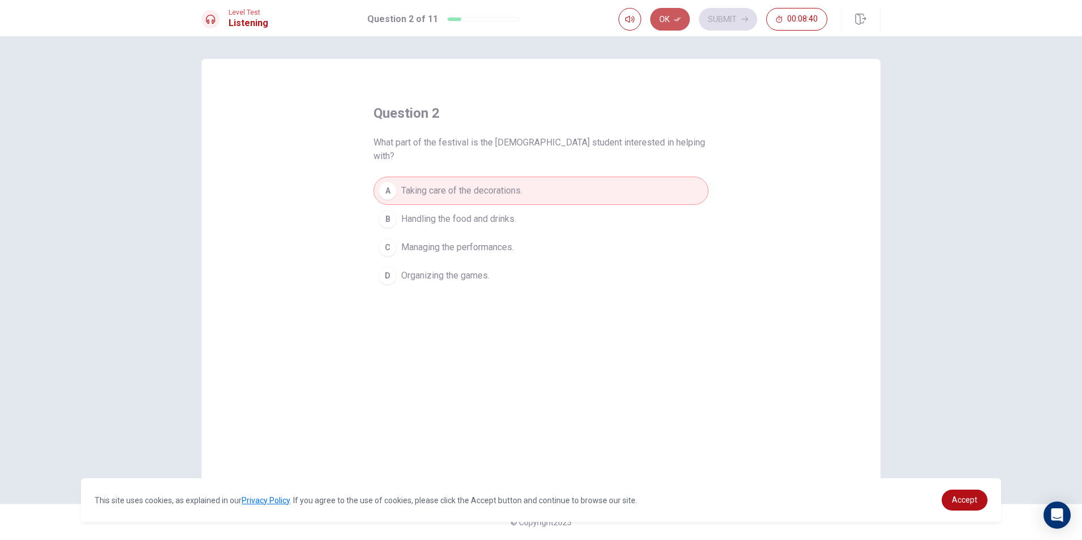
click at [663, 20] on button "Ok" at bounding box center [670, 19] width 40 height 23
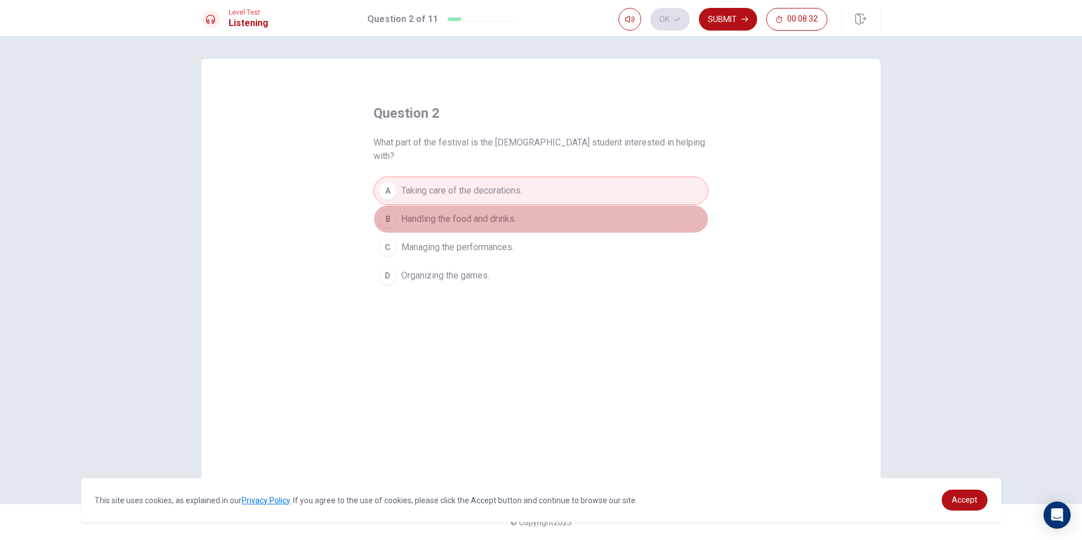
click at [581, 205] on button "B Handling the food and drinks." at bounding box center [540, 219] width 335 height 28
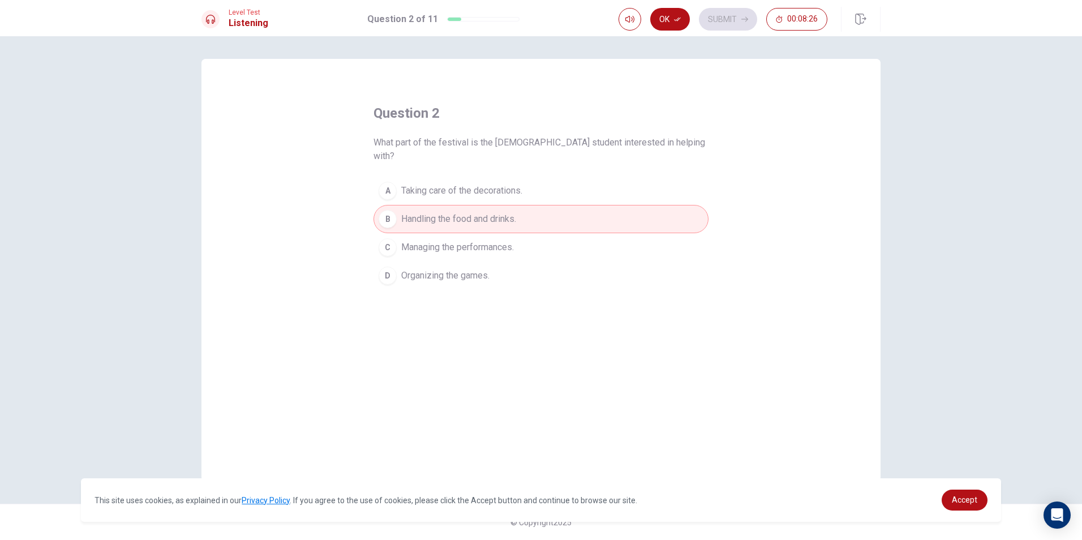
click at [690, 24] on div "Ok Submit 00:08:26" at bounding box center [722, 19] width 209 height 23
click at [631, 1] on div "Level Test Listening Question 2 of 11 Ok Submit 00:08:26" at bounding box center [541, 18] width 1082 height 36
click at [676, 19] on icon "button" at bounding box center [677, 19] width 7 height 7
click at [732, 22] on button "Submit" at bounding box center [728, 19] width 58 height 23
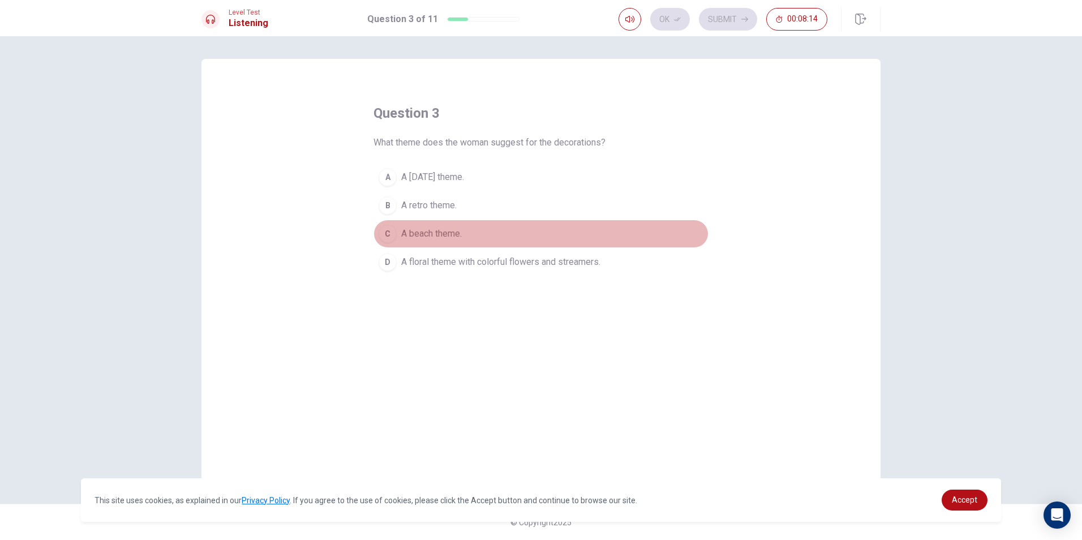
click at [476, 226] on button "C A beach theme." at bounding box center [540, 233] width 335 height 28
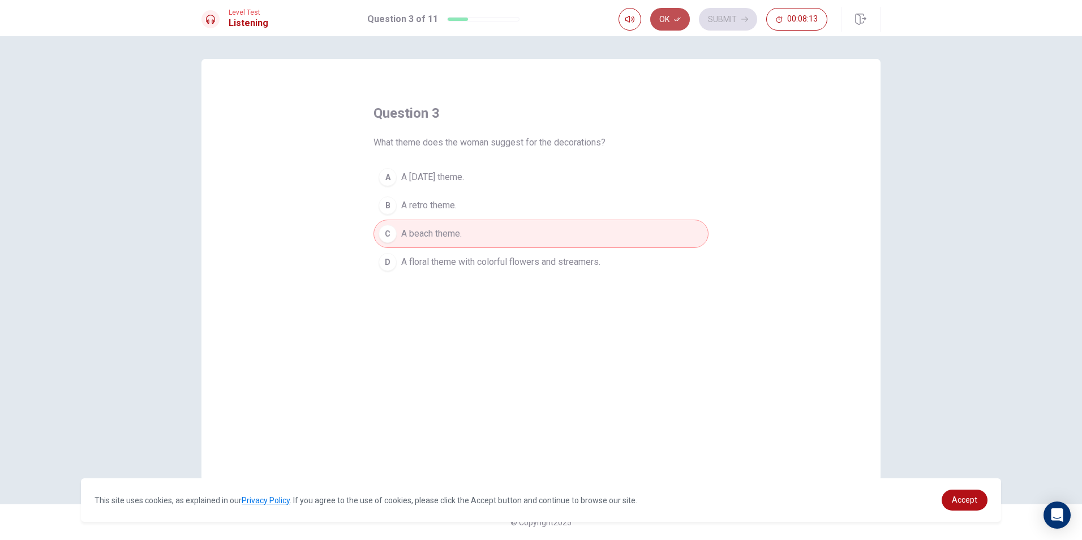
click at [676, 13] on button "Ok" at bounding box center [670, 19] width 40 height 23
click at [734, 25] on button "Submit" at bounding box center [728, 19] width 58 height 23
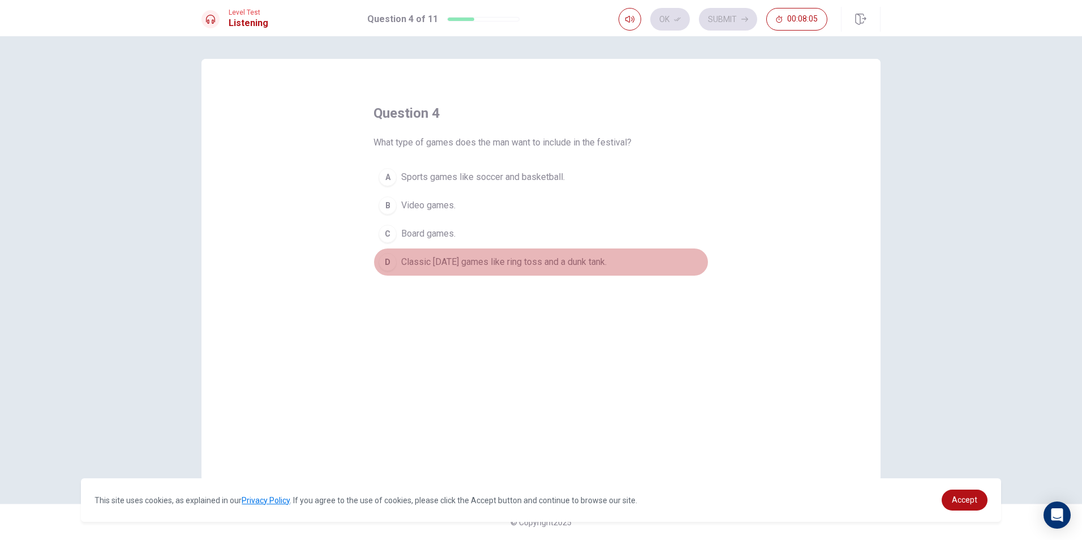
click at [566, 261] on span "Classic [DATE] games like ring toss and a dunk tank." at bounding box center [503, 262] width 205 height 14
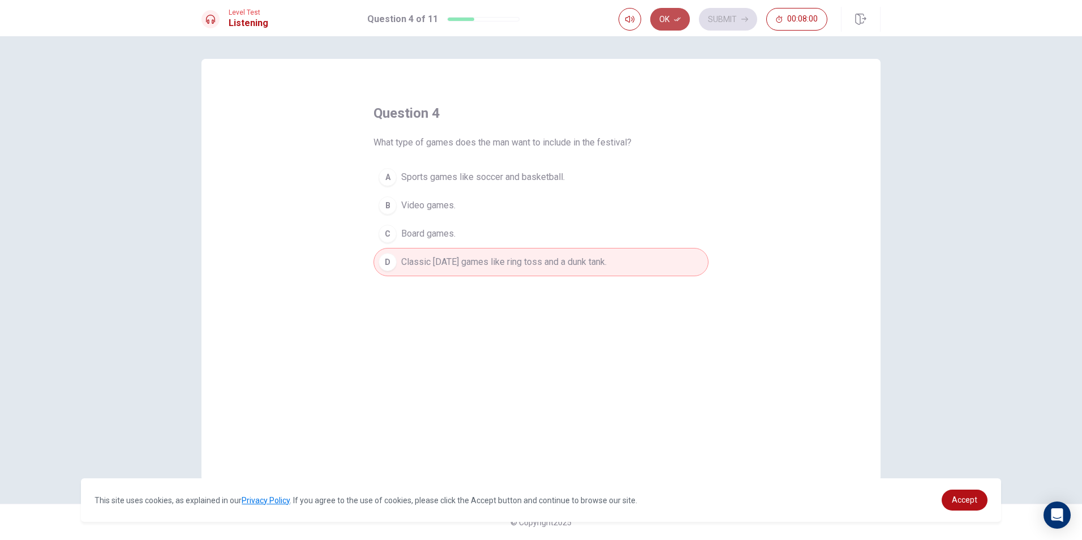
click at [670, 16] on button "Ok" at bounding box center [670, 19] width 40 height 23
click at [721, 17] on button "Submit" at bounding box center [728, 19] width 58 height 23
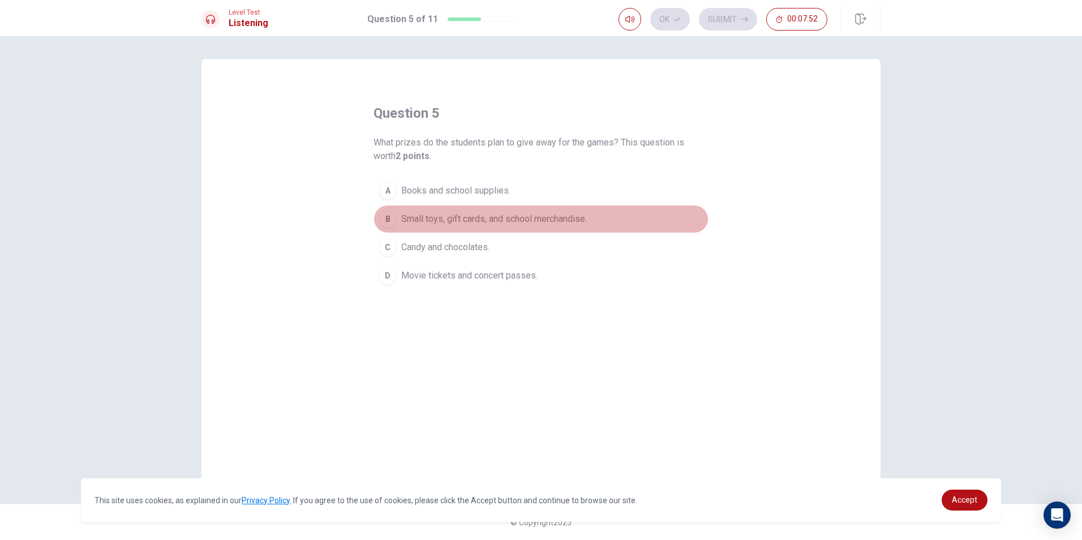
click at [445, 213] on span "Small toys, gift cards, and school merchandise." at bounding box center [494, 219] width 186 height 14
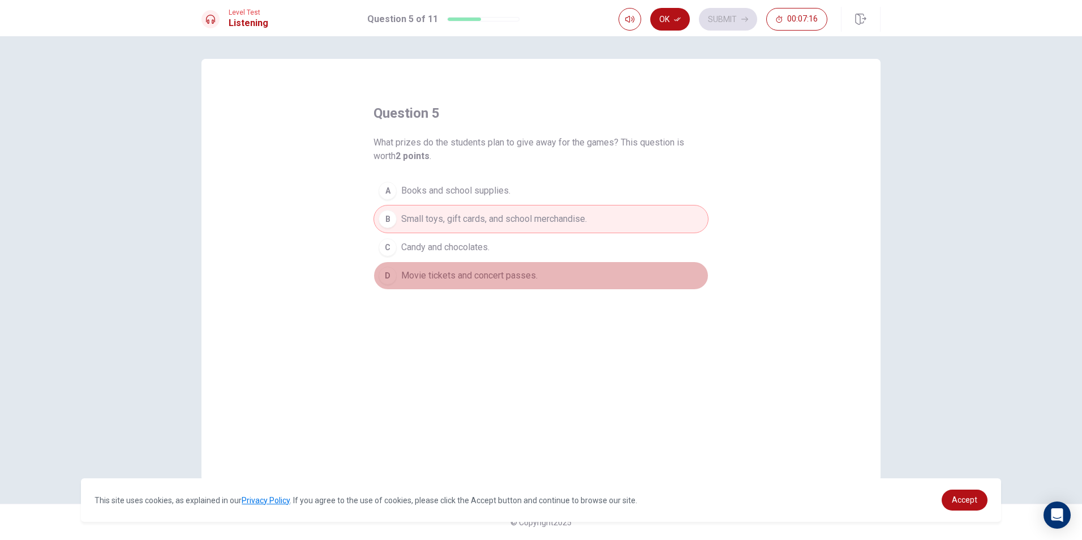
click at [480, 278] on span "Movie tickets and concert passes." at bounding box center [469, 276] width 136 height 14
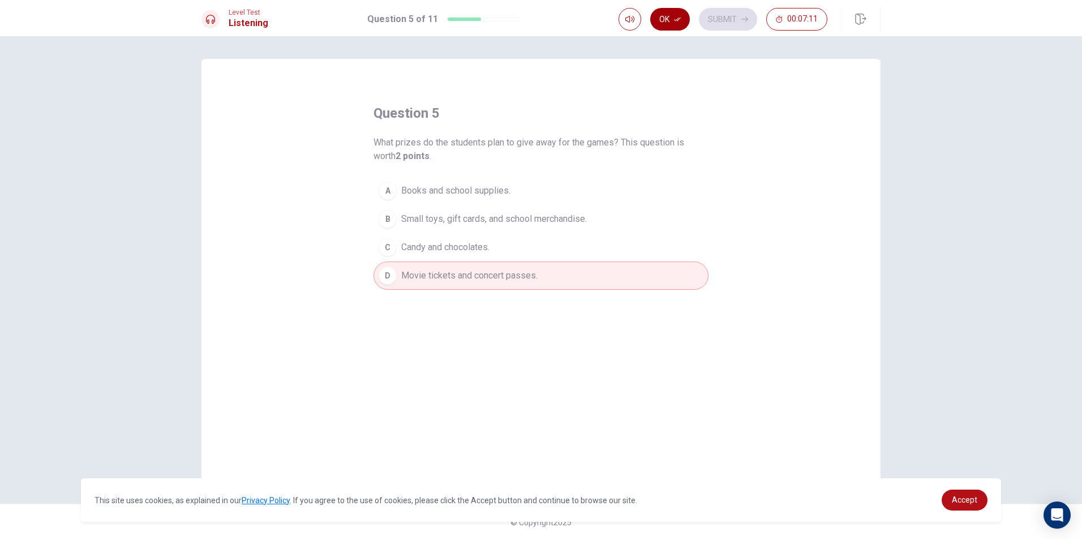
click at [673, 21] on button "Ok" at bounding box center [670, 19] width 40 height 23
click at [728, 21] on button "Submit" at bounding box center [728, 19] width 58 height 23
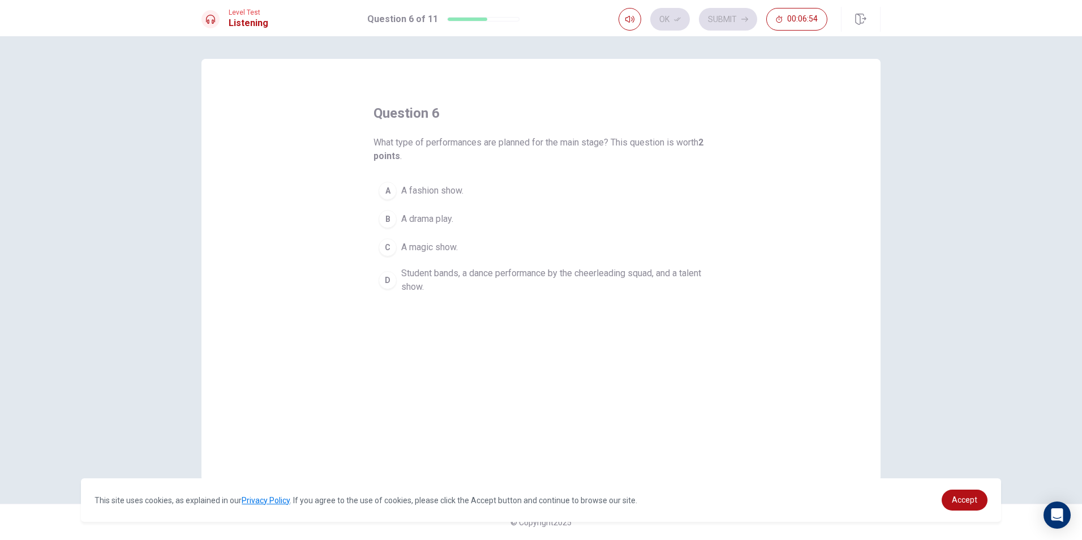
click at [475, 248] on button "C A magic show." at bounding box center [540, 247] width 335 height 28
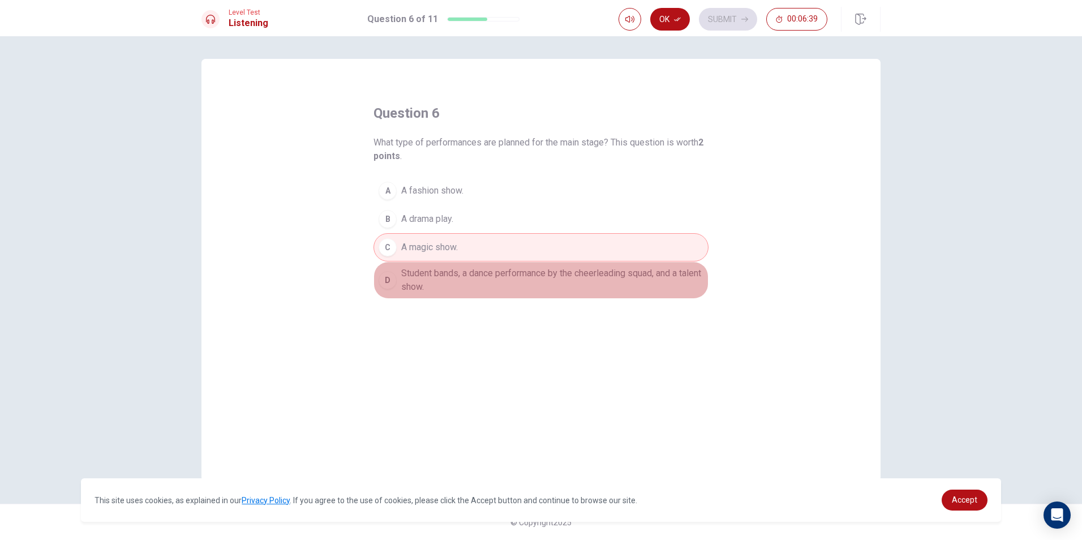
click at [477, 274] on span "Student bands, a dance performance by the cheerleading squad, and a talent show." at bounding box center [552, 279] width 302 height 27
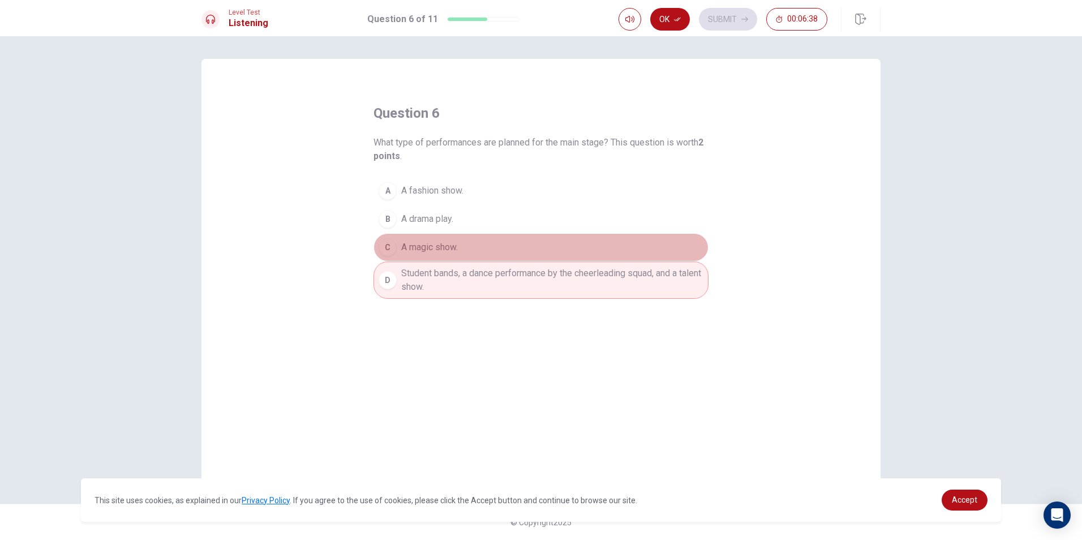
click at [476, 244] on button "C A magic show." at bounding box center [540, 247] width 335 height 28
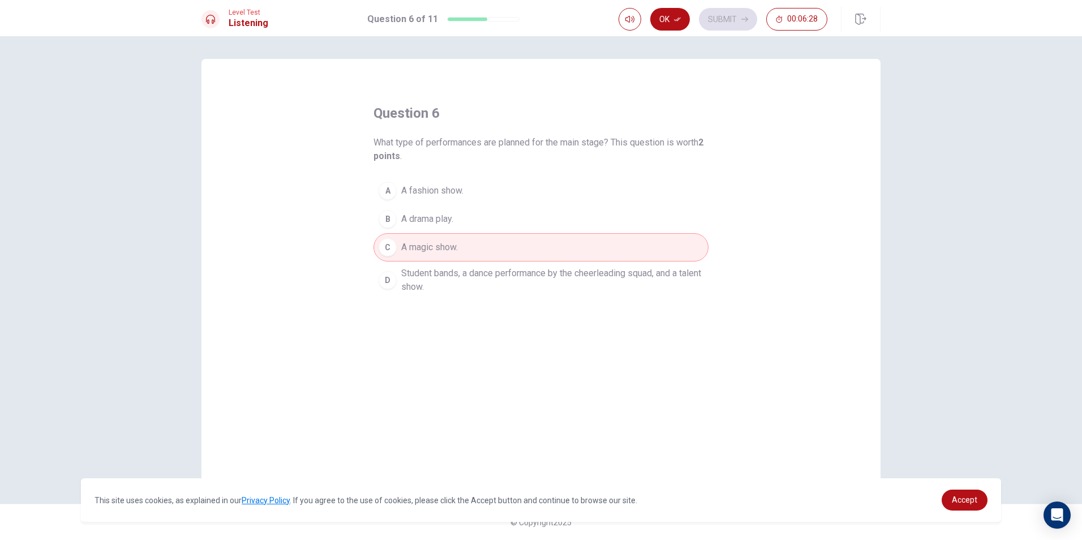
click at [635, 279] on span "Student bands, a dance performance by the cheerleading squad, and a talent show." at bounding box center [552, 279] width 302 height 27
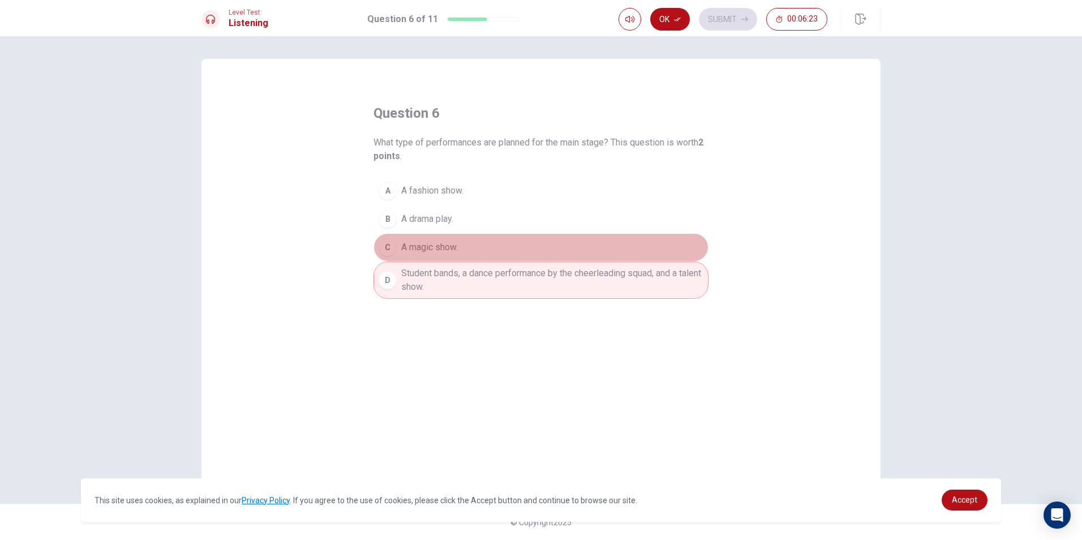
click at [449, 242] on span "A magic show." at bounding box center [429, 247] width 57 height 14
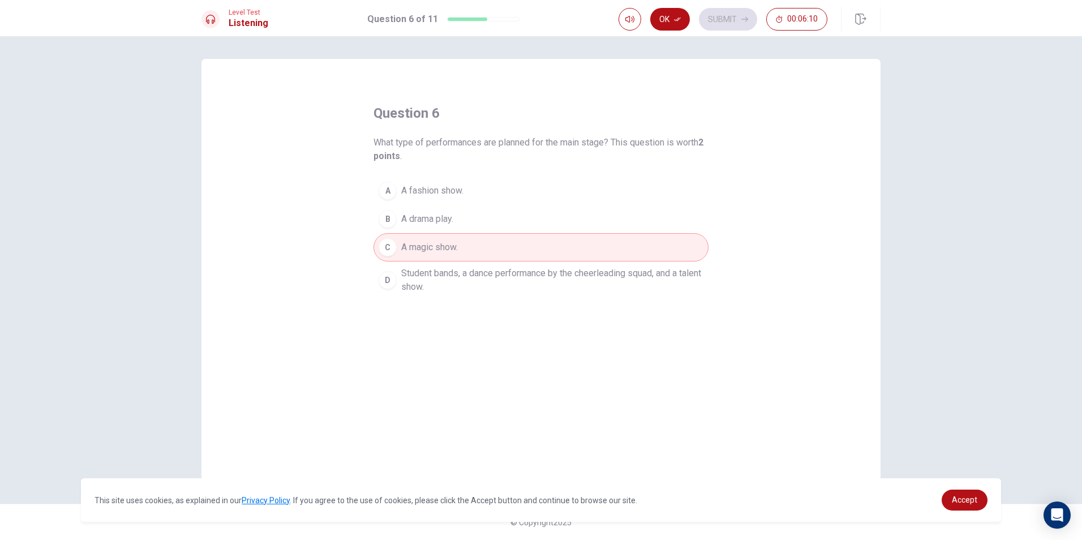
click at [613, 278] on span "Student bands, a dance performance by the cheerleading squad, and a talent show." at bounding box center [552, 279] width 302 height 27
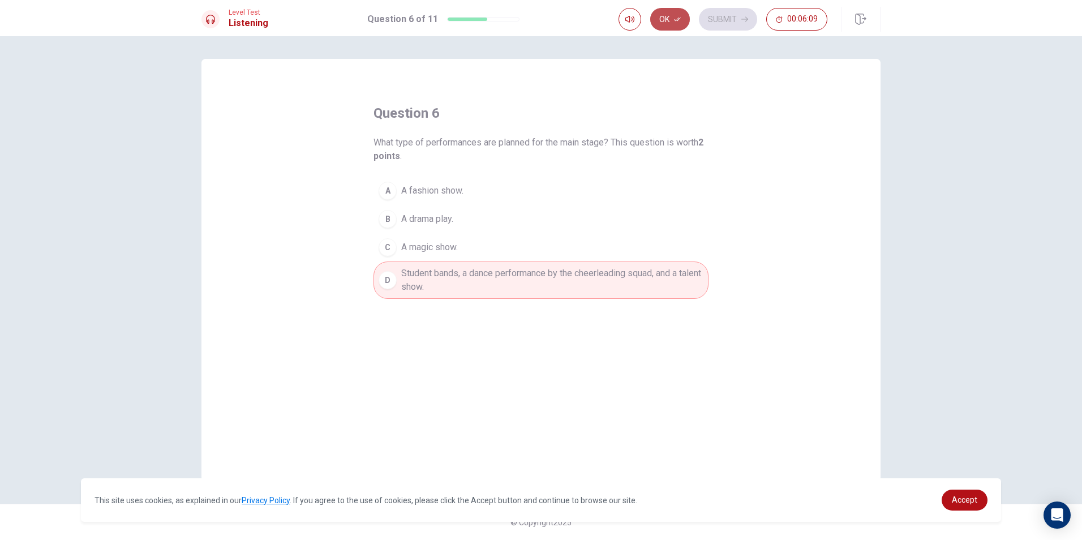
click at [674, 23] on button "Ok" at bounding box center [670, 19] width 40 height 23
click at [714, 16] on button "Submit" at bounding box center [728, 19] width 58 height 23
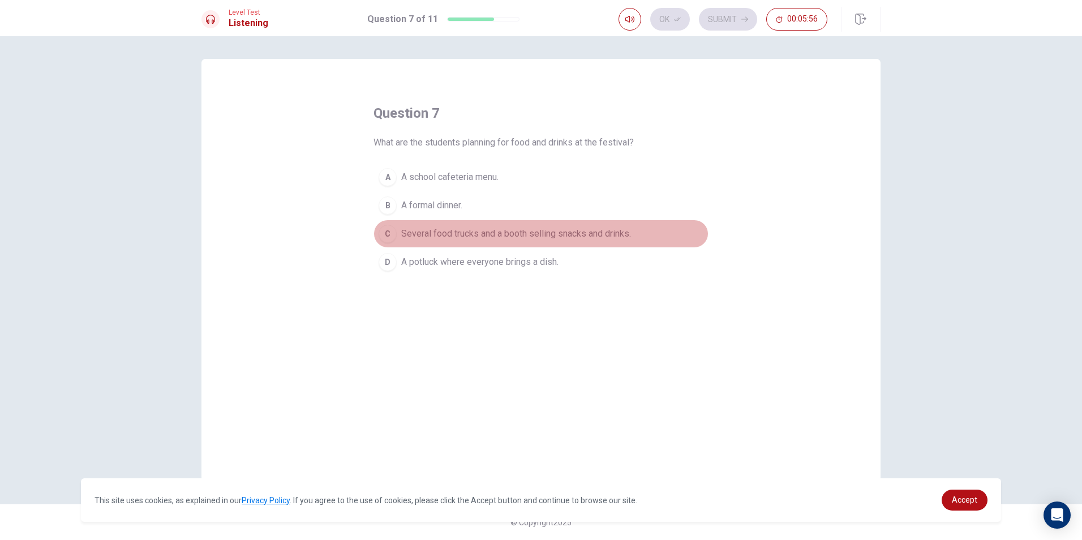
click at [516, 236] on span "Several food trucks and a booth selling snacks and drinks." at bounding box center [516, 234] width 230 height 14
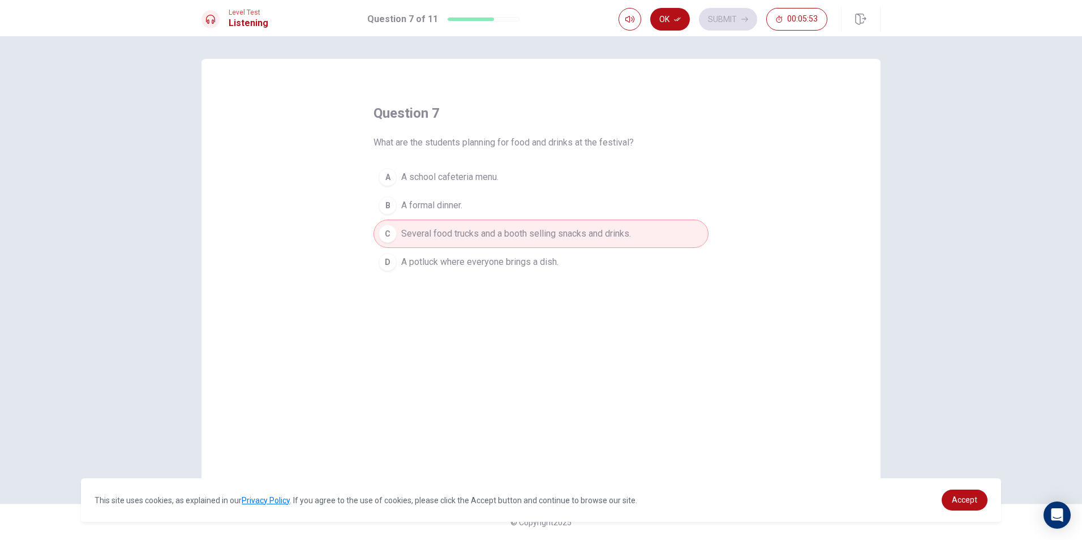
drag, startPoint x: 671, startPoint y: 21, endPoint x: 666, endPoint y: 25, distance: 6.9
click at [671, 21] on button "Ok" at bounding box center [670, 19] width 40 height 23
click at [724, 14] on button "Submit" at bounding box center [728, 19] width 58 height 23
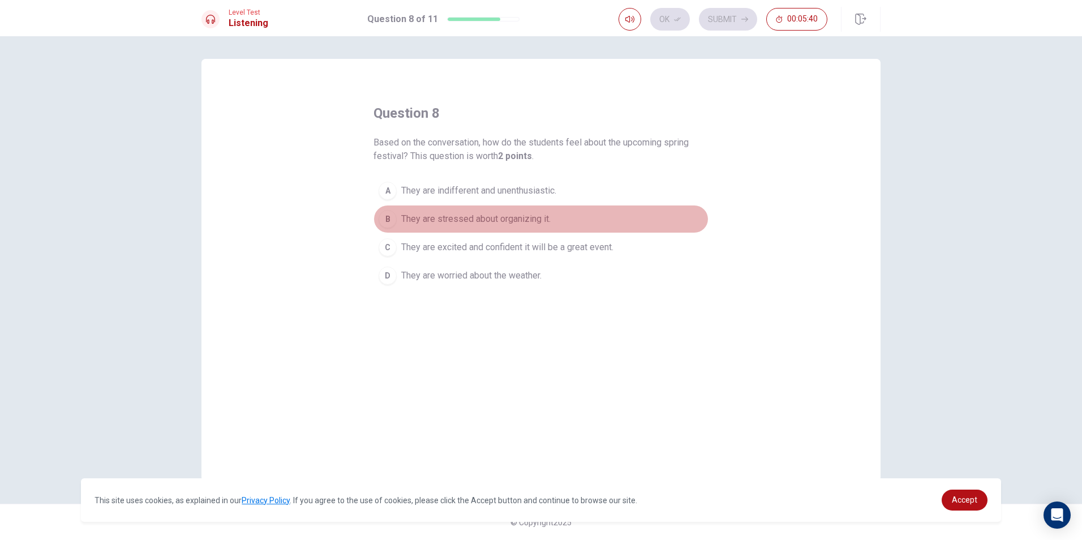
click at [468, 210] on button "B They are stressed about organizing it." at bounding box center [540, 219] width 335 height 28
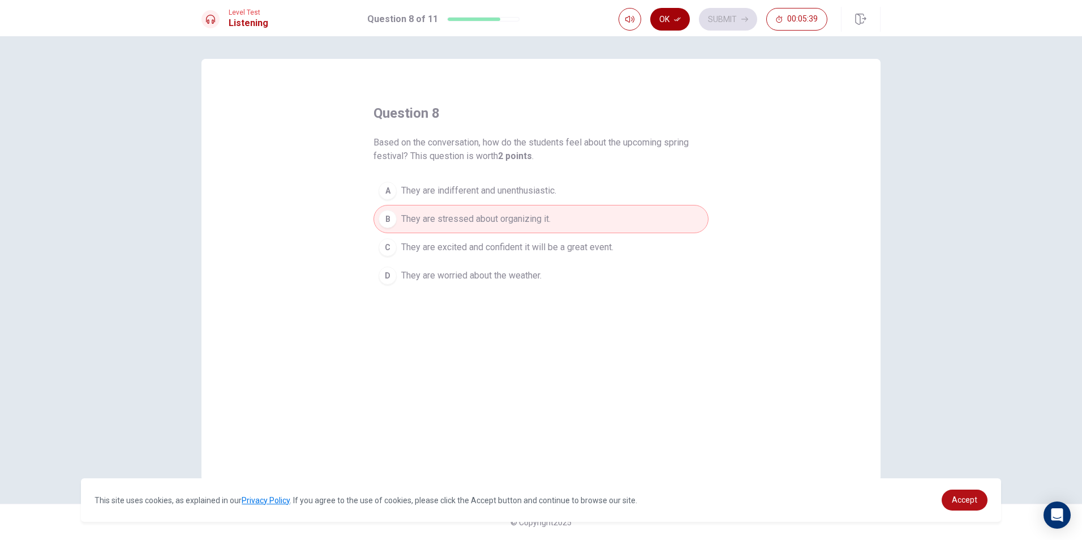
click at [680, 21] on icon "button" at bounding box center [677, 19] width 7 height 7
click at [730, 22] on button "Submit" at bounding box center [728, 19] width 58 height 23
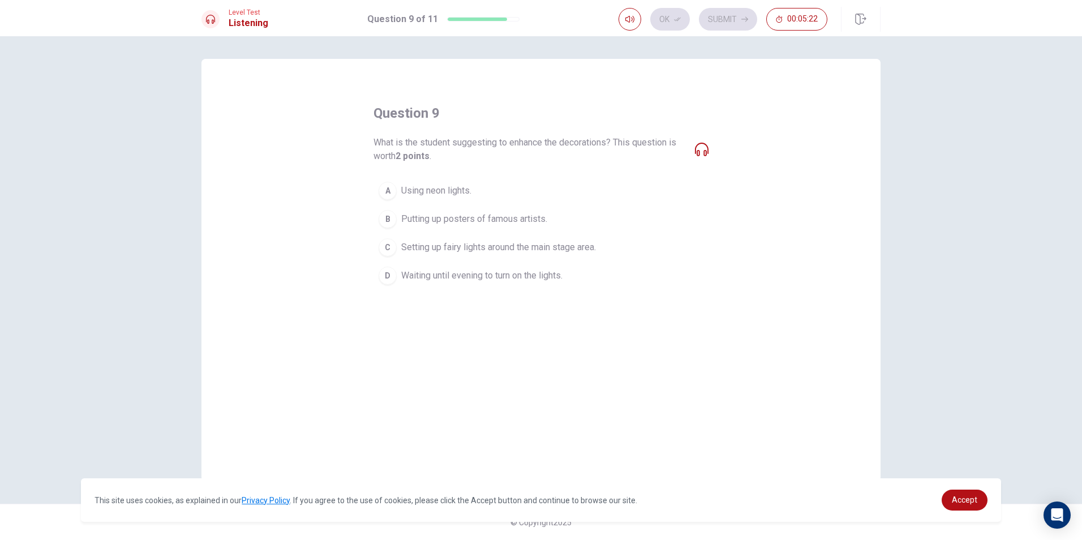
click at [548, 247] on span "Setting up fairy lights around the main stage area." at bounding box center [498, 247] width 195 height 14
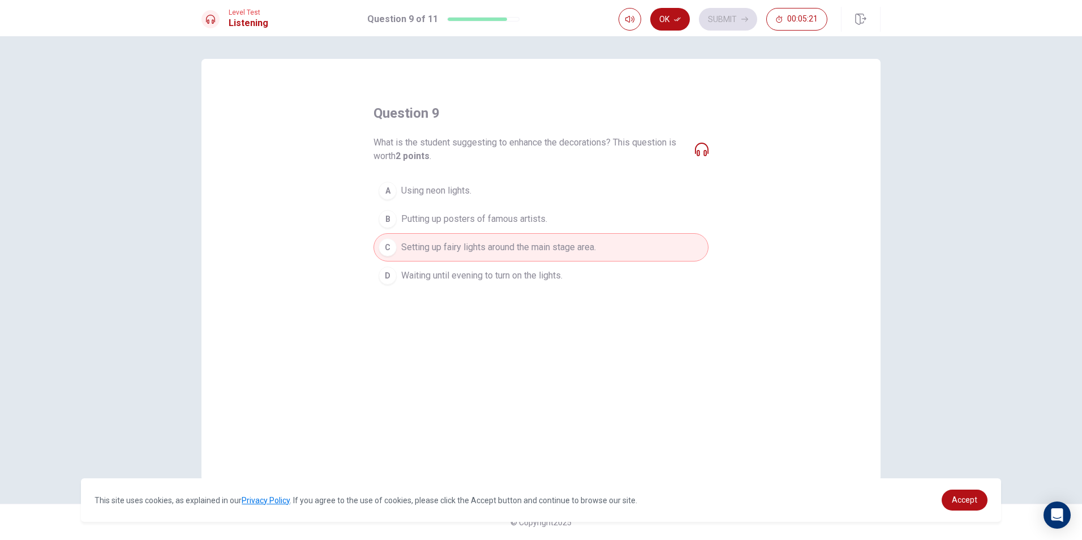
drag, startPoint x: 665, startPoint y: 18, endPoint x: 678, endPoint y: 14, distance: 13.6
click at [665, 18] on button "Ok" at bounding box center [670, 19] width 40 height 23
click at [724, 21] on button "Submit" at bounding box center [728, 19] width 58 height 23
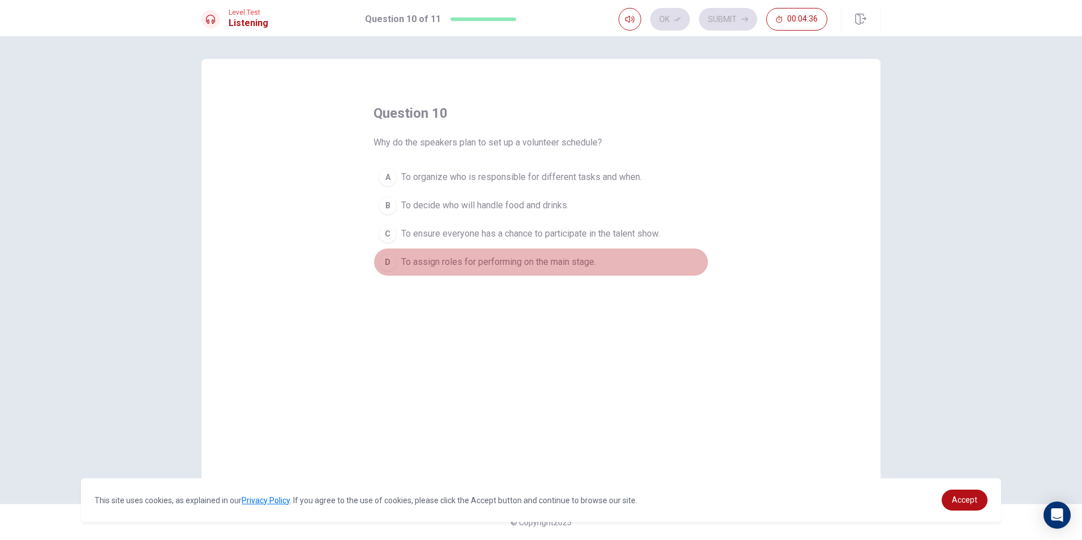
click at [535, 260] on span "To assign roles for performing on the main stage." at bounding box center [498, 262] width 195 height 14
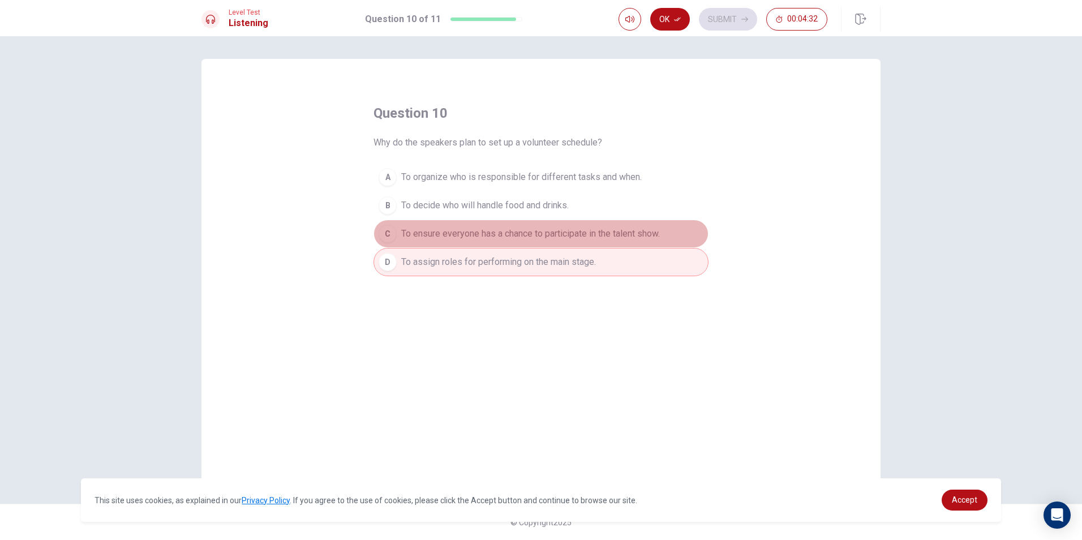
click at [437, 230] on span "To ensure everyone has a chance to participate in the talent show." at bounding box center [530, 234] width 259 height 14
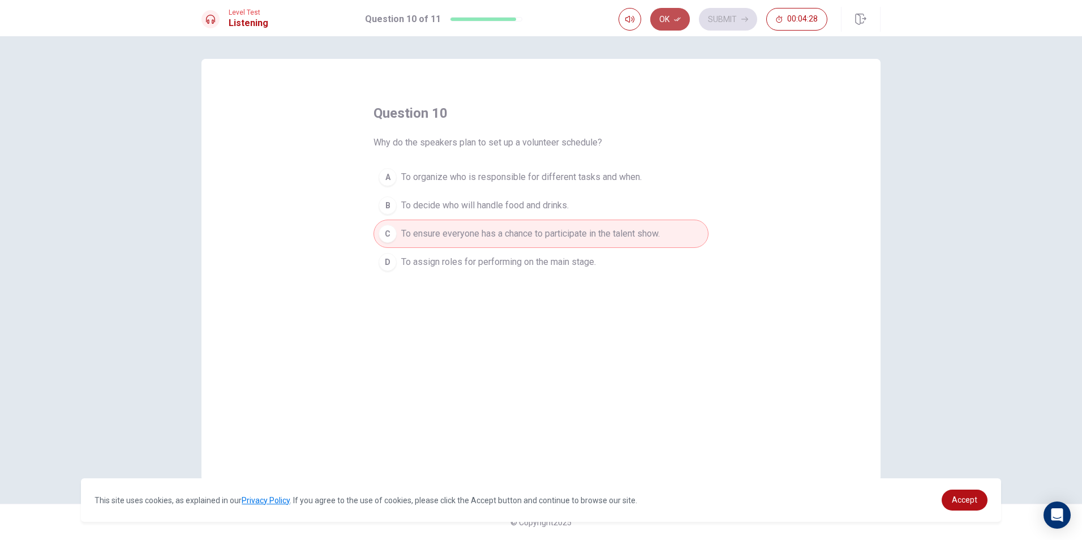
click at [670, 17] on button "Ok" at bounding box center [670, 19] width 40 height 23
drag, startPoint x: 721, startPoint y: 24, endPoint x: 700, endPoint y: 40, distance: 25.8
click at [719, 25] on button "Submit" at bounding box center [728, 19] width 58 height 23
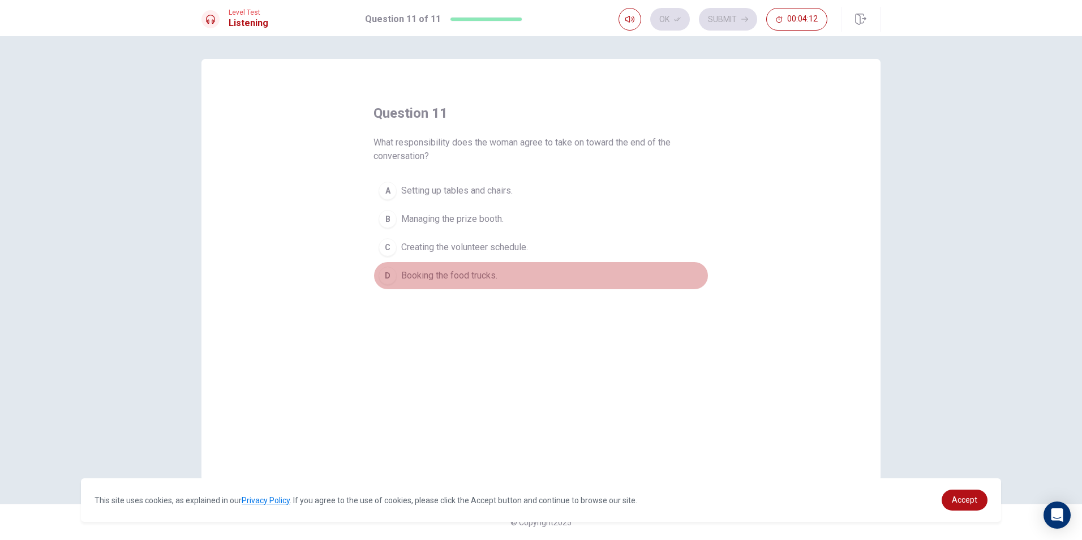
click at [471, 275] on span "Booking the food trucks." at bounding box center [449, 276] width 96 height 14
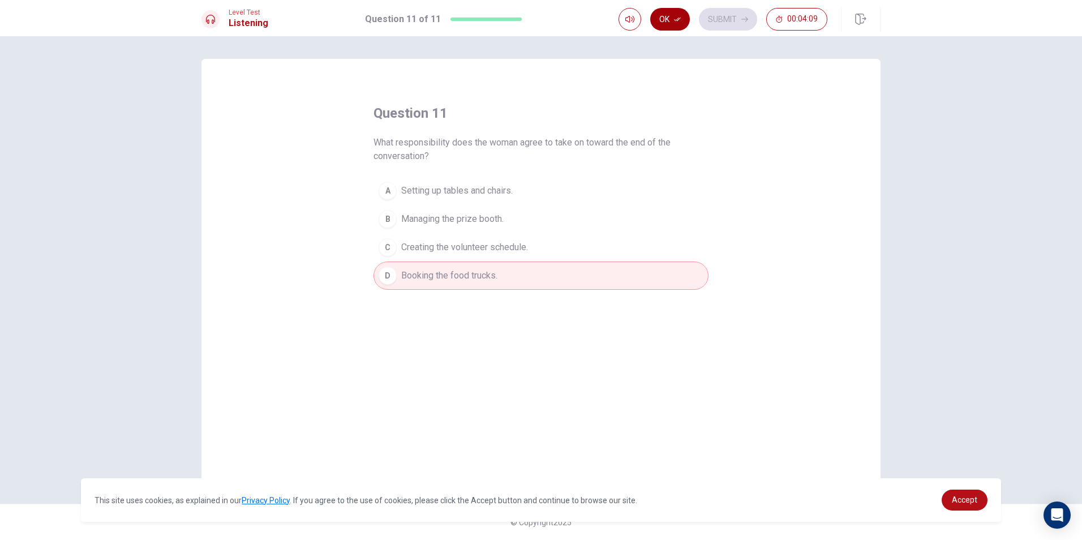
click at [667, 22] on button "Ok" at bounding box center [670, 19] width 40 height 23
click at [730, 24] on button "Submit" at bounding box center [728, 19] width 58 height 23
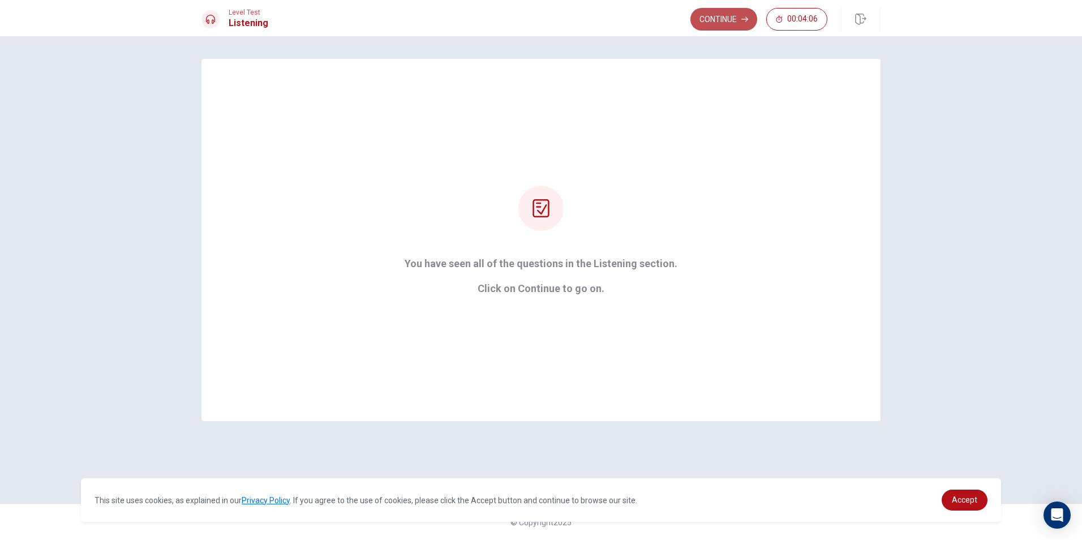
click at [713, 20] on button "Continue" at bounding box center [723, 19] width 67 height 23
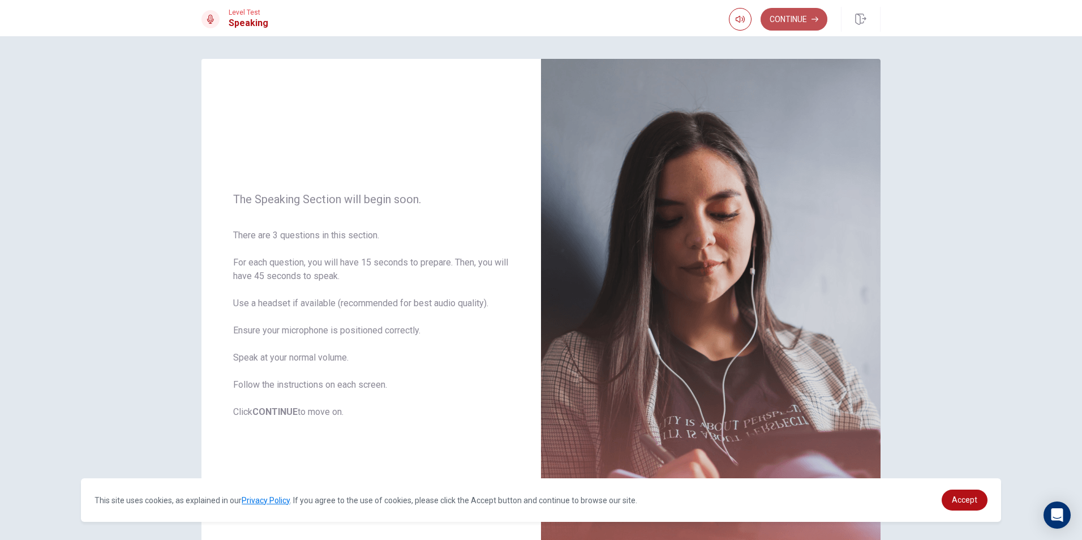
click at [787, 18] on button "Continue" at bounding box center [793, 19] width 67 height 23
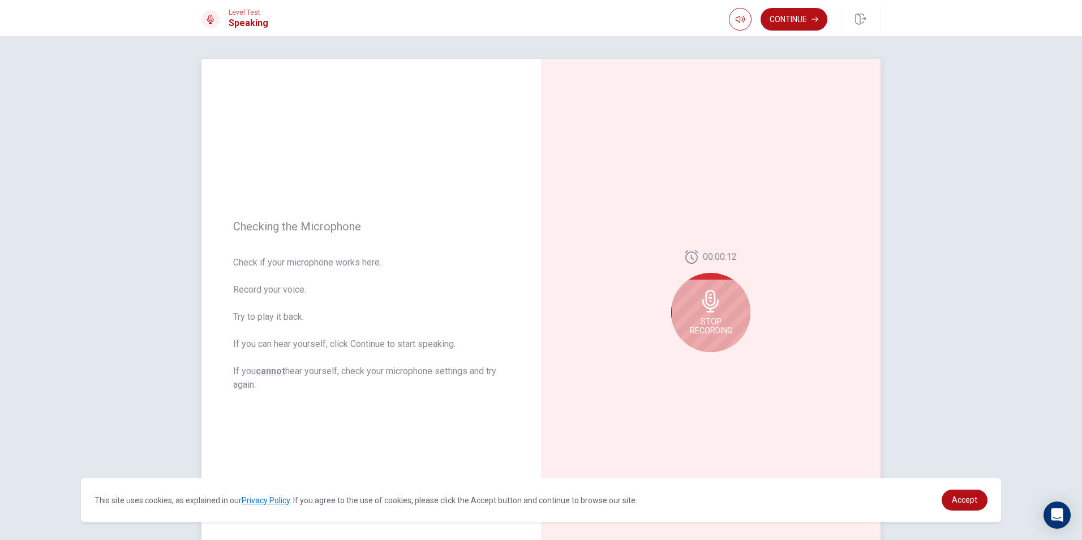
click at [721, 302] on div "Stop Recording" at bounding box center [710, 312] width 79 height 79
click at [720, 302] on icon at bounding box center [712, 304] width 23 height 23
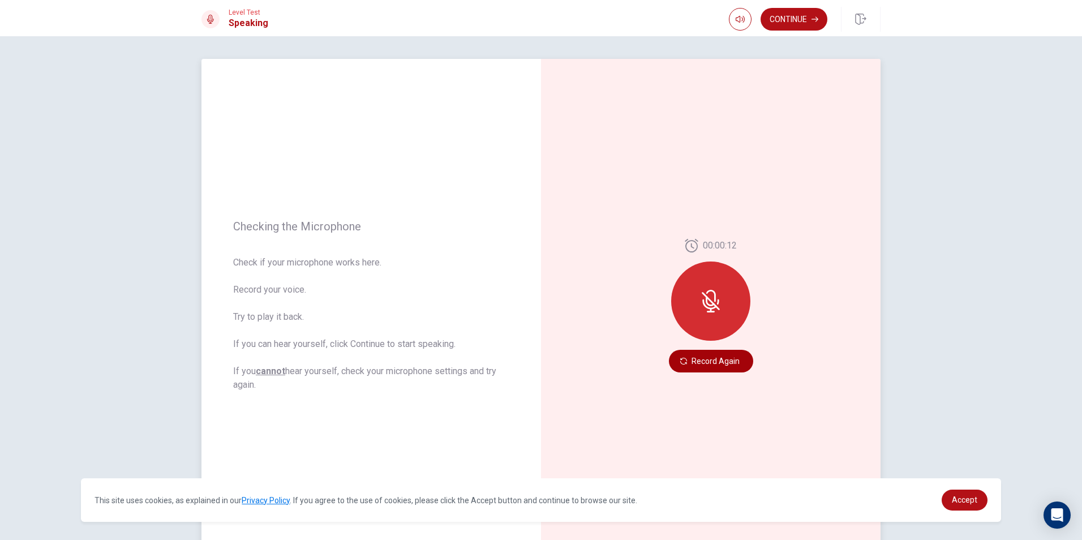
click at [704, 364] on button "Record Again" at bounding box center [711, 361] width 84 height 23
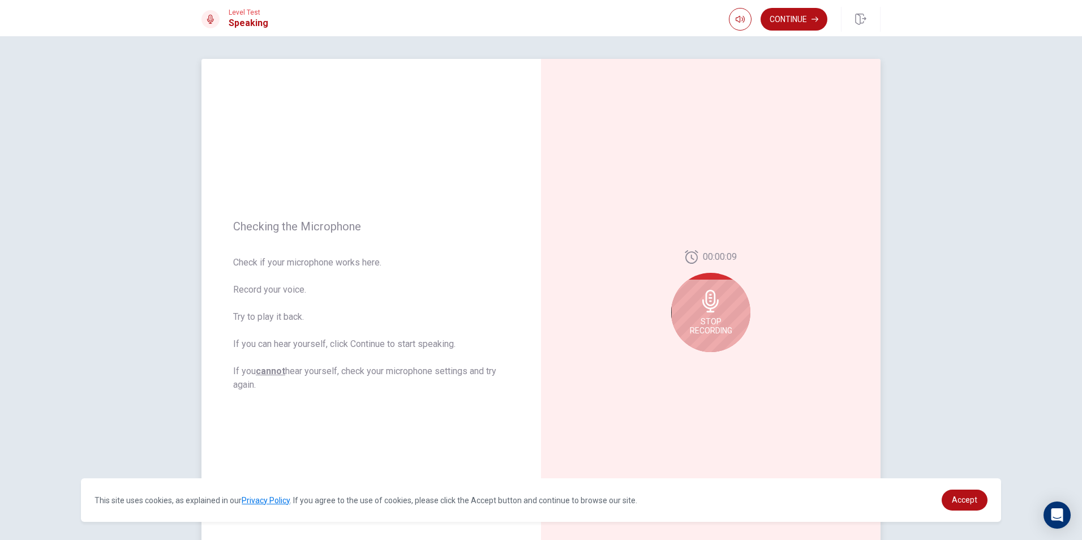
click at [701, 312] on icon at bounding box center [710, 301] width 23 height 23
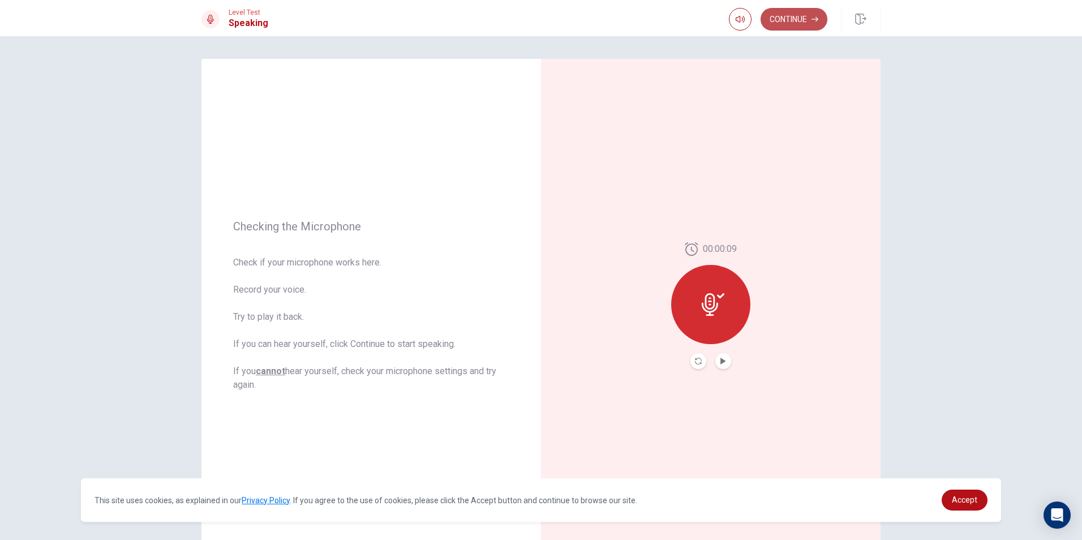
click at [782, 12] on button "Continue" at bounding box center [793, 19] width 67 height 23
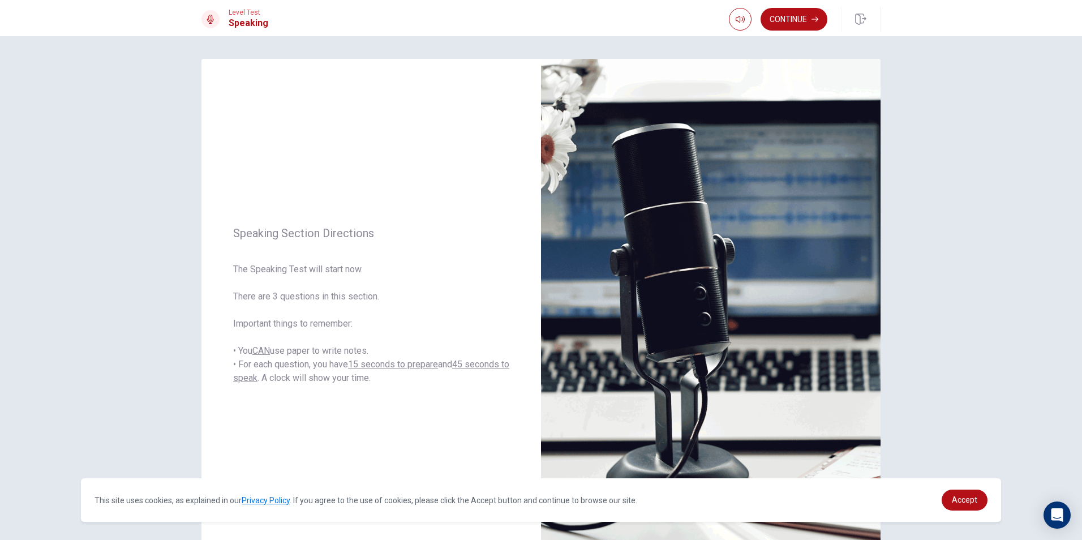
click at [803, 12] on button "Continue" at bounding box center [793, 19] width 67 height 23
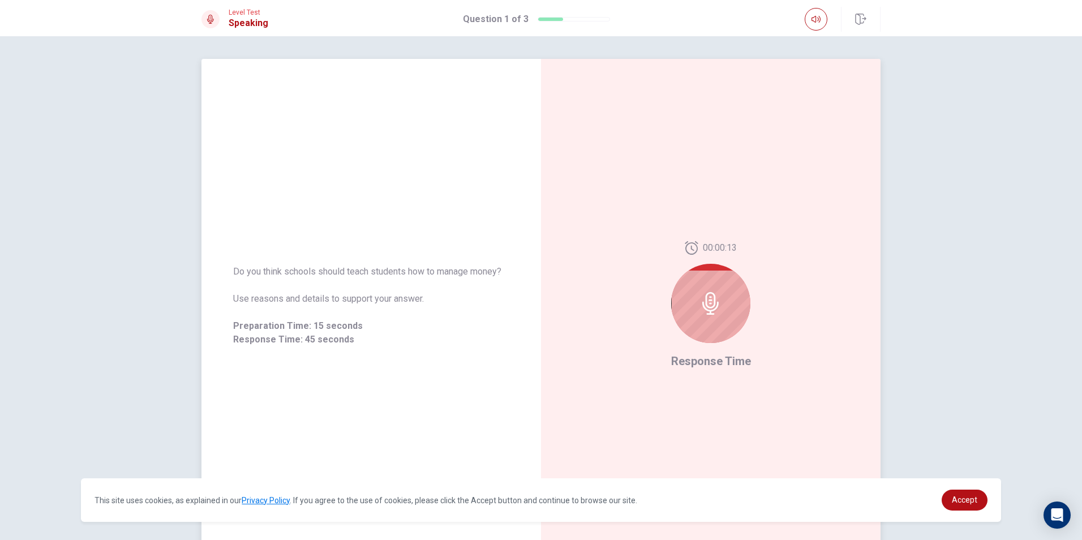
click at [720, 292] on div at bounding box center [710, 303] width 79 height 79
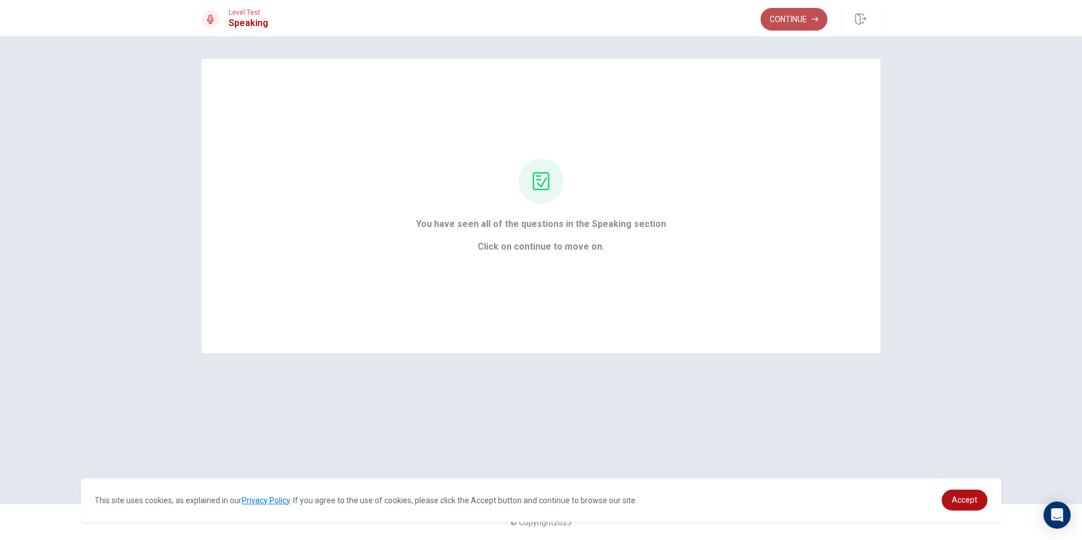
click at [794, 11] on button "Continue" at bounding box center [793, 19] width 67 height 23
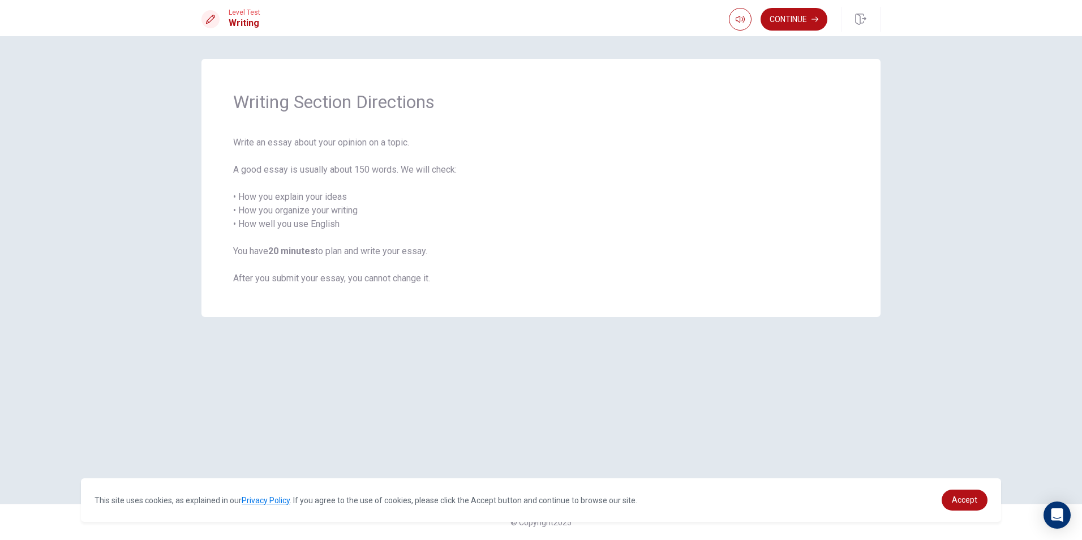
click at [786, 14] on button "Continue" at bounding box center [793, 19] width 67 height 23
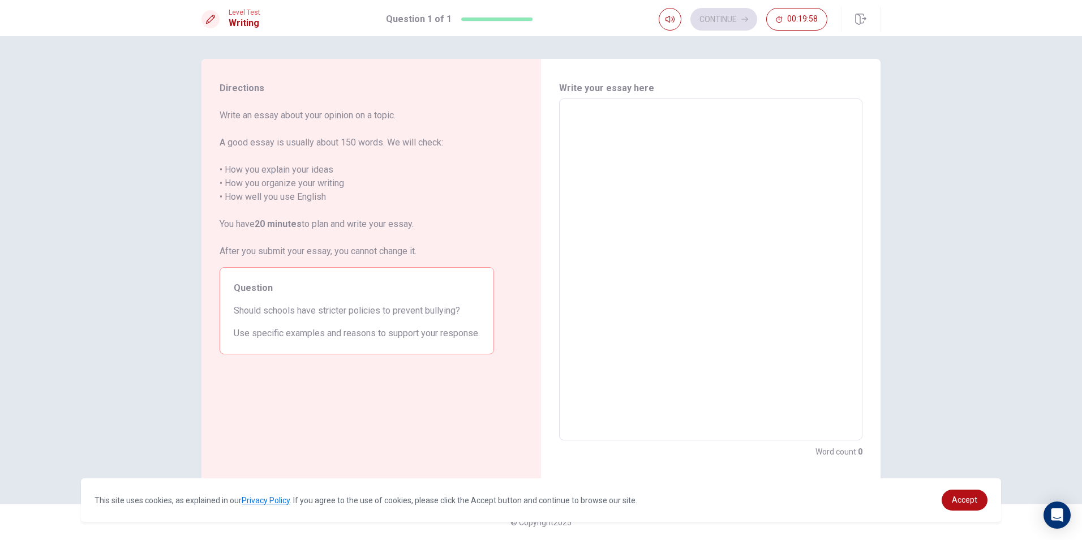
click at [585, 117] on textarea at bounding box center [710, 269] width 287 height 323
type textarea "x"
type textarea "k"
type textarea "x"
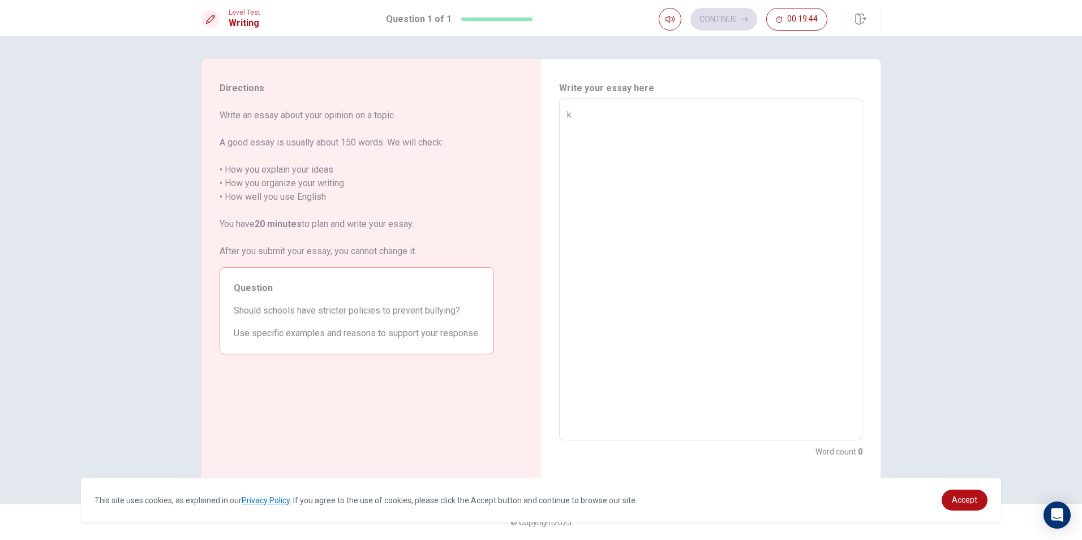
type textarea "kn"
type textarea "x"
type textarea "kn"
click at [610, 118] on textarea "kn" at bounding box center [710, 269] width 287 height 323
type textarea "x"
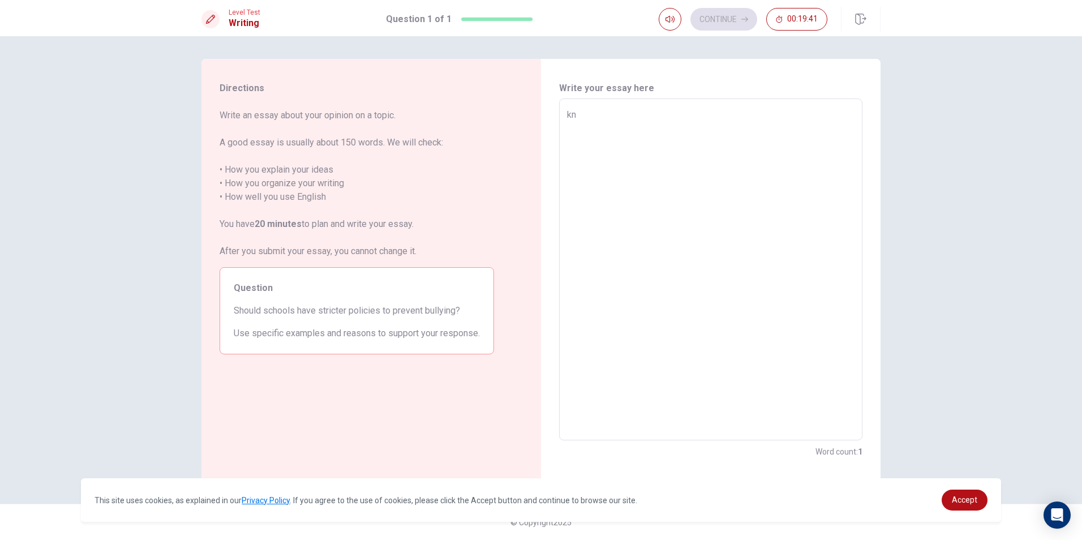
type textarea "k"
type textarea "x"
type textarea "้"
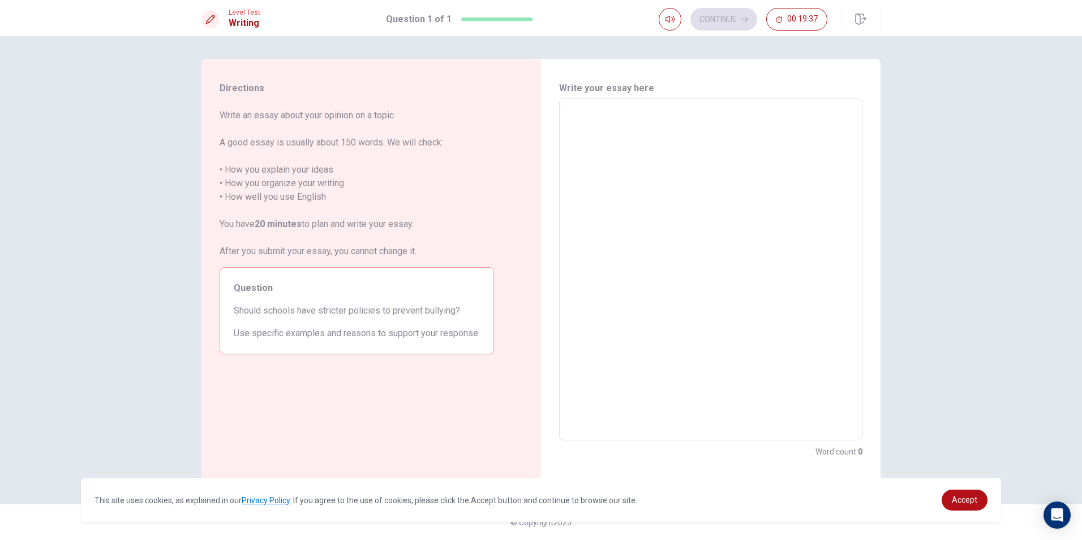
type textarea "x"
type textarea "้น"
type textarea "x"
type textarea "้นำ"
type textarea "x"
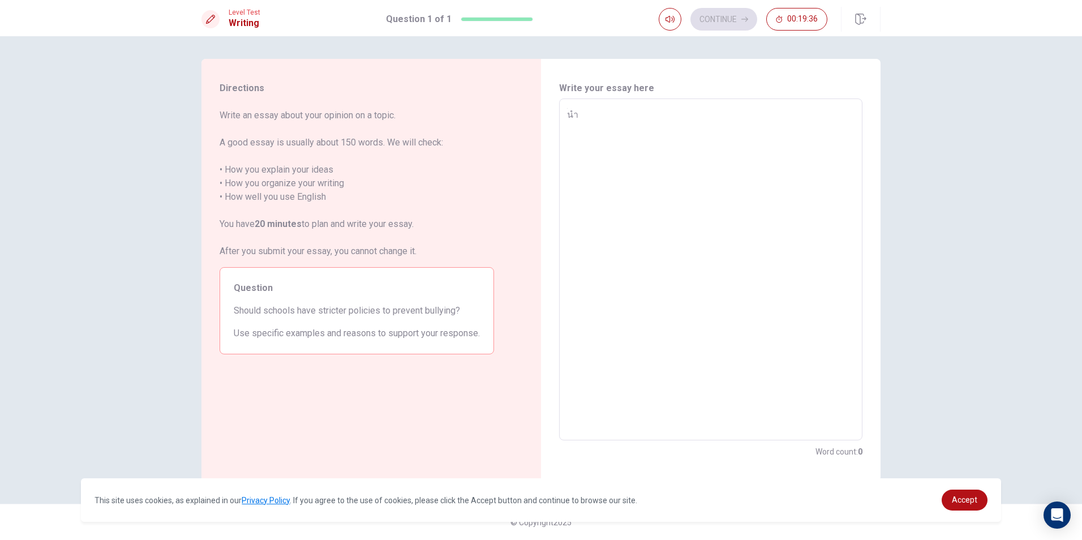
type textarea "้น"
type textarea "x"
type textarea "้"
type textarea "x"
type textarea "h"
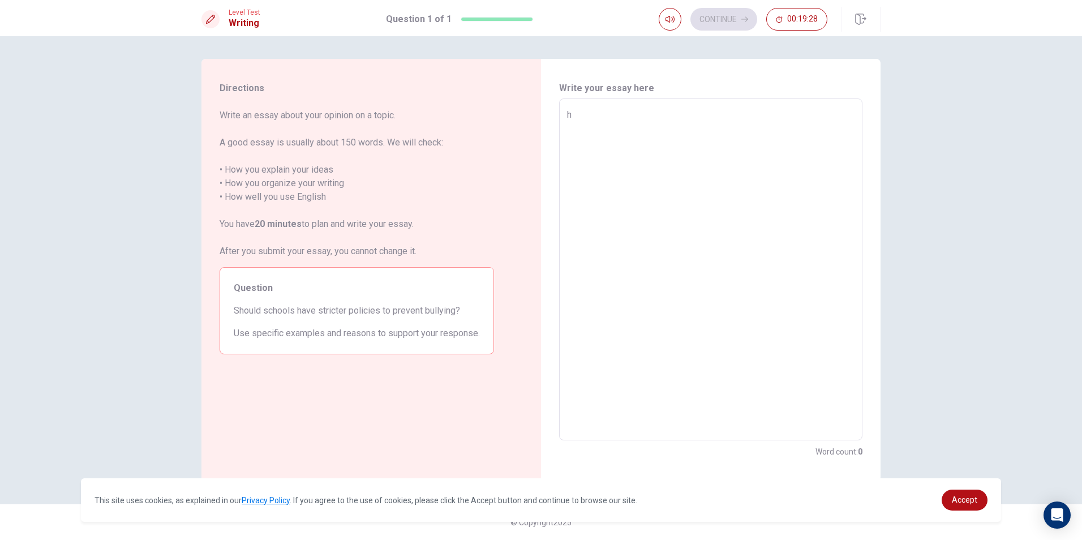
type textarea "x"
type textarea "ho"
type textarea "x"
type textarea "how"
type textarea "x"
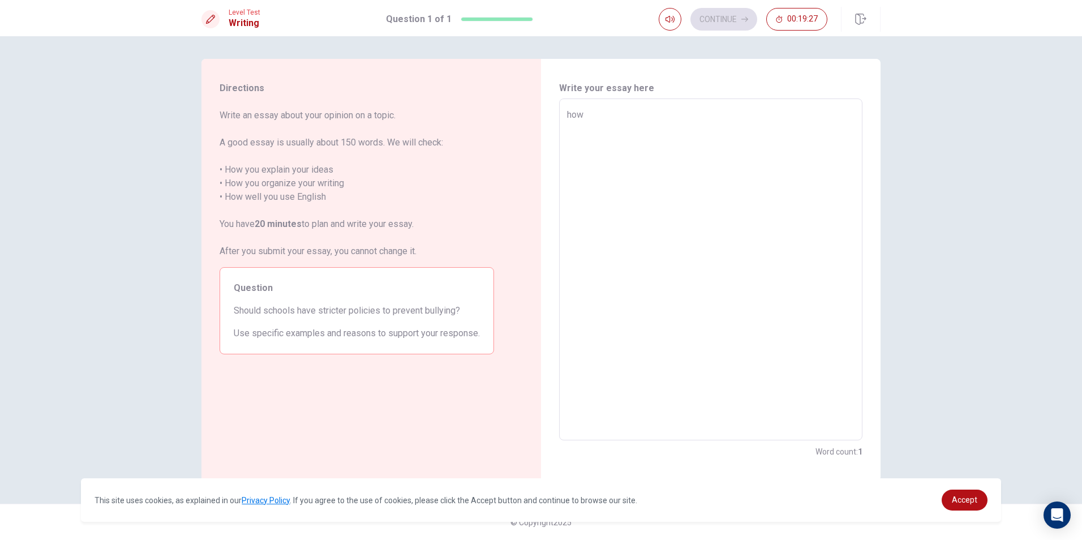
type textarea "how"
type textarea "x"
type textarea "how i"
type textarea "x"
type textarea "how i"
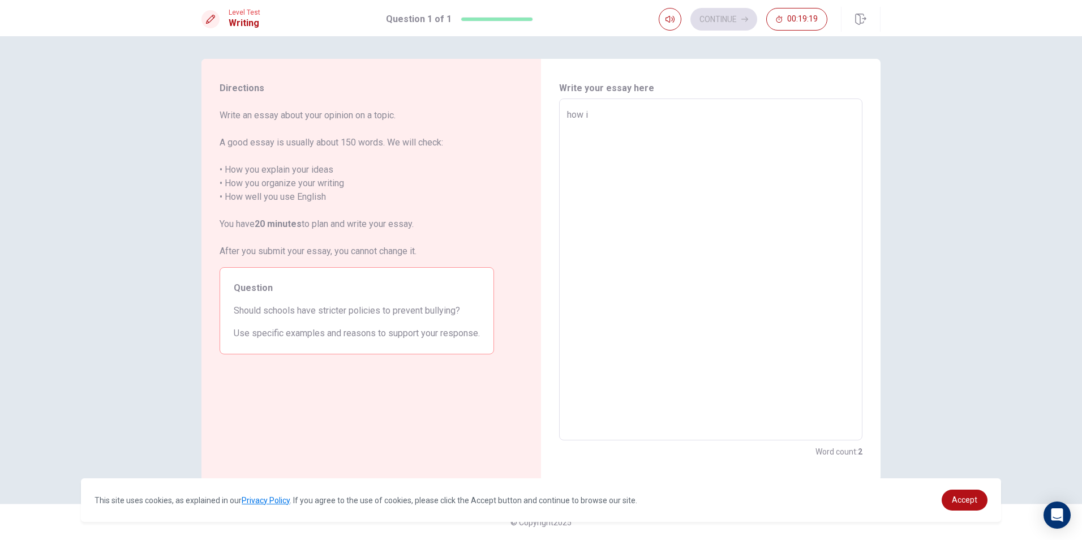
type textarea "x"
type textarea "how i e"
type textarea "x"
type textarea "how i ex"
type textarea "x"
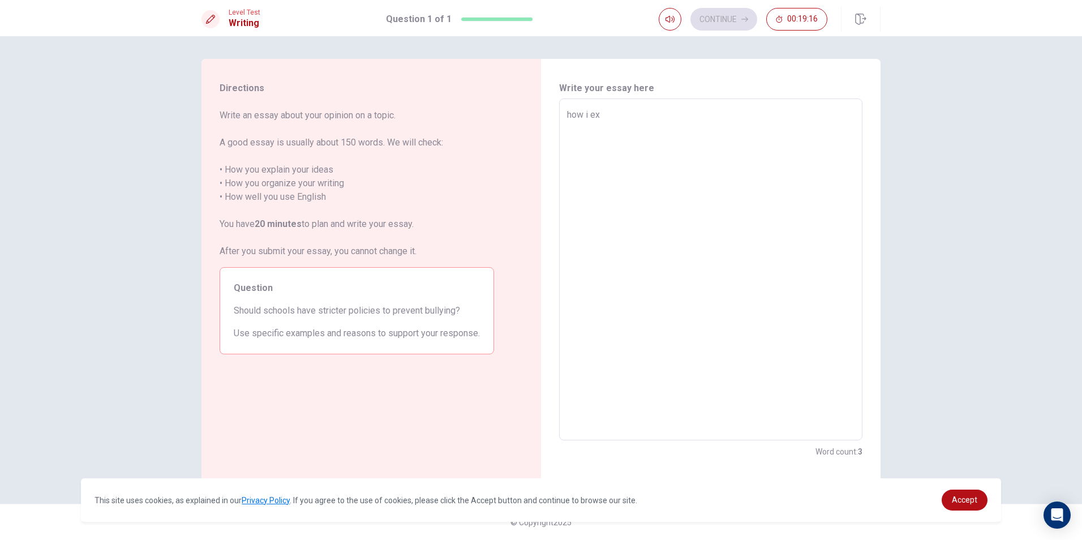
type textarea "how i exp"
type textarea "x"
type textarea "how i expl"
type textarea "x"
type textarea "how i expla"
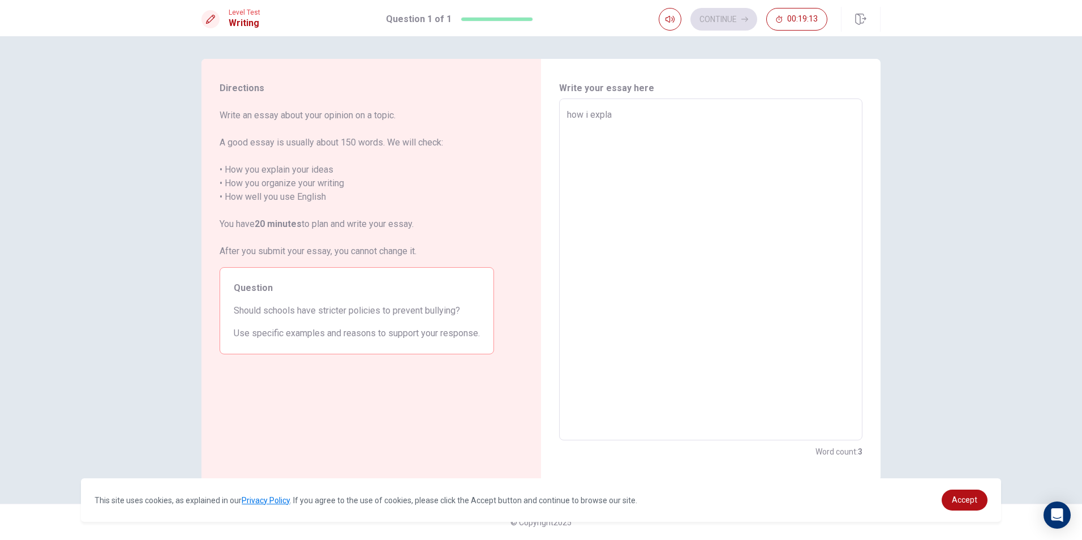
type textarea "x"
type textarea "how i explai"
type textarea "x"
type textarea "how i explain"
type textarea "x"
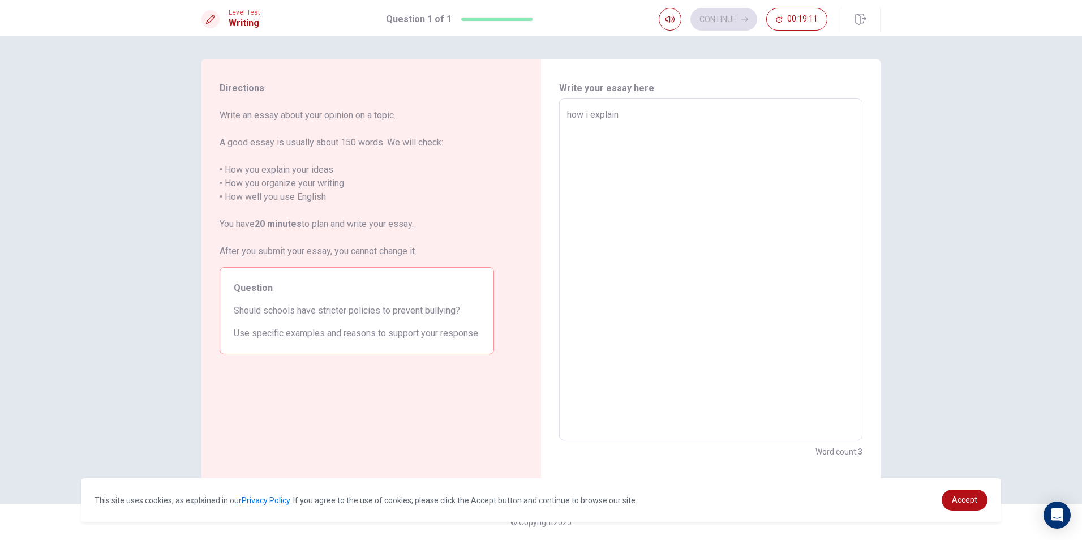
type textarea "how i explain"
type textarea "x"
type textarea "how i explain y"
type textarea "x"
type textarea "how i explain yo"
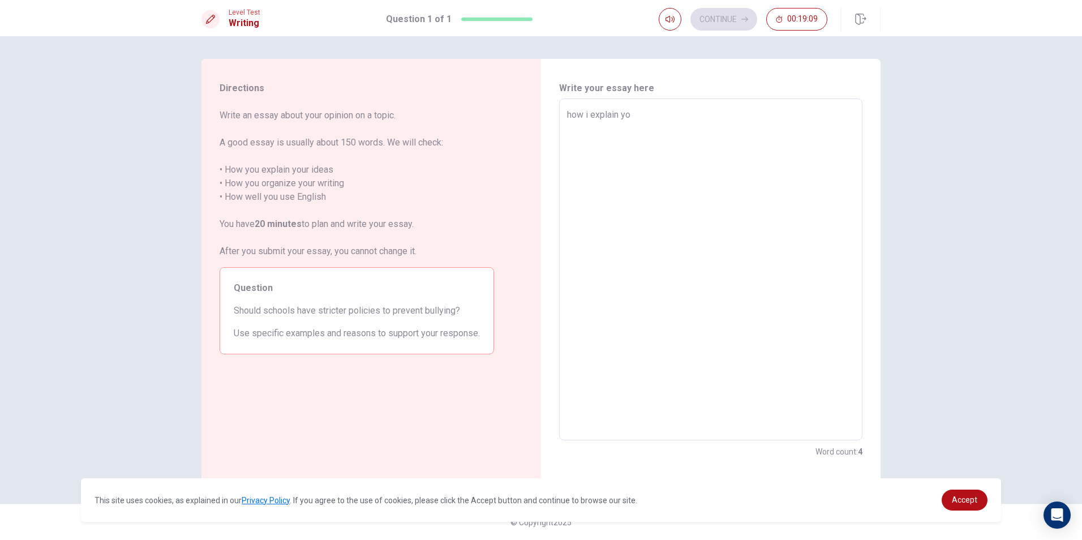
type textarea "x"
type textarea "how i explain you"
type textarea "x"
type textarea "how i explain your"
type textarea "x"
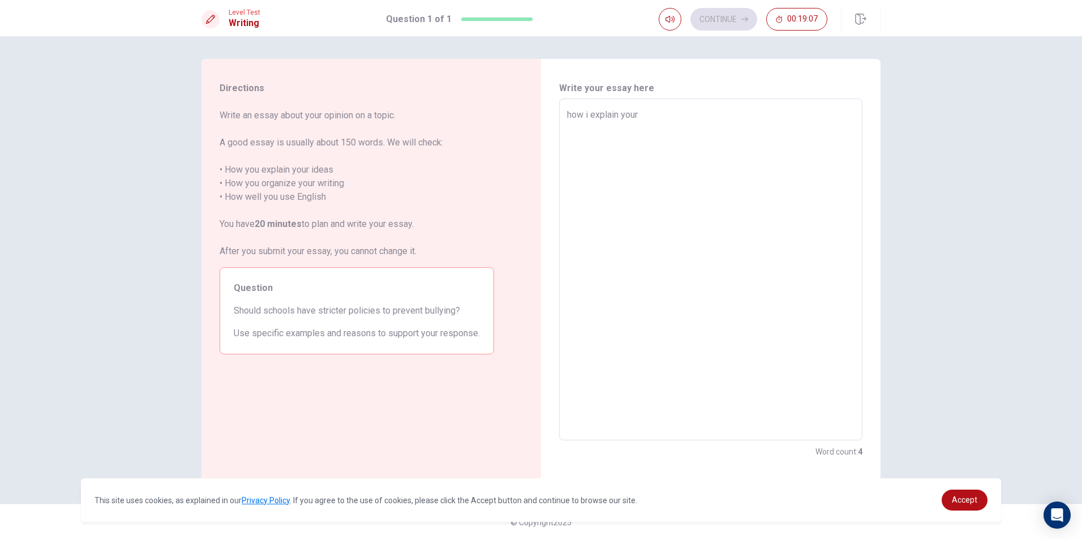
type textarea "how i explain your"
type textarea "x"
type textarea "how i explain your i"
type textarea "x"
type textarea "how i explain your id"
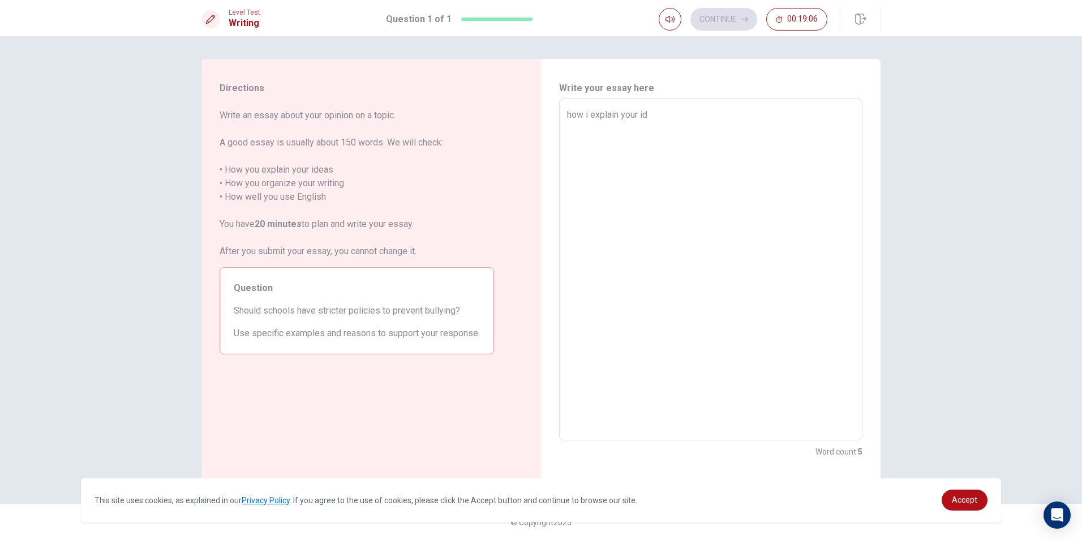
type textarea "x"
type textarea "how i explain your ide"
type textarea "x"
type textarea "how i explain your idea"
type textarea "x"
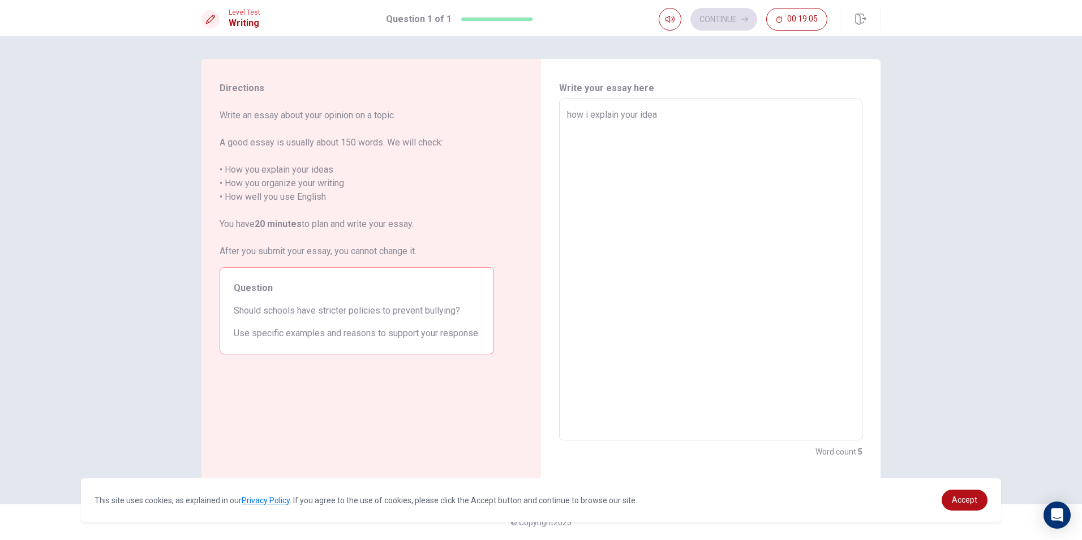
type textarea "how i explain your idea"
type textarea "x"
type textarea "how i explain your idea"
type textarea "x"
type textarea "how i explain your idea i"
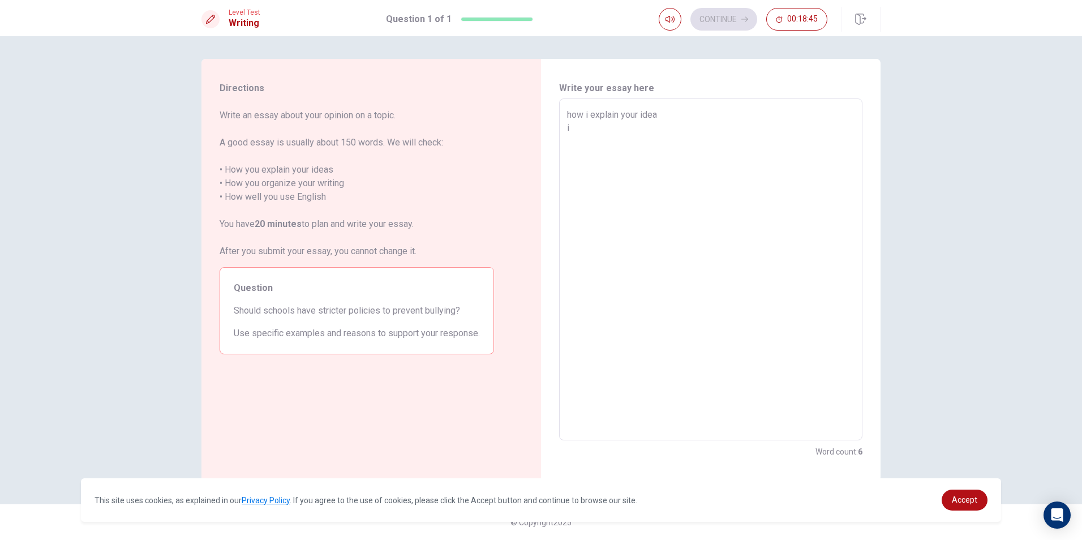
type textarea "x"
type textarea "how i explain your idea i"
type textarea "x"
type textarea "how i explain your idea i t"
type textarea "x"
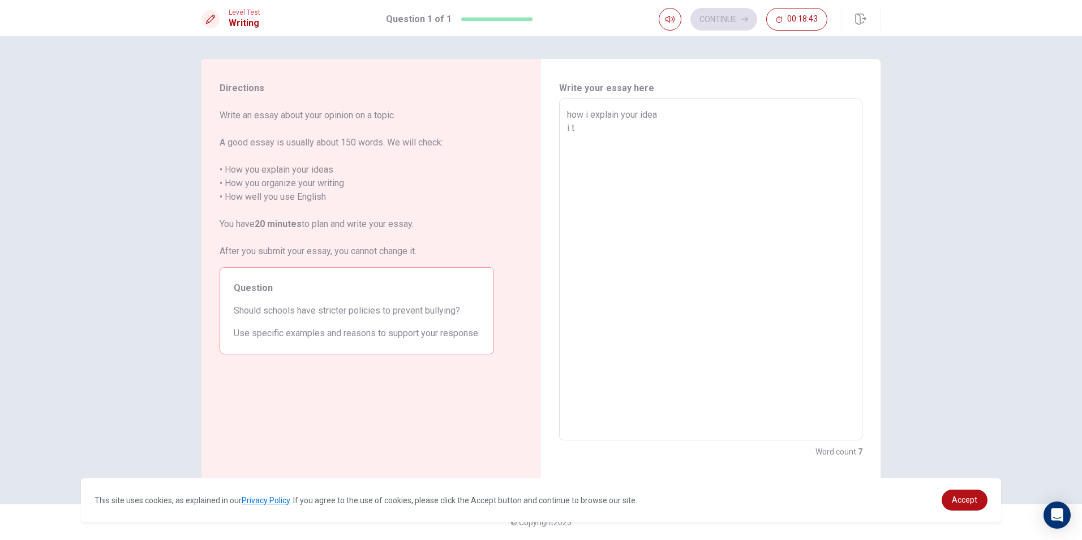
type textarea "how i explain your idea i th"
type textarea "x"
type textarea "how i explain your idea i thi"
type textarea "x"
type textarea "how i explain your idea i thin"
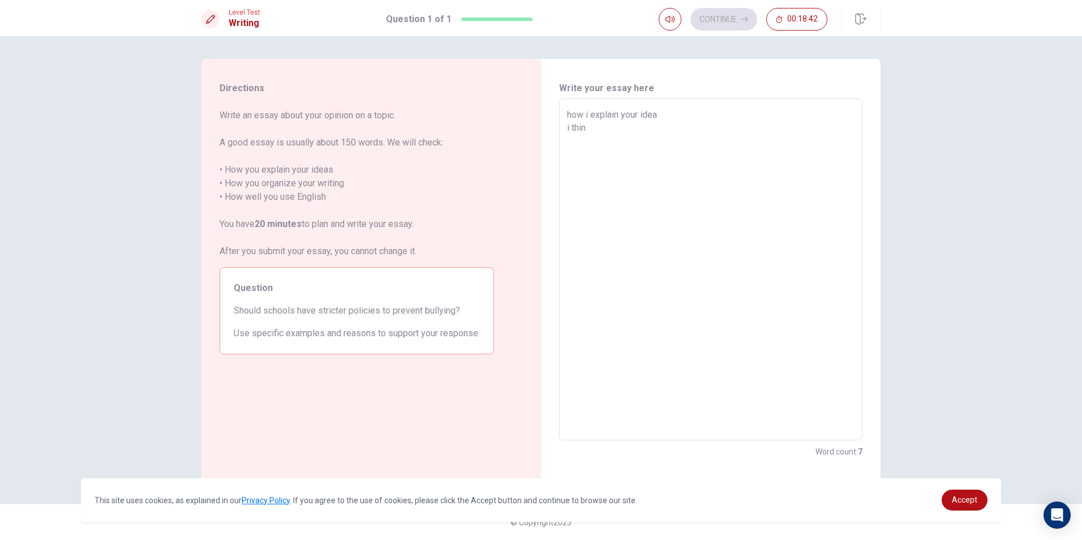
type textarea "x"
type textarea "how i explain your idea i think"
type textarea "x"
type textarea "how i explain your idea i think"
type textarea "x"
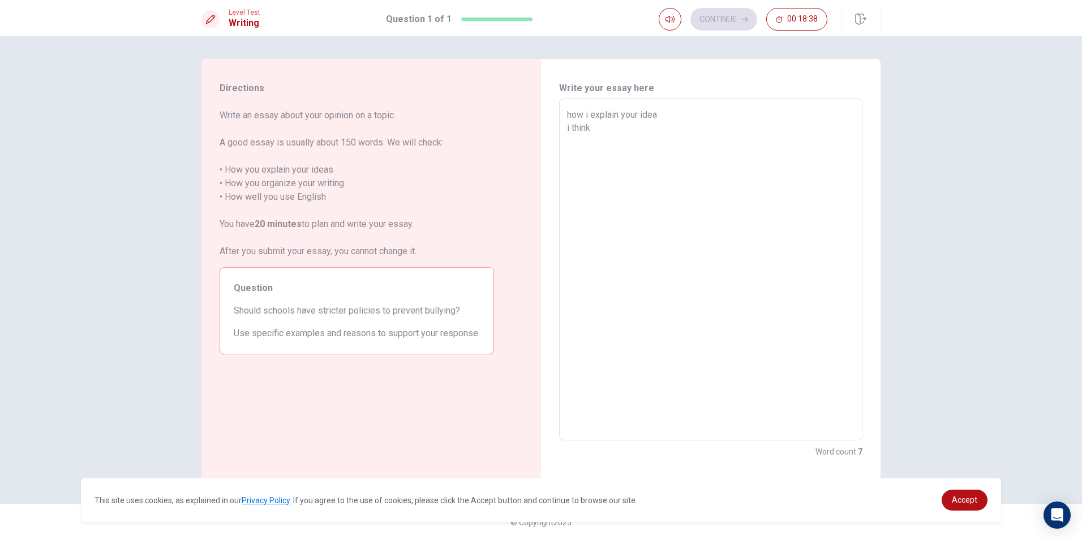
type textarea "how i explain your idea i think m"
type textarea "x"
type textarea "how i explain your idea i think my"
type textarea "x"
type textarea "how i explain your idea i think my"
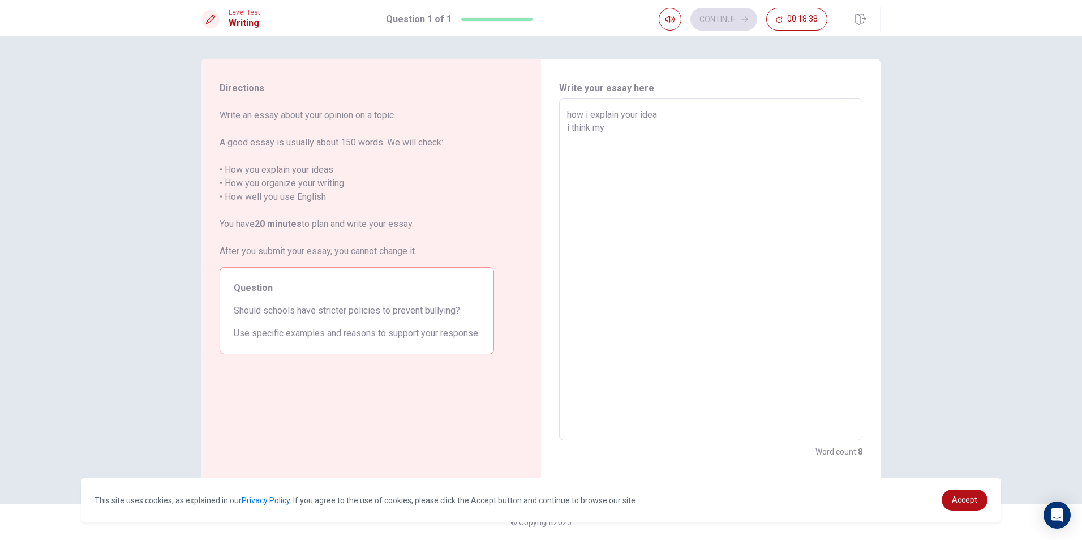
type textarea "x"
type textarea "how i explain your idea i think my m"
type textarea "x"
type textarea "how i explain your idea i think my mi"
type textarea "x"
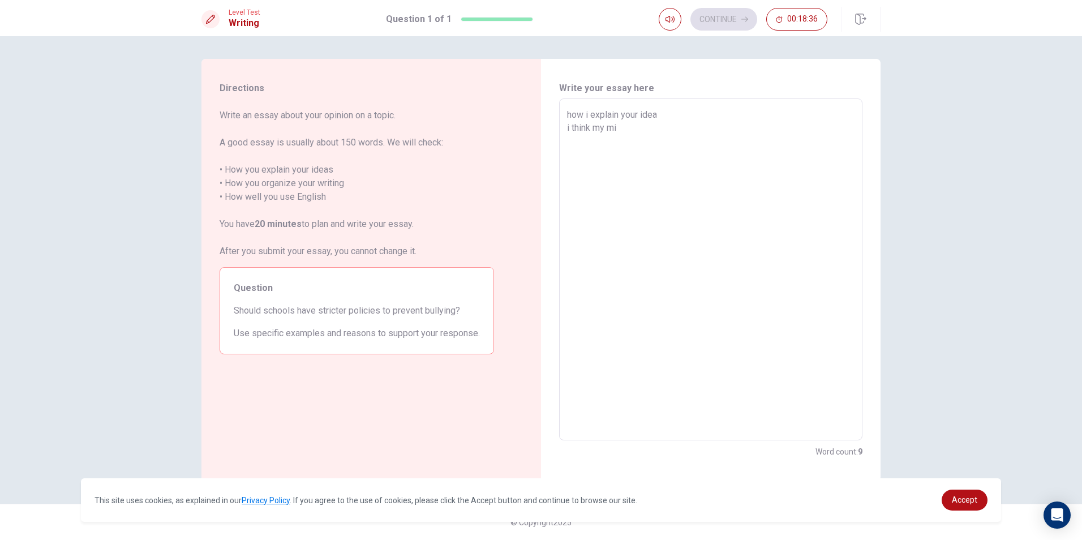
type textarea "how i explain your idea i think my min"
type textarea "x"
type textarea "how i explain your idea i think my mine"
type textarea "x"
type textarea "how i explain your idea i think my mine"
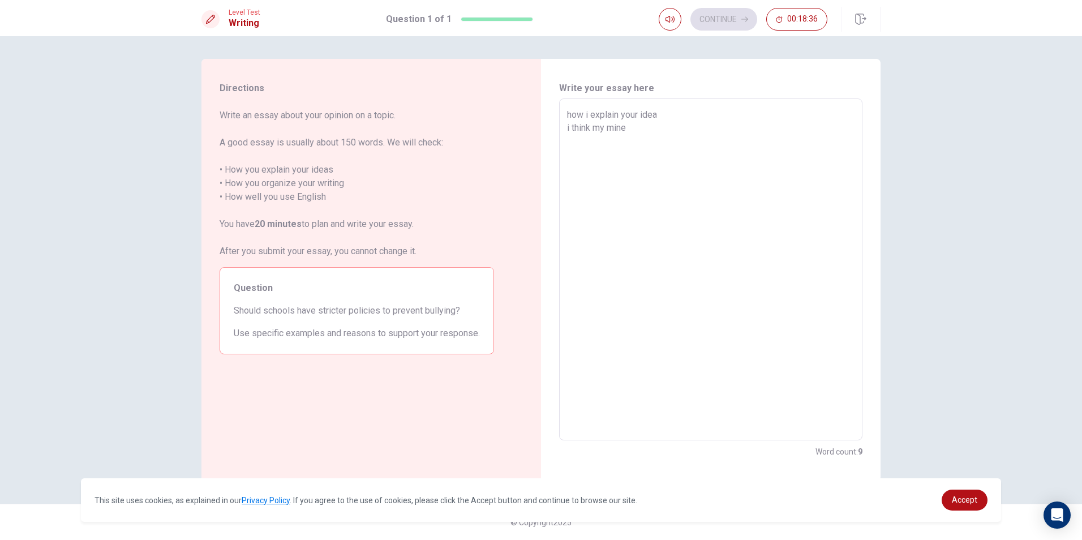
type textarea "x"
type textarea "how i explain your idea i think my mine"
type textarea "x"
type textarea "how i explain your idea i think my min"
type textarea "x"
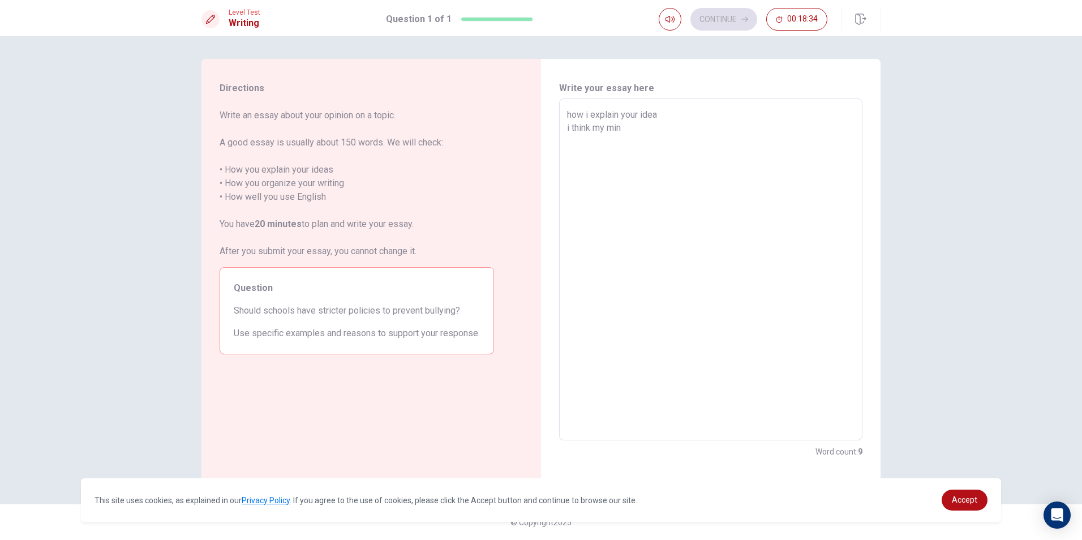
type textarea "how i explain your idea i think my mind"
type textarea "x"
type textarea "how i explain your idea i think my mind"
type textarea "x"
type textarea "how i explain your idea i think my mind a"
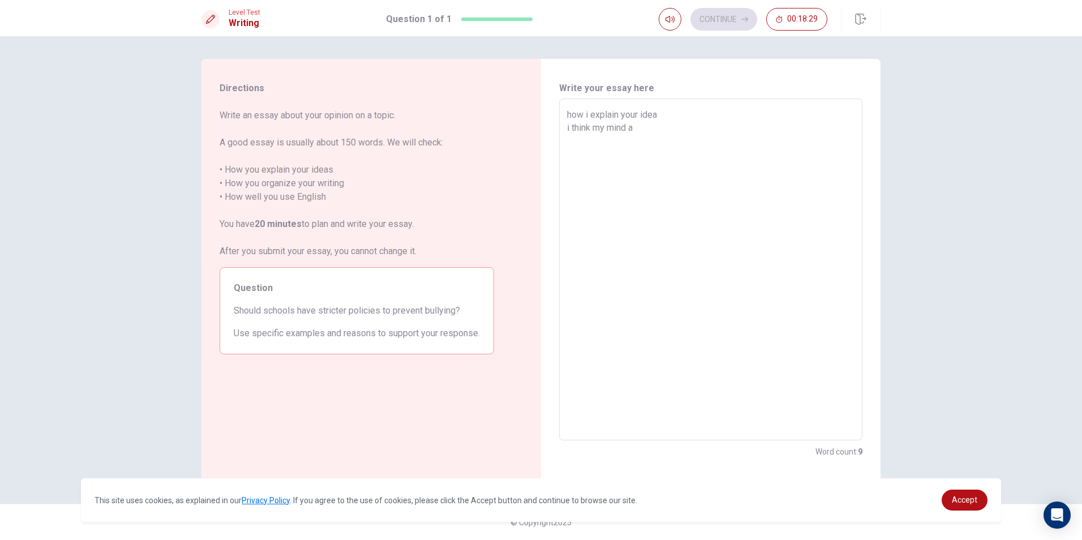
type textarea "x"
type textarea "how i explain your idea i think my mind ar"
type textarea "x"
type textarea "how i explain your idea i think my mind are"
type textarea "x"
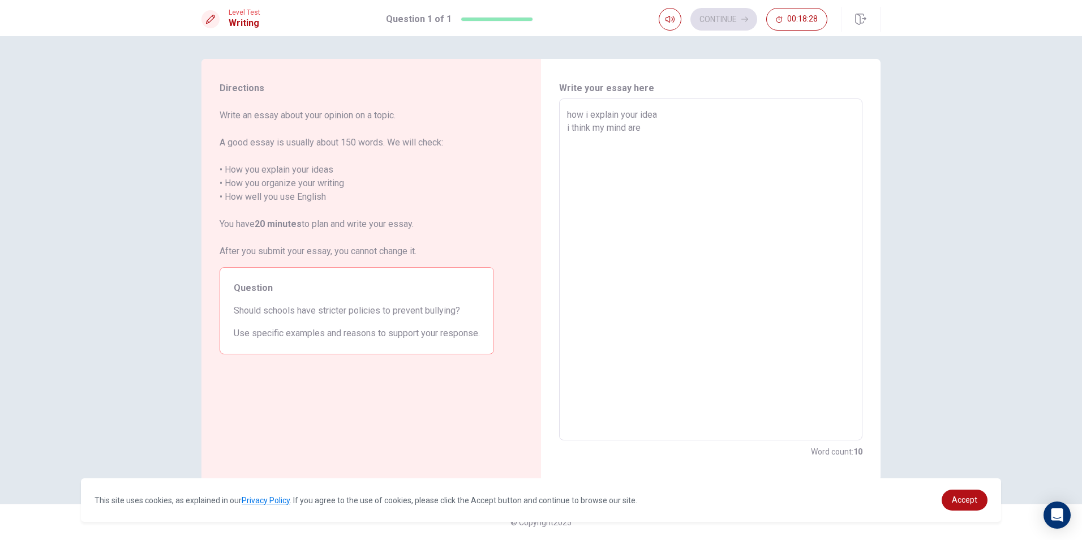
type textarea "how i explain your idea i think my mind are"
type textarea "x"
type textarea "how i explain your idea i think my mind are t"
type textarea "x"
type textarea "how i explain your idea i think my mind are to"
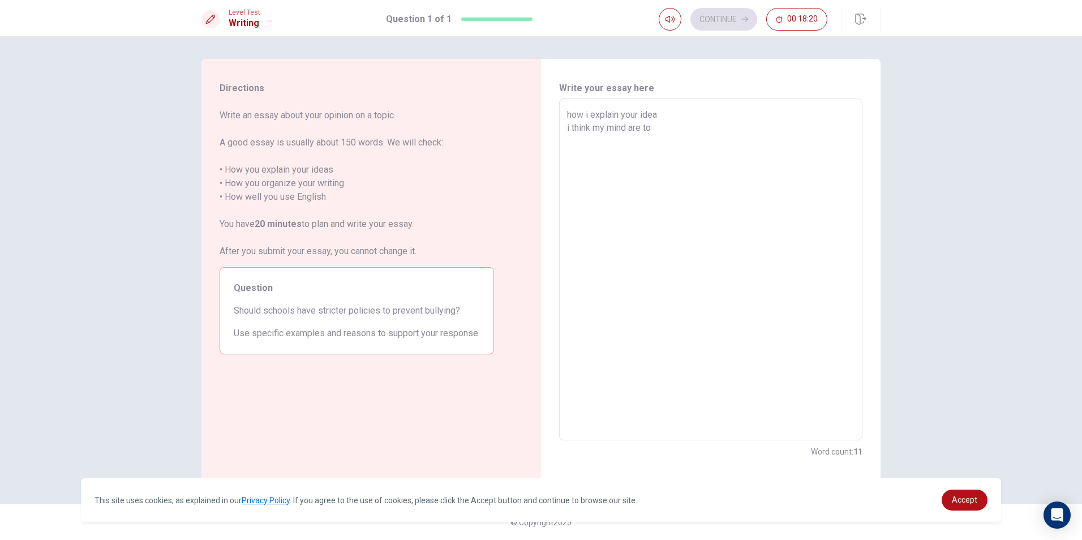
type textarea "x"
type textarea "how i explain your idea i think my mind are too"
type textarea "x"
type textarea "how i explain your idea i think my mind are too"
type textarea "x"
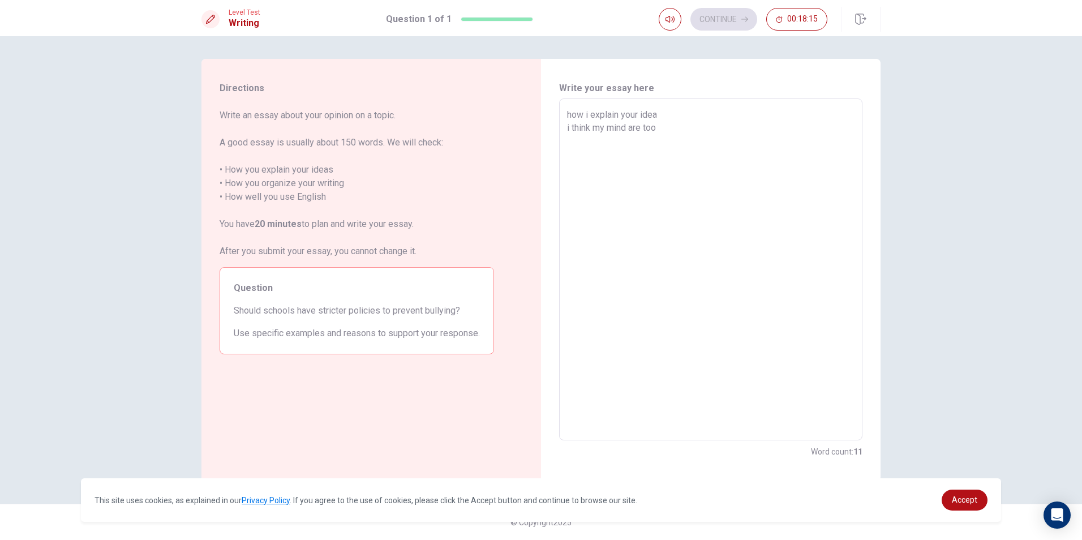
type textarea "how i explain your idea i think my mind are too h"
type textarea "x"
type textarea "how i explain your idea i think my mind are too ha"
type textarea "x"
type textarea "how i explain your idea i think my mind are too har"
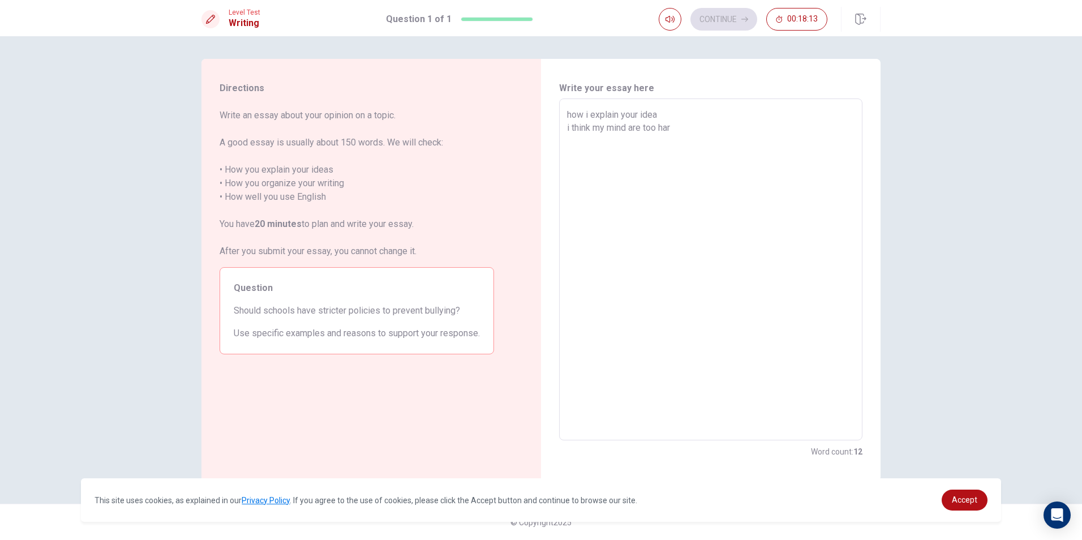
type textarea "x"
type textarea "how i explain your idea i think my mind are too hard"
type textarea "x"
type textarea "how i explain your idea i think my mind are too hard w"
type textarea "x"
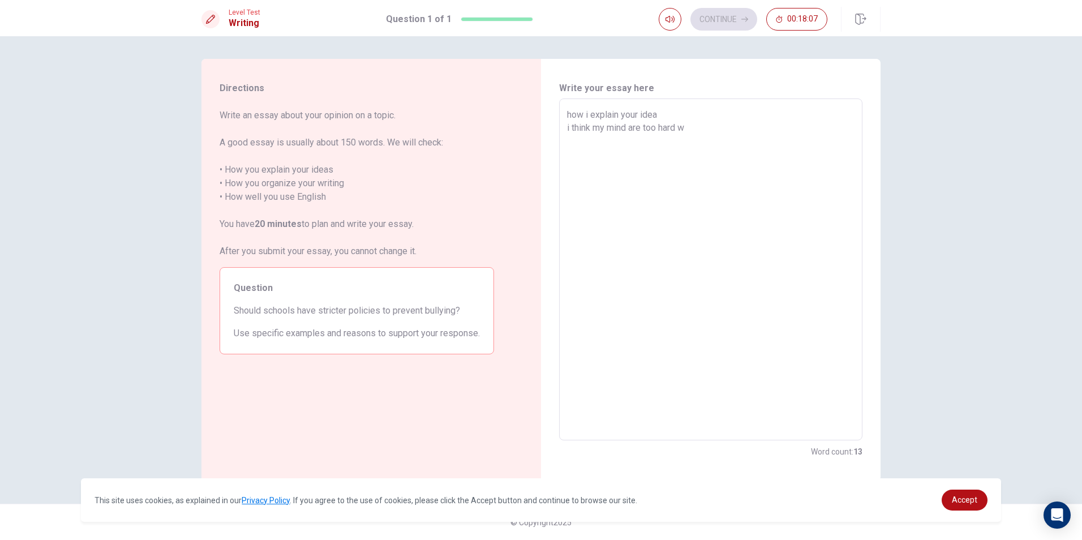
type textarea "how i explain your idea i think my mind are too hard wh"
type textarea "x"
type textarea "how i explain your idea i think my mind are too hard whe"
type textarea "x"
type textarea "how i explain your idea i think my mind are too hard when"
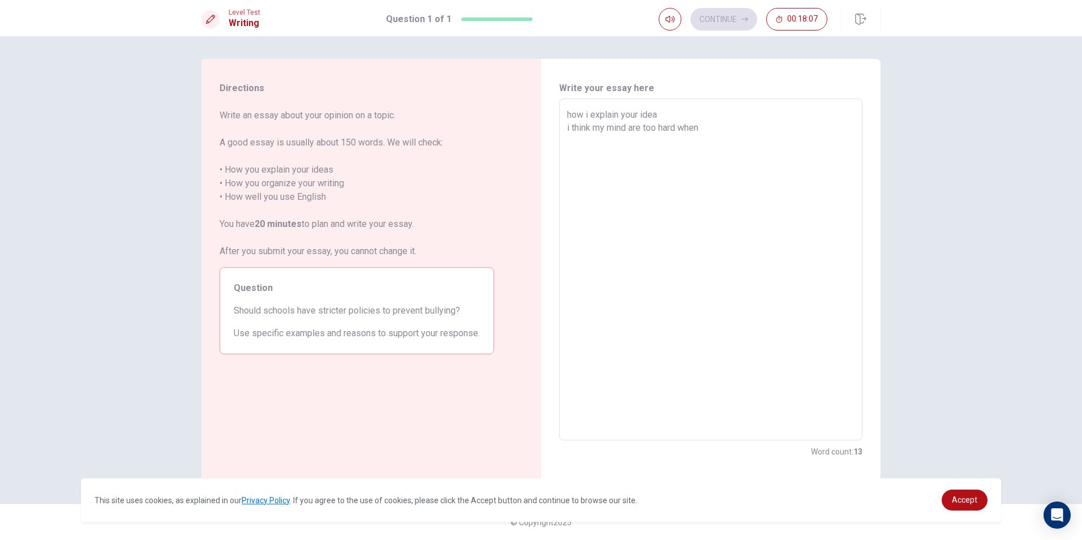
type textarea "x"
type textarea "how i explain your idea i think my mind are too hard when"
type textarea "x"
type textarea "how i explain your idea i think my mind are too hard when t"
type textarea "x"
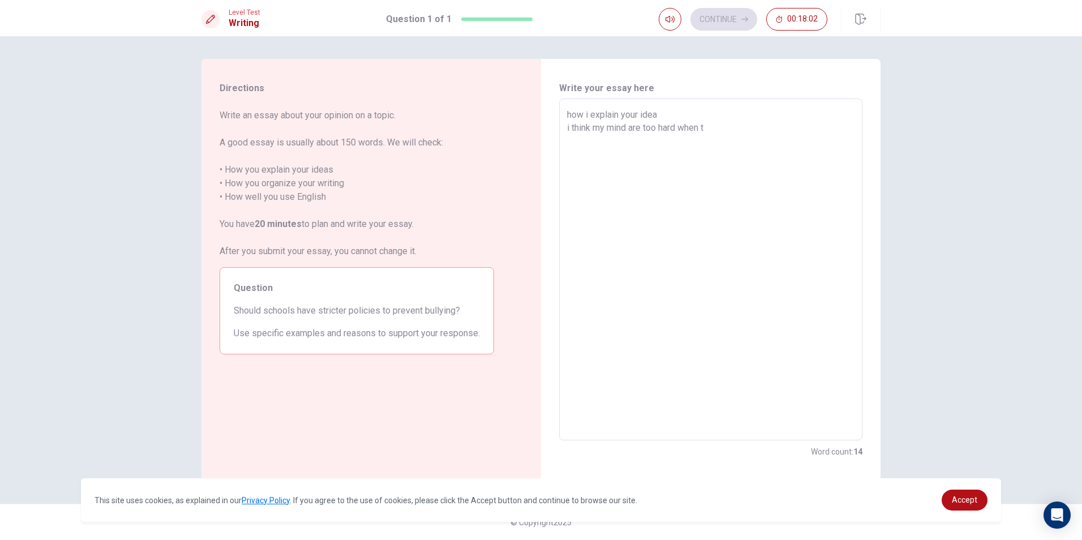
type textarea "how i explain your idea i think my mind are too hard when tr"
type textarea "x"
type textarea "how i explain your idea i think my mind are too hard when try"
type textarea "x"
type textarea "how i explain your idea i think my mind are too hard when tryi"
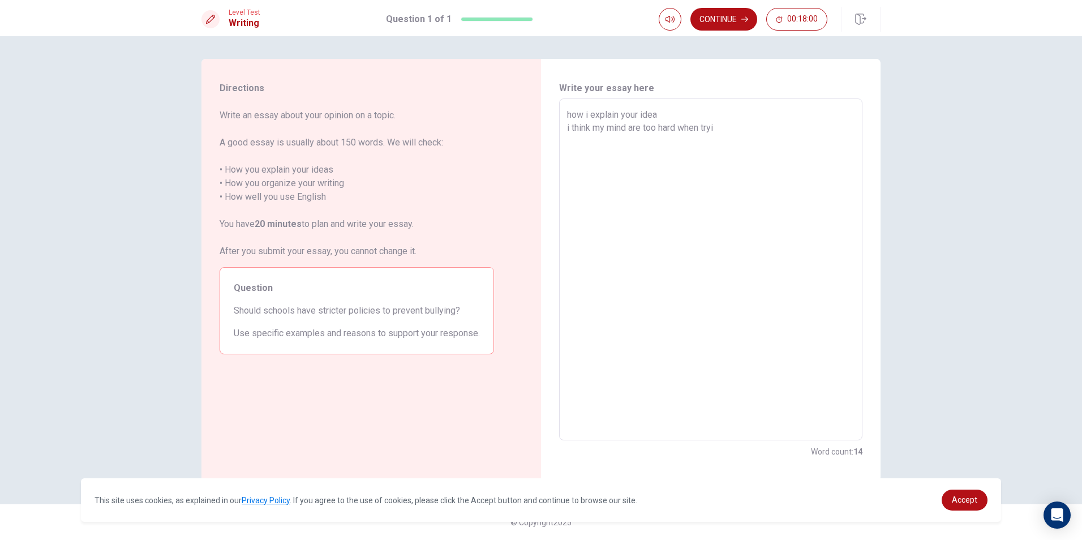
type textarea "x"
type textarea "how i explain your idea i think my mind are too hard when tryin"
type textarea "x"
type textarea "how i explain your idea i think my mind are too hard when tryi"
type textarea "x"
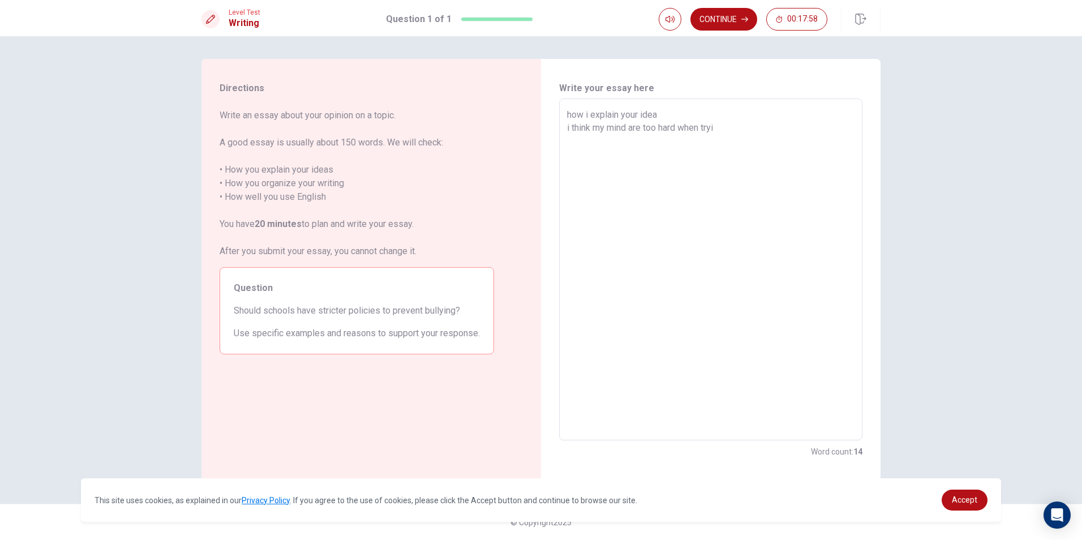
type textarea "how i explain your idea i think my mind are too hard when try"
type textarea "x"
type textarea "how i explain your idea i think my mind are too hard when try"
type textarea "x"
type textarea "how i explain your idea i think my mind are too hard when try t"
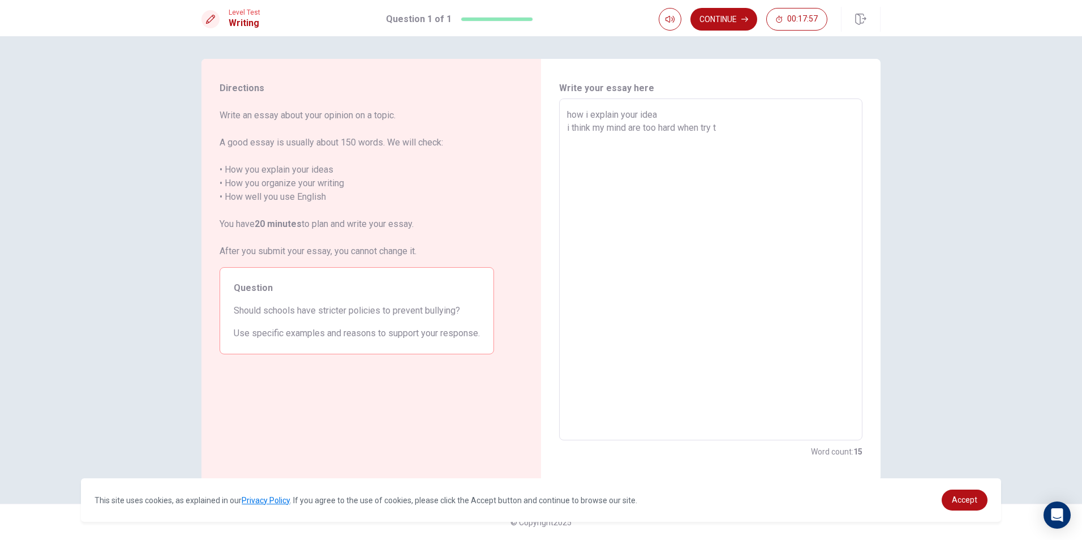
type textarea "x"
type textarea "how i explain your idea i think my mind are too hard when try to"
type textarea "x"
type textarea "how i explain your idea i think my mind are too hard when try to"
type textarea "x"
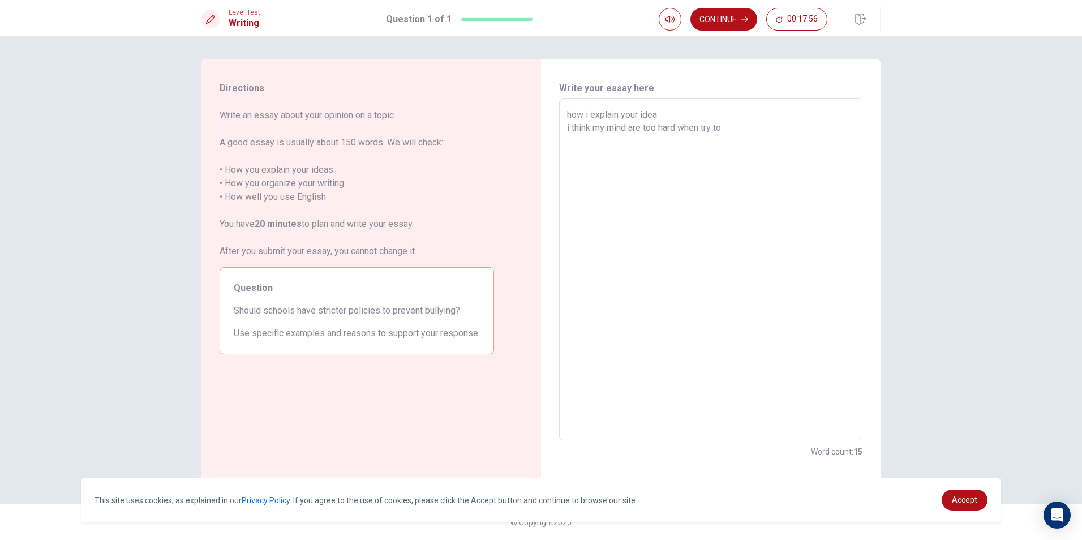
type textarea "how i explain your idea i think my mind are too hard when try to l"
type textarea "x"
type textarea "how i explain your idea i think my mind are too hard when try to le"
type textarea "x"
type textarea "how i explain your idea i think my mind are too hard when try to len"
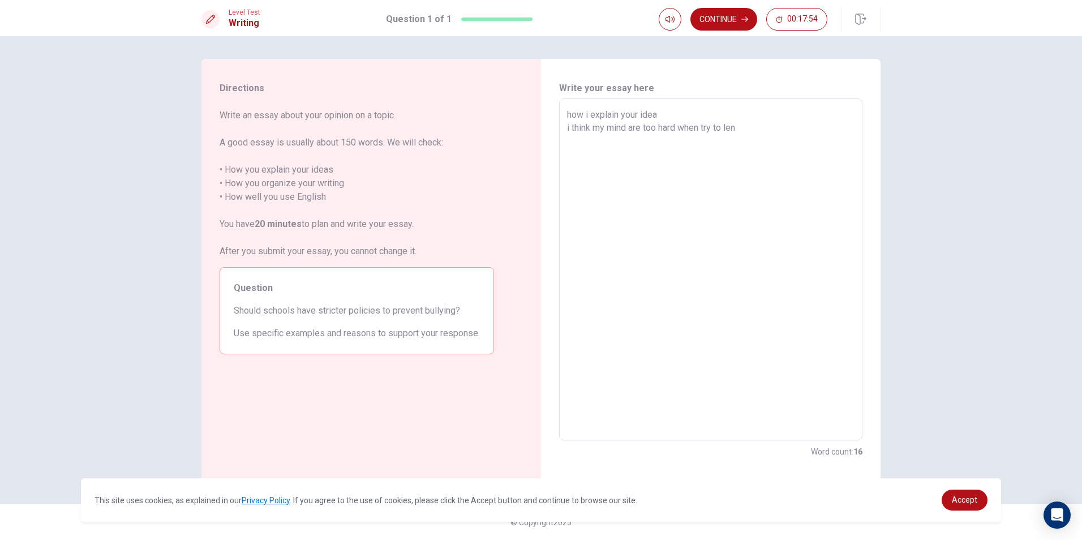
type textarea "x"
type textarea "how i explain your idea i think my mind are too hard when try to [PERSON_NAME]"
type textarea "x"
type textarea "how i explain your idea i think my mind are too hard when try to len"
type textarea "x"
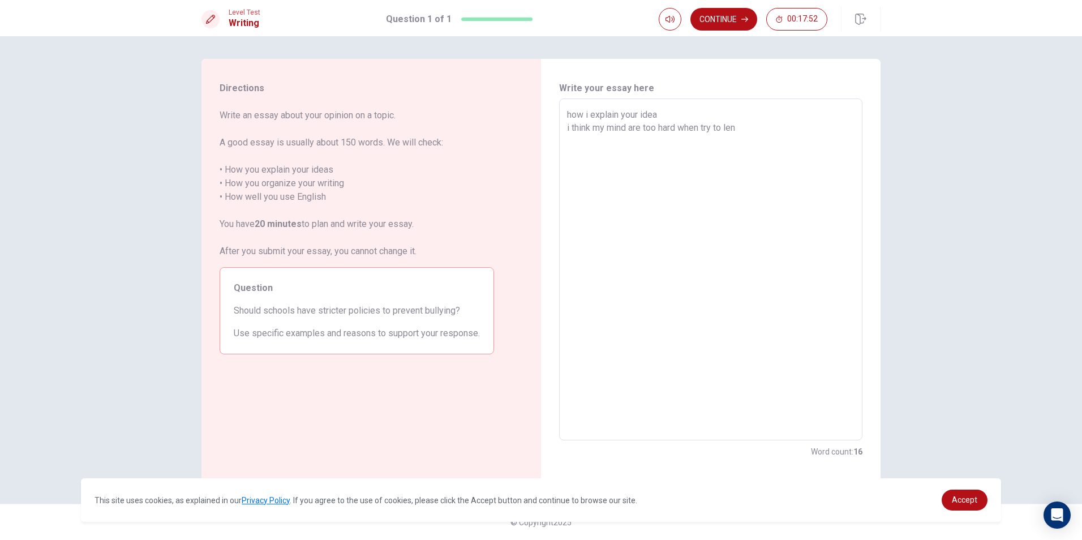
type textarea "how i explain your idea i think my mind are too hard when try to le"
type textarea "x"
type textarea "how i explain your idea i think my mind are too hard when try to lea"
type textarea "x"
type textarea "how i explain your idea i think my mind are too hard when try to lean"
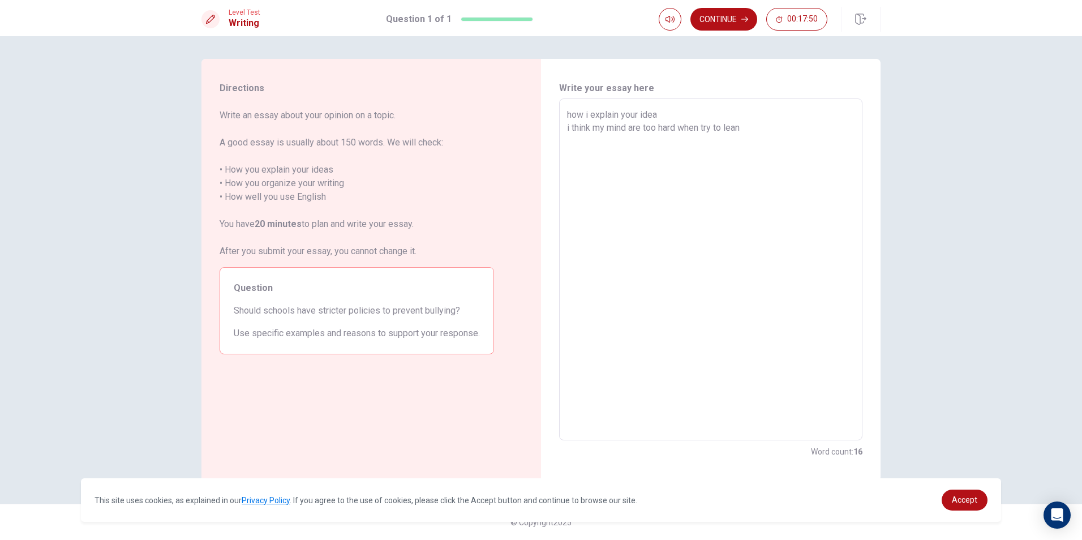
type textarea "x"
type textarea "how i explain your idea i think my mind are too hard when try to [PERSON_NAME]"
type textarea "x"
type textarea "how i explain your idea i think my mind are too hard when try to leanin"
type textarea "x"
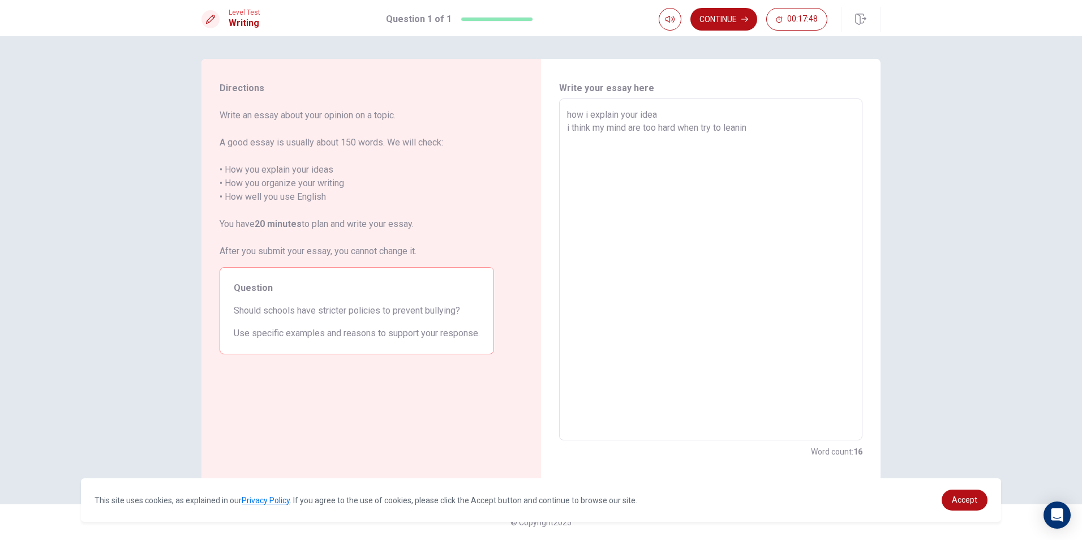
type textarea "how i explain your idea i think my mind are too hard when try to leanind"
type textarea "x"
type textarea "how i explain your idea i think my mind are too hard when try to leanin"
type textarea "x"
type textarea "how i explain your idea i think my mind are too hard when try to leaning"
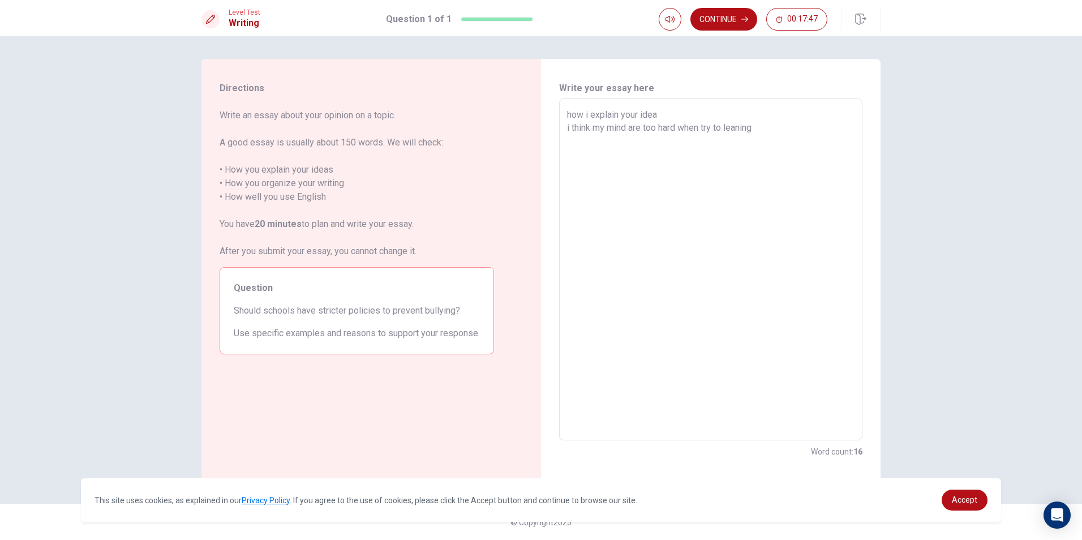
type textarea "x"
type textarea "how i explain your idea i think my mind are too hard when try to leaning"
type textarea "x"
click at [785, 127] on textarea "how i explain your idea i think my mind are too hard when try to leaning some t…" at bounding box center [710, 269] width 287 height 323
click at [806, 128] on textarea "how i explain your idea i think my mind are too hard when try to leaning someth…" at bounding box center [710, 269] width 287 height 323
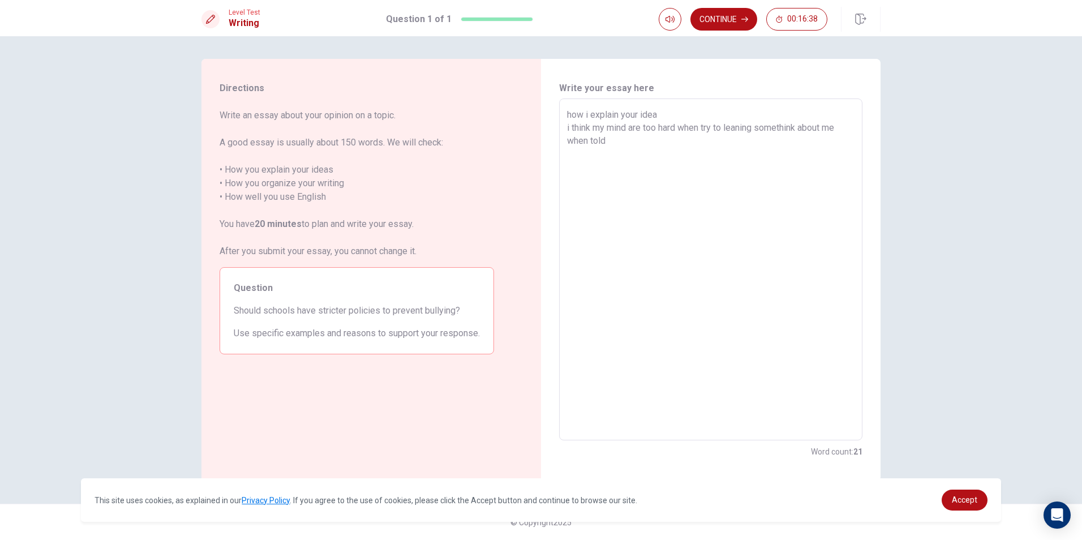
click at [589, 140] on textarea "how i explain your idea i think my mind are too hard when try to leaning someth…" at bounding box center [710, 269] width 287 height 323
click at [587, 142] on textarea "how i explain your idea i think my mind are too hard when try to leaning someth…" at bounding box center [710, 269] width 287 height 323
click at [626, 140] on textarea "how i explain your idea i think my mind are too hard when try to leaning someth…" at bounding box center [710, 269] width 287 height 323
click at [726, 18] on button "Continue" at bounding box center [723, 19] width 67 height 23
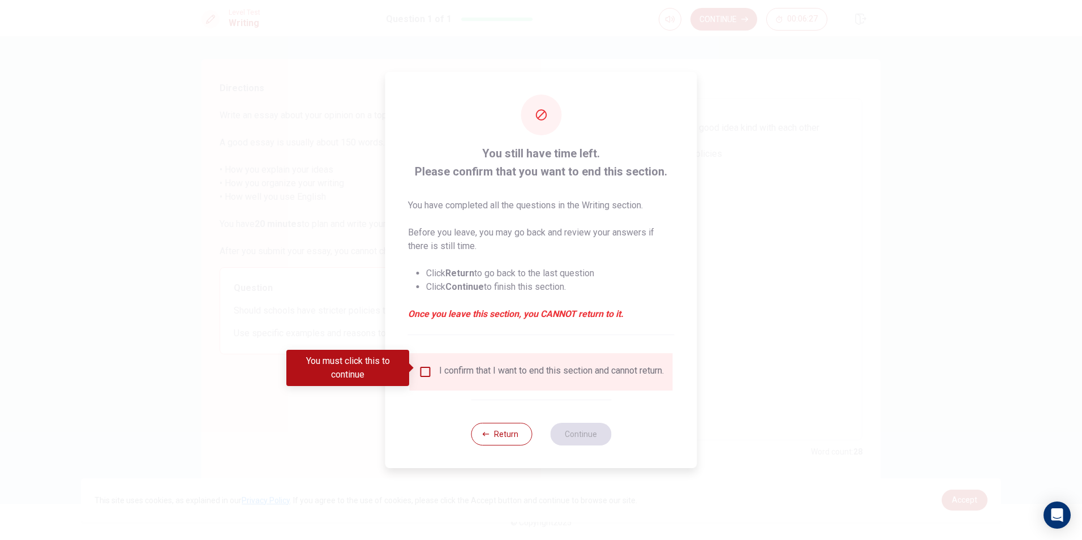
click at [429, 365] on input "You must click this to continue" at bounding box center [426, 372] width 14 height 14
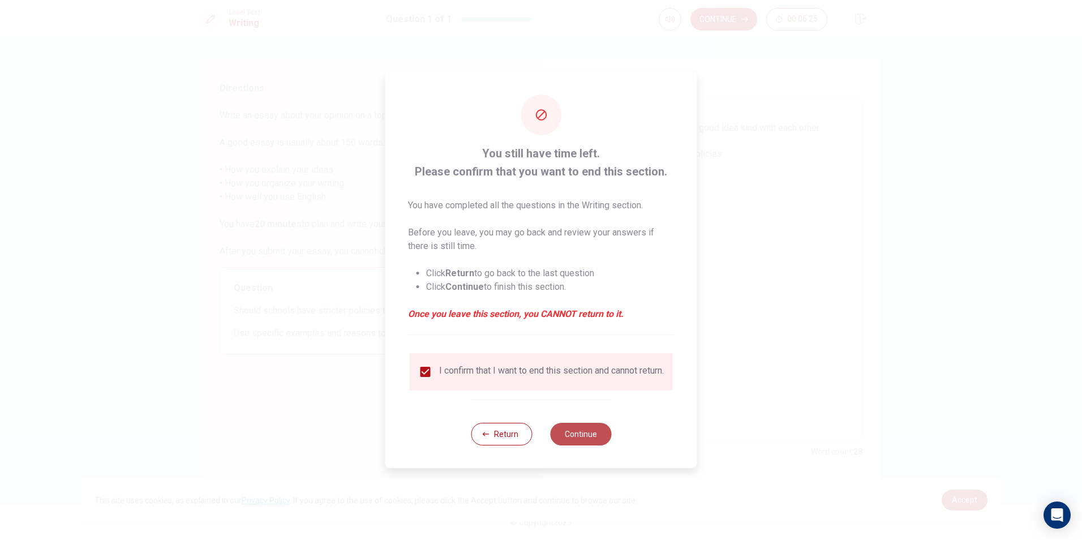
click at [586, 433] on button "Continue" at bounding box center [580, 434] width 61 height 23
